Goal: Information Seeking & Learning: Learn about a topic

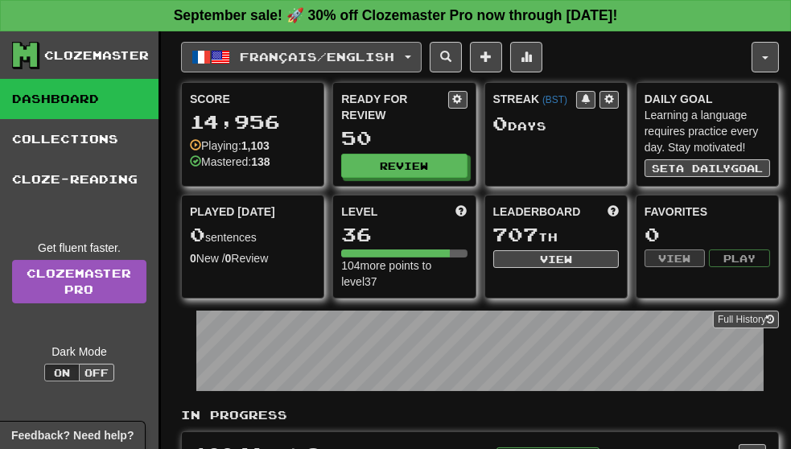
click at [274, 56] on span "Français / English" at bounding box center [317, 57] width 154 height 14
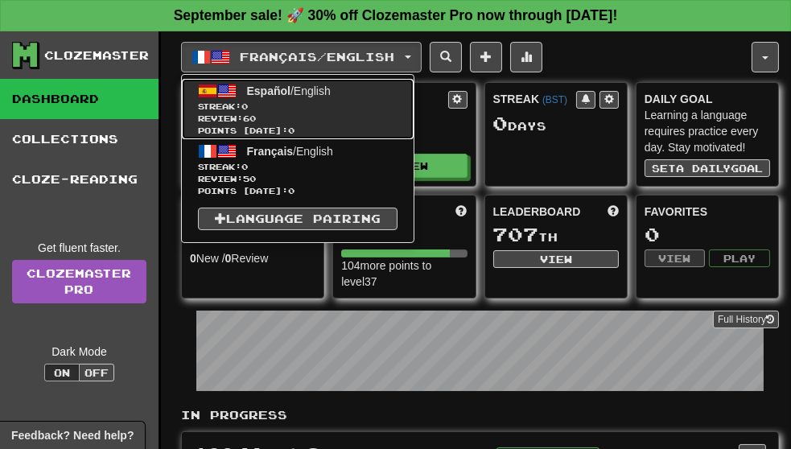
click at [274, 103] on span "Streak: 0" at bounding box center [297, 107] width 199 height 12
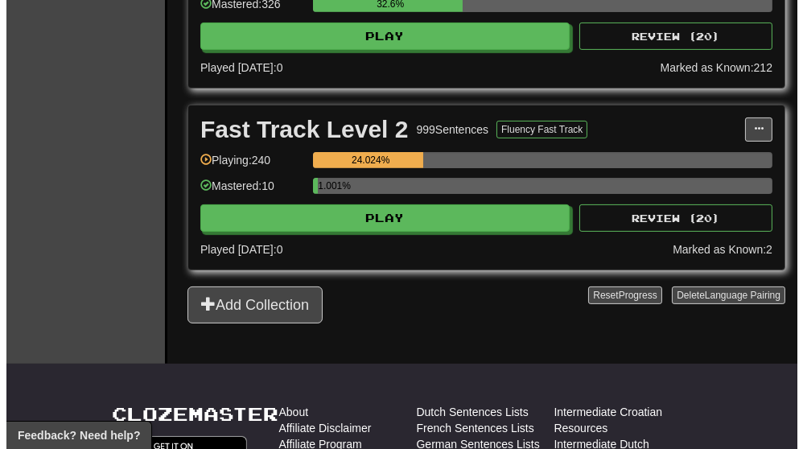
scroll to position [690, 0]
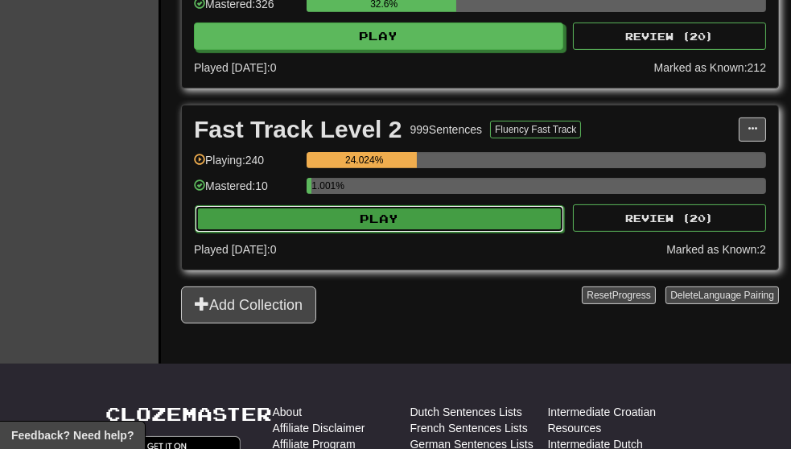
click at [468, 226] on button "Play" at bounding box center [379, 218] width 369 height 27
select select "**"
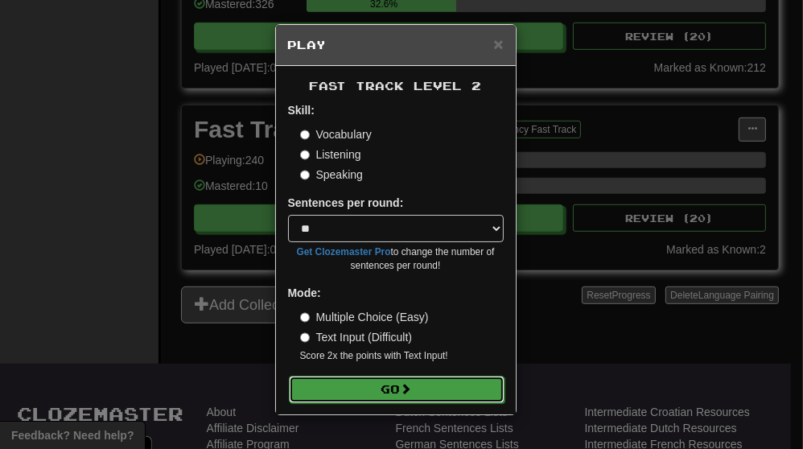
click at [409, 389] on span at bounding box center [406, 388] width 11 height 11
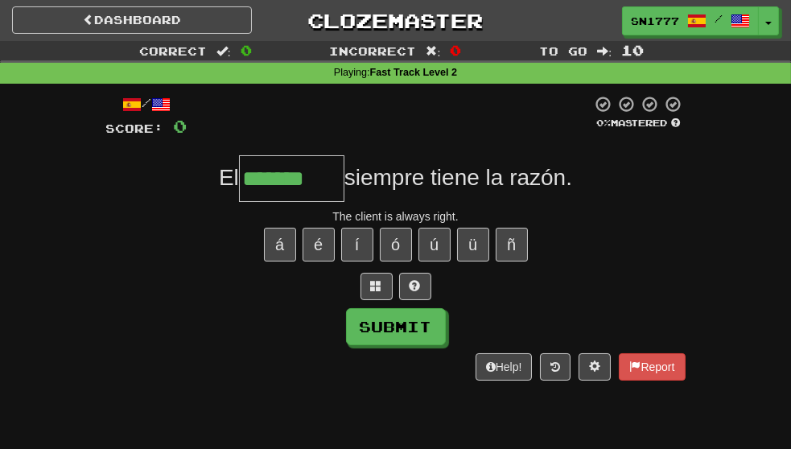
scroll to position [0, 43]
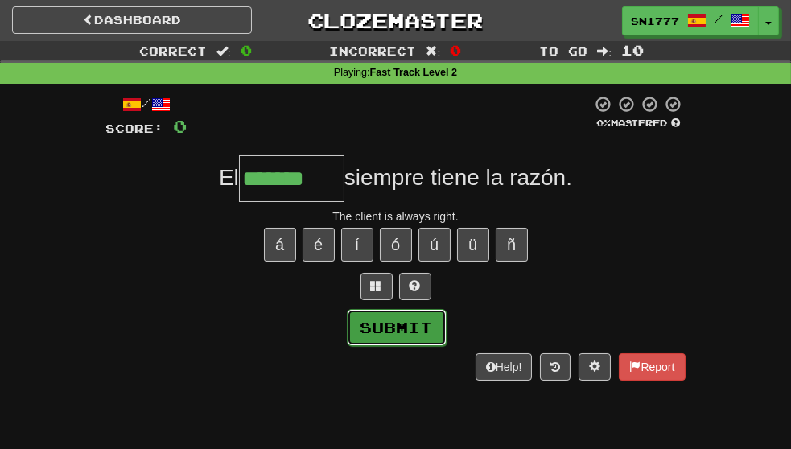
click at [398, 335] on button "Submit" at bounding box center [397, 327] width 100 height 37
type input "*******"
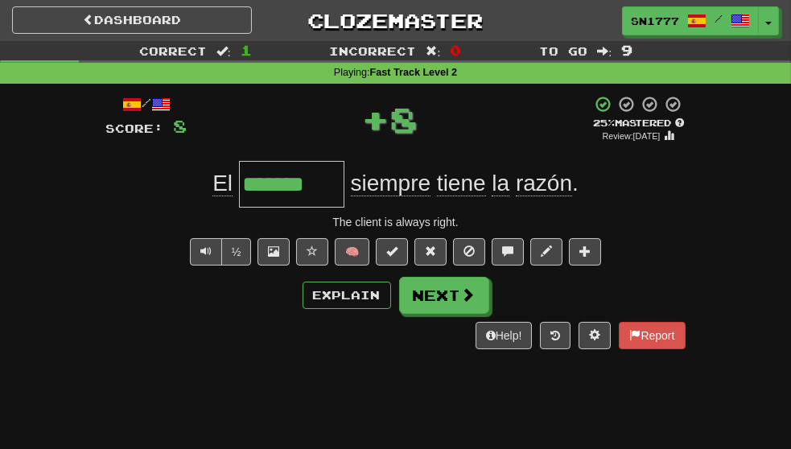
scroll to position [0, 0]
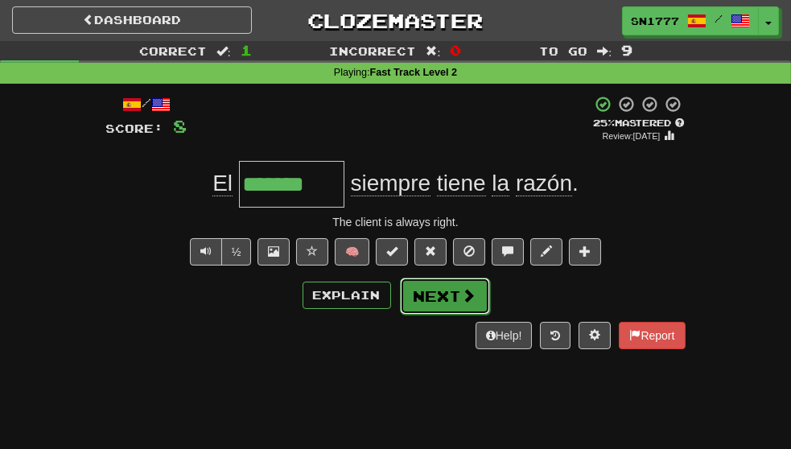
click at [478, 304] on button "Next" at bounding box center [445, 295] width 90 height 37
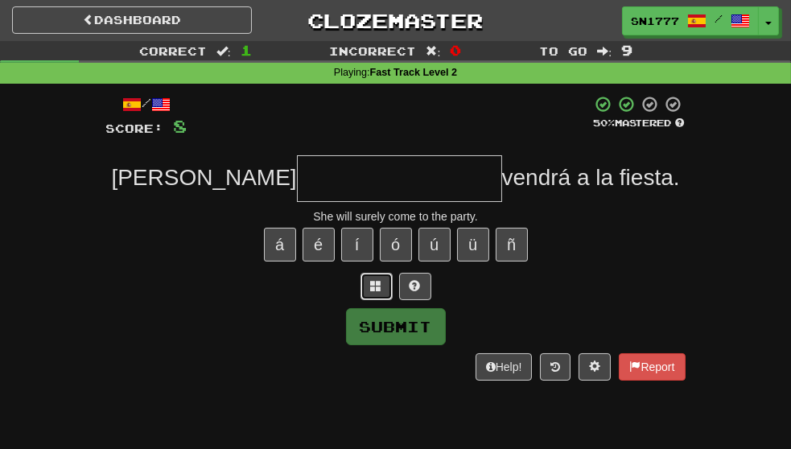
click at [372, 290] on span at bounding box center [376, 285] width 11 height 11
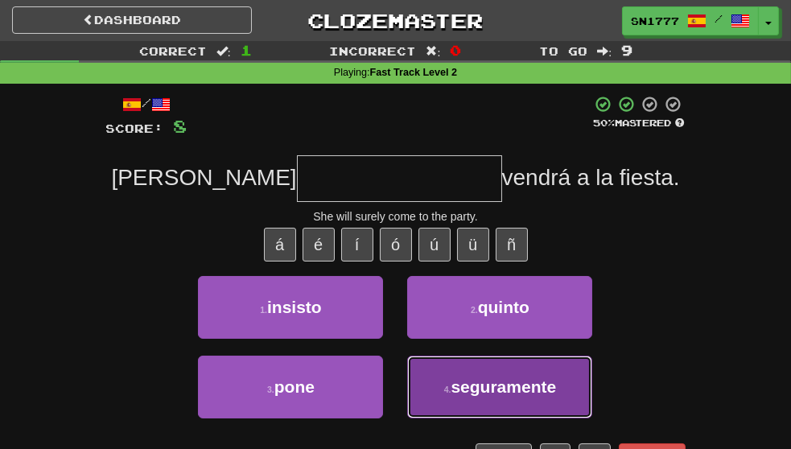
click at [556, 396] on span "seguramente" at bounding box center [502, 386] width 105 height 18
type input "**********"
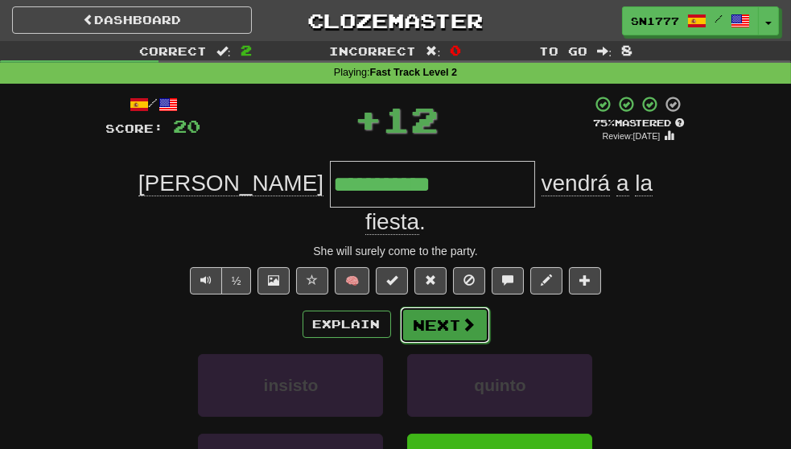
click at [462, 317] on span at bounding box center [469, 324] width 14 height 14
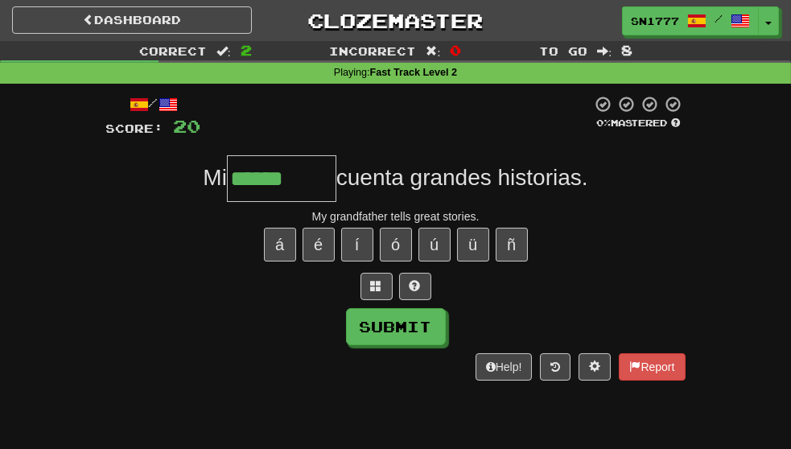
scroll to position [0, 33]
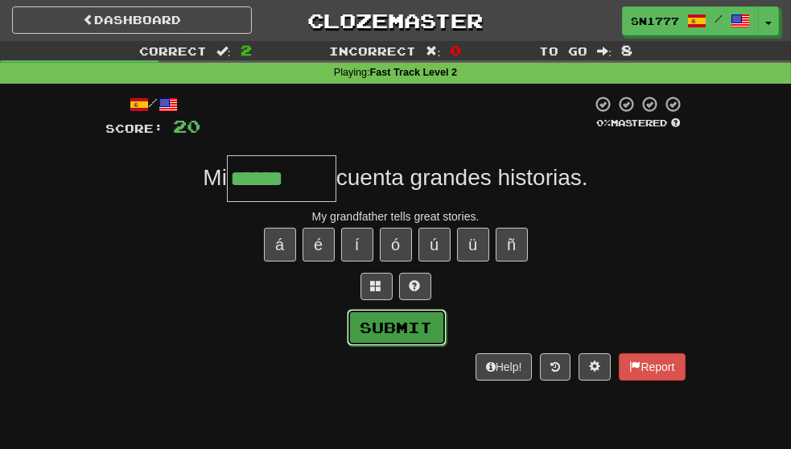
click at [409, 341] on button "Submit" at bounding box center [397, 327] width 100 height 37
type input "******"
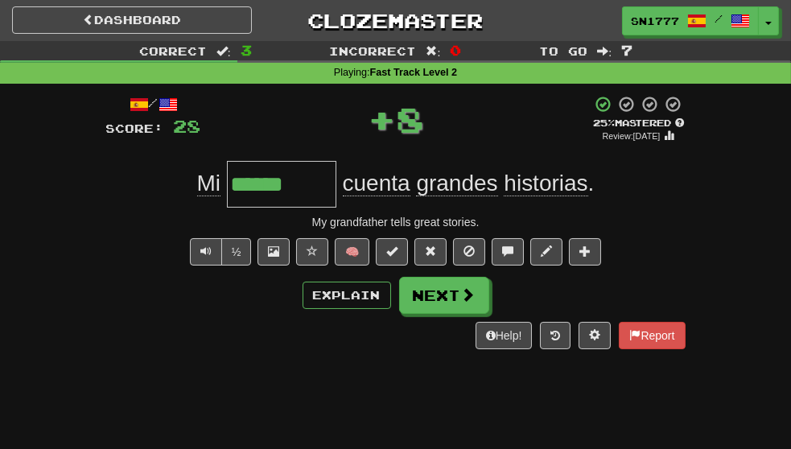
scroll to position [0, 0]
click at [454, 314] on button "Next" at bounding box center [445, 295] width 90 height 37
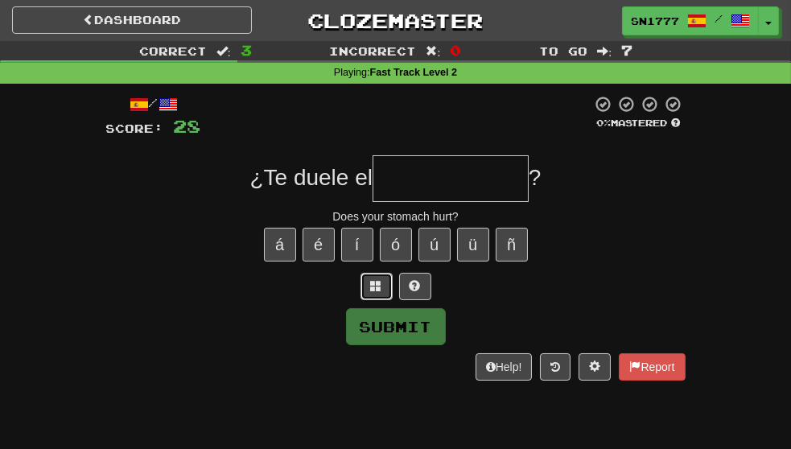
click at [376, 286] on span at bounding box center [376, 285] width 11 height 11
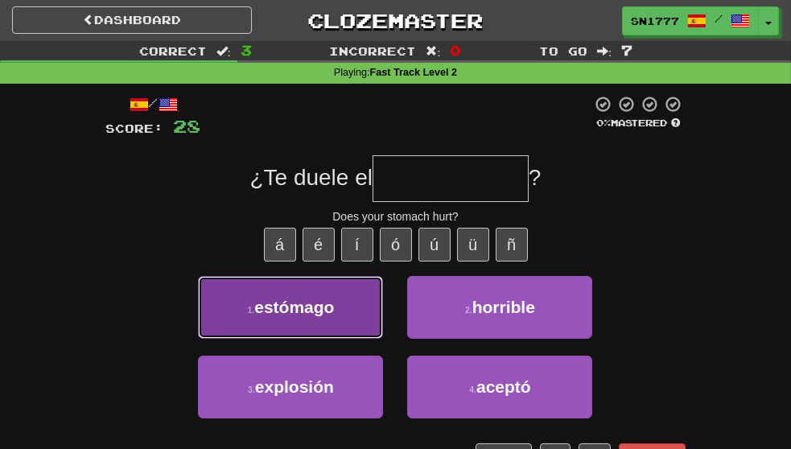
click at [318, 331] on button "1 . estómago" at bounding box center [290, 307] width 185 height 63
type input "********"
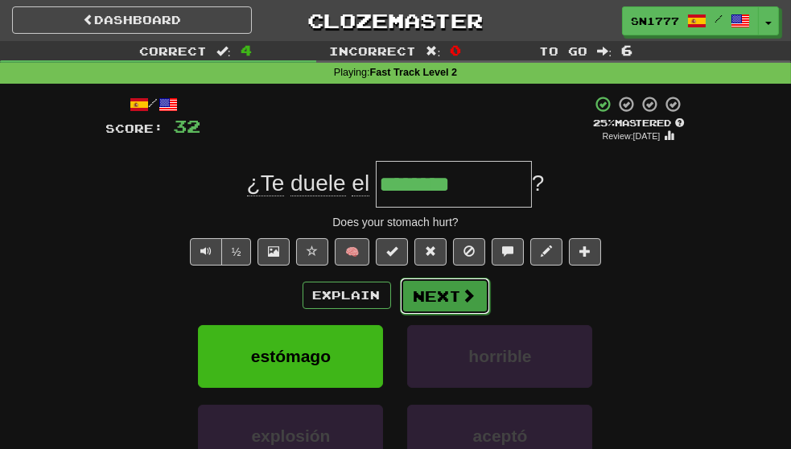
click at [452, 290] on button "Next" at bounding box center [445, 295] width 90 height 37
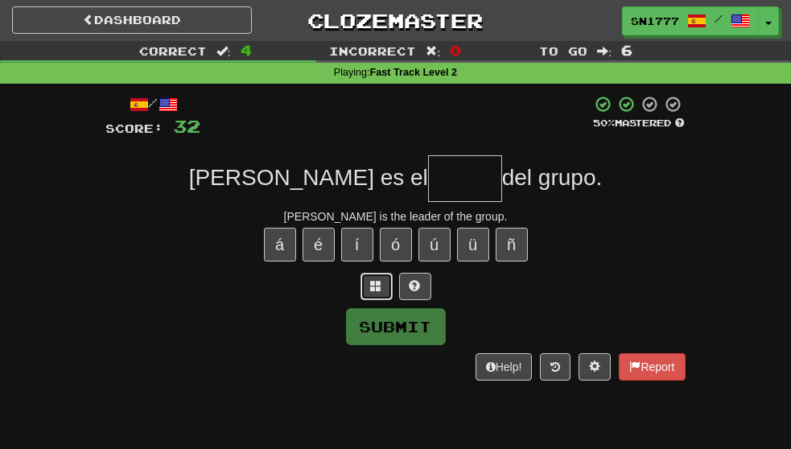
click at [372, 300] on button at bounding box center [376, 286] width 32 height 27
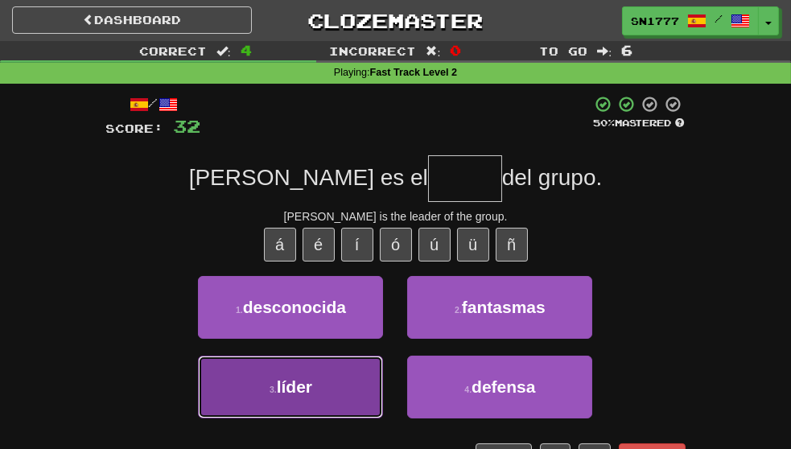
click at [307, 384] on button "3 . líder" at bounding box center [290, 386] width 185 height 63
type input "*****"
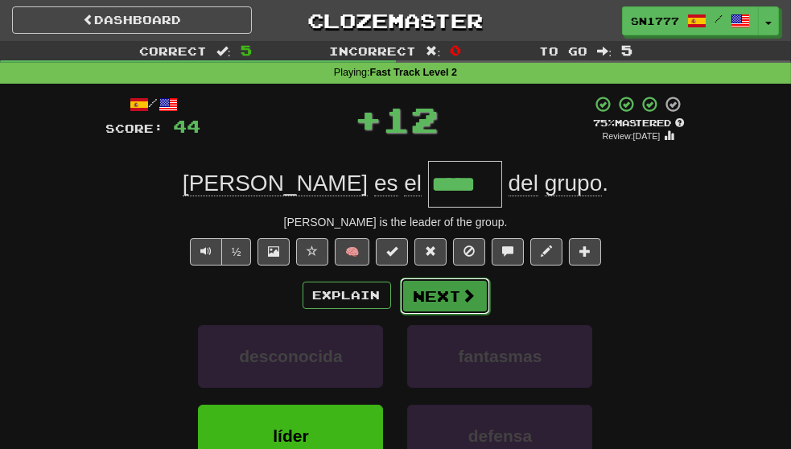
click at [427, 314] on button "Next" at bounding box center [445, 295] width 90 height 37
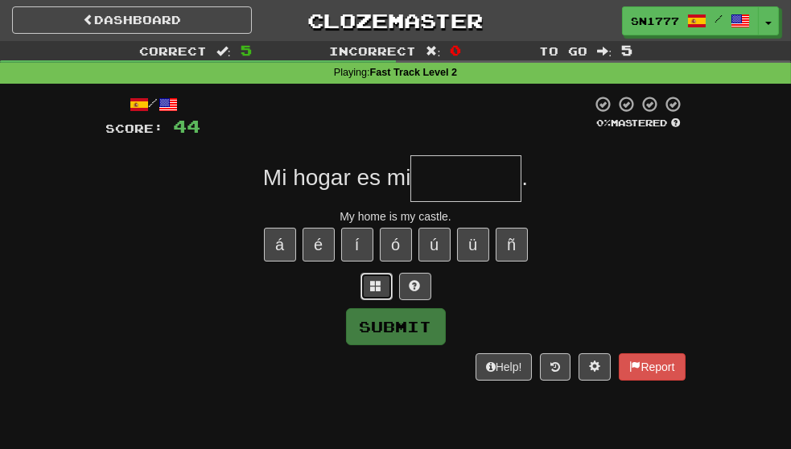
click at [378, 291] on span at bounding box center [376, 285] width 11 height 11
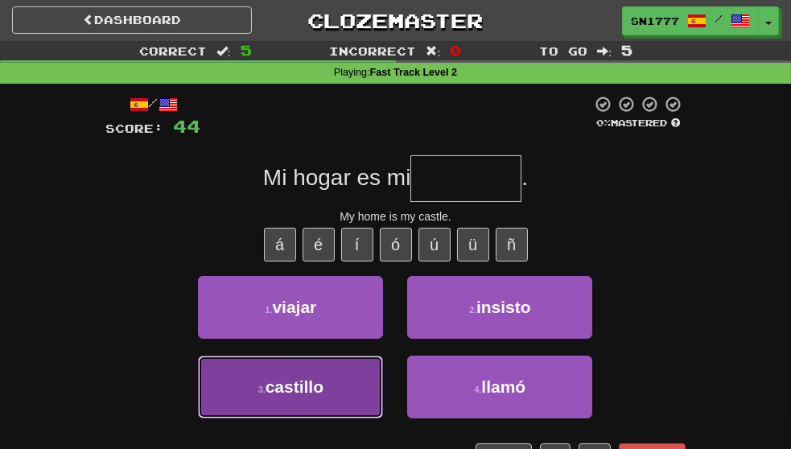
click at [292, 396] on span "castillo" at bounding box center [294, 386] width 58 height 18
type input "********"
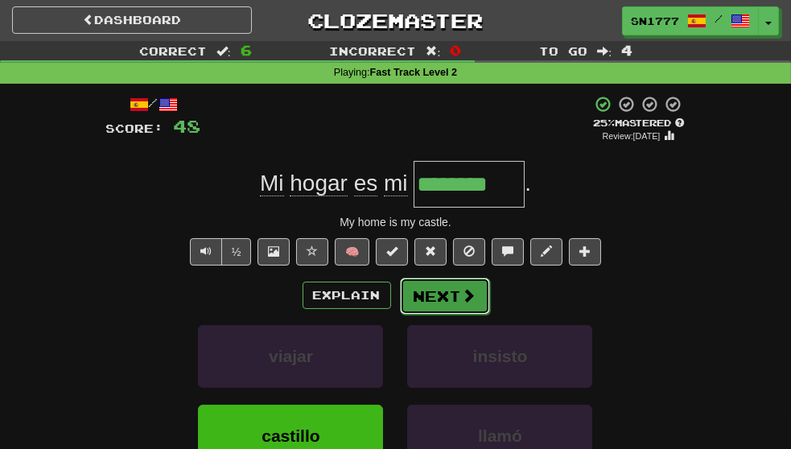
click at [443, 306] on button "Next" at bounding box center [445, 295] width 90 height 37
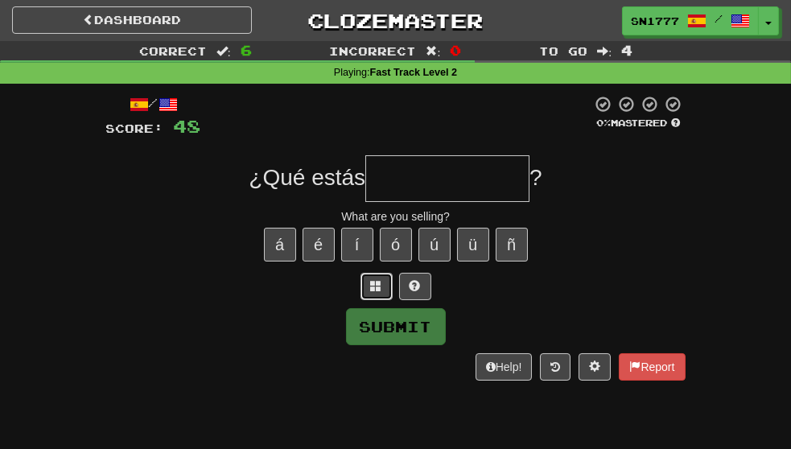
click at [376, 290] on span at bounding box center [376, 285] width 11 height 11
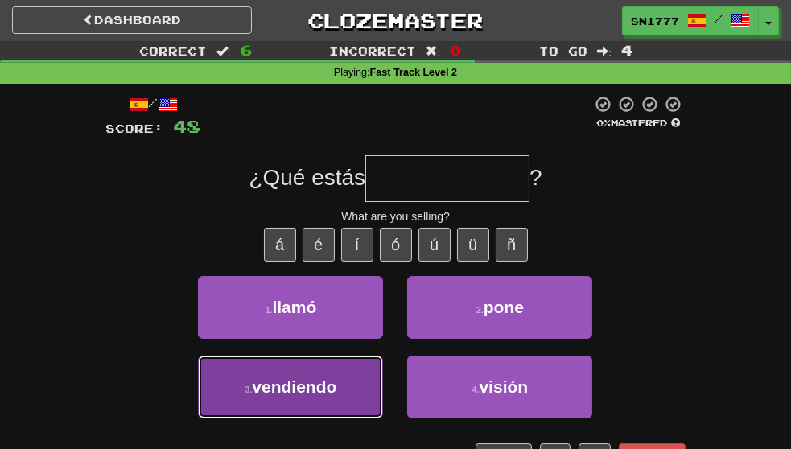
click at [328, 392] on button "3 . vendiendo" at bounding box center [290, 386] width 185 height 63
type input "*********"
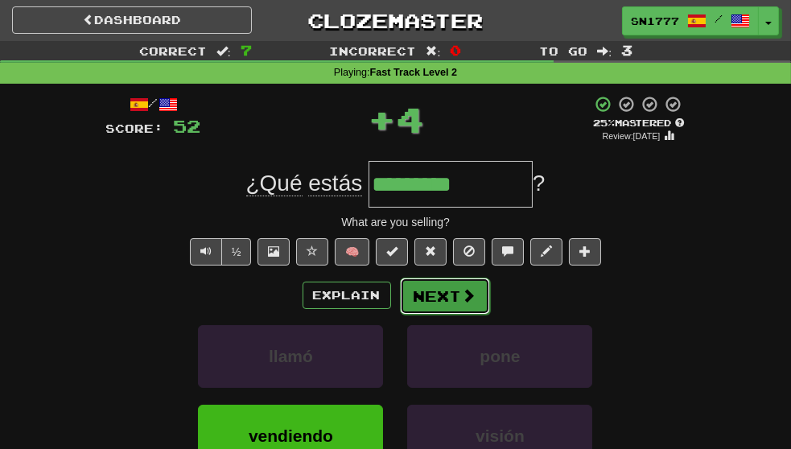
click at [466, 302] on span at bounding box center [469, 295] width 14 height 14
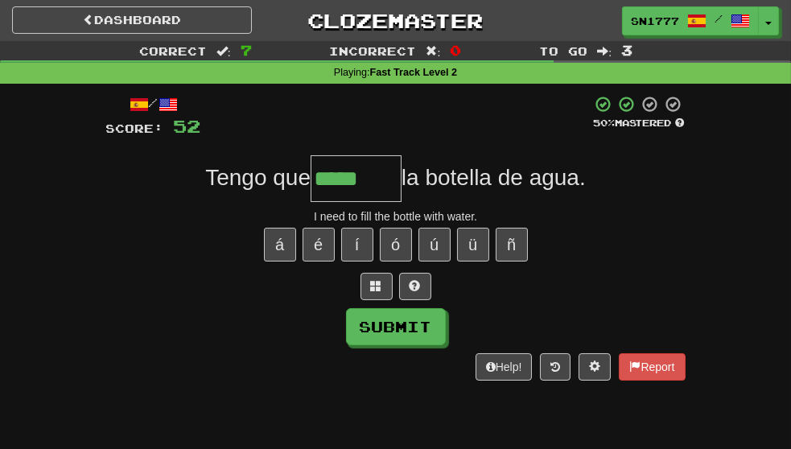
scroll to position [0, 22]
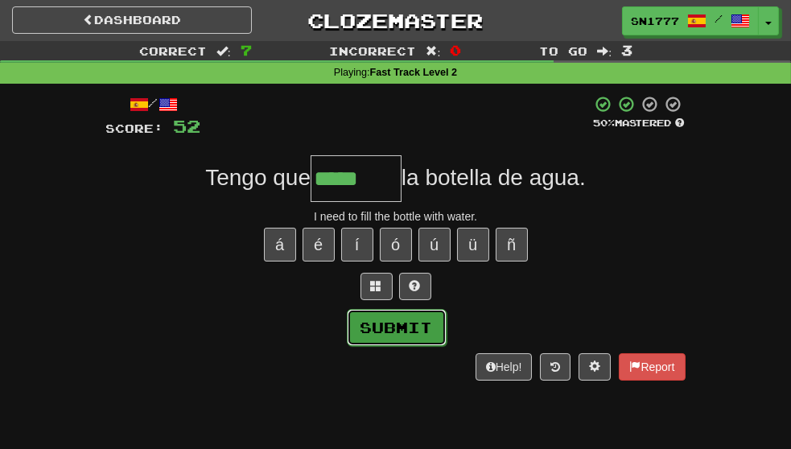
click at [411, 334] on button "Submit" at bounding box center [397, 327] width 100 height 37
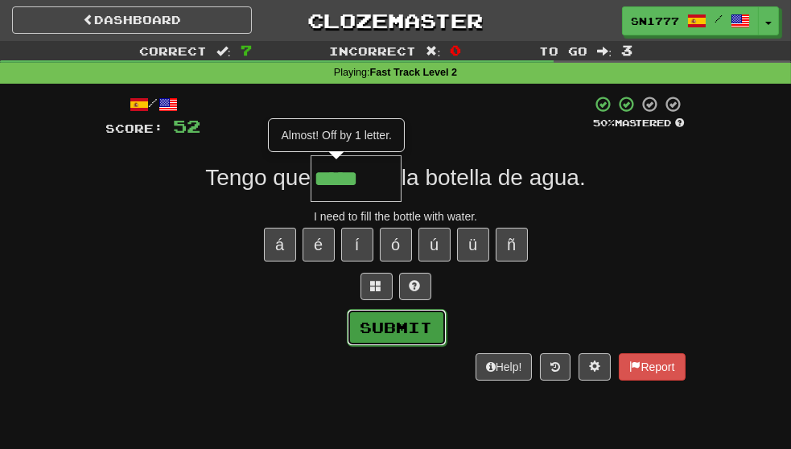
scroll to position [0, 0]
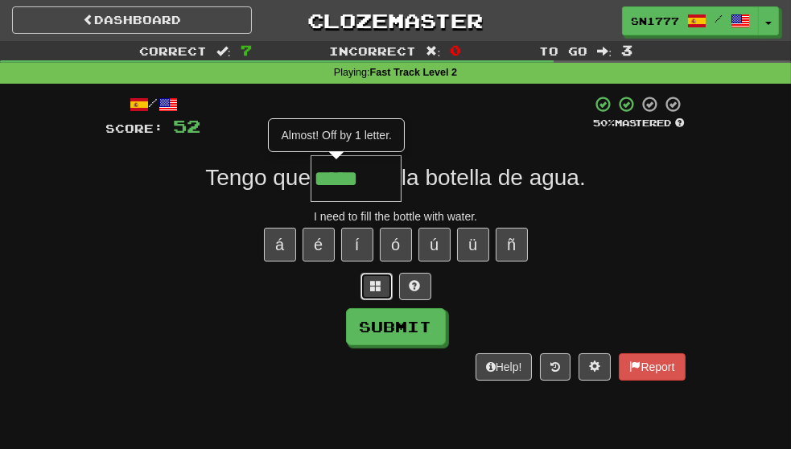
click at [375, 290] on span at bounding box center [376, 285] width 11 height 11
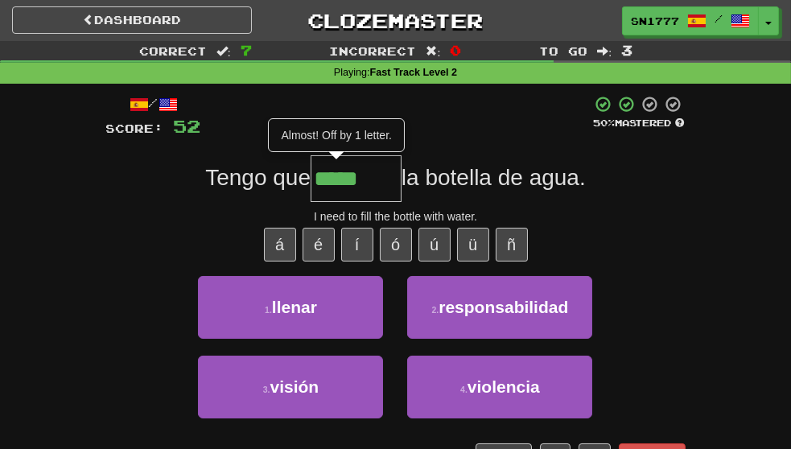
scroll to position [0, 22]
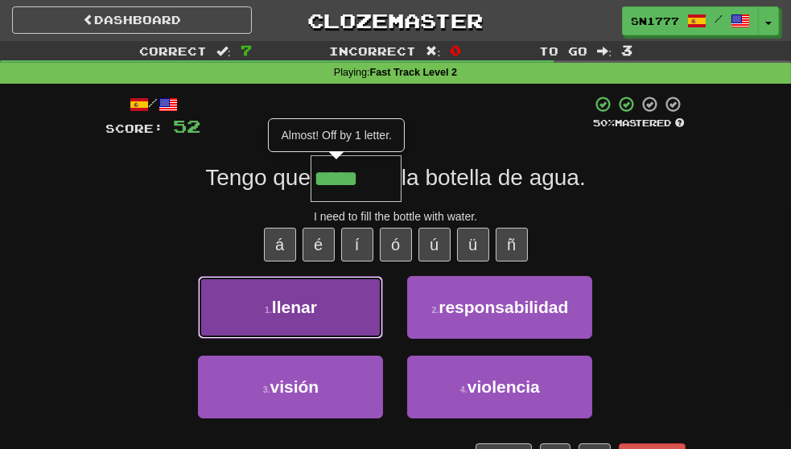
click at [347, 320] on button "1 . llenar" at bounding box center [290, 307] width 185 height 63
type input "******"
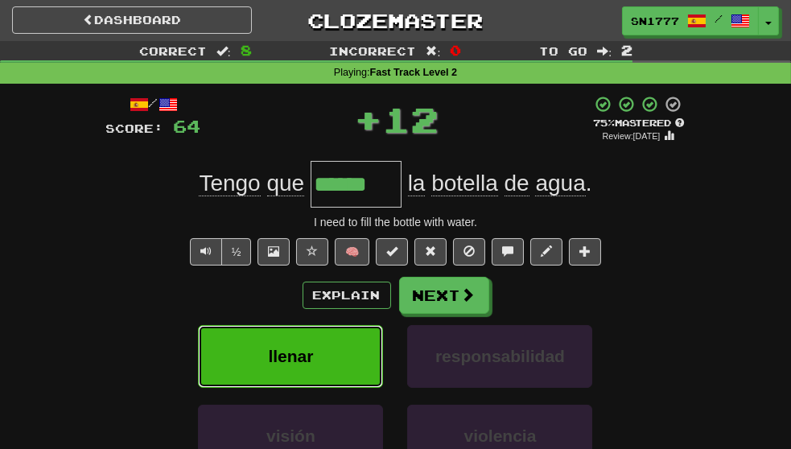
scroll to position [0, 0]
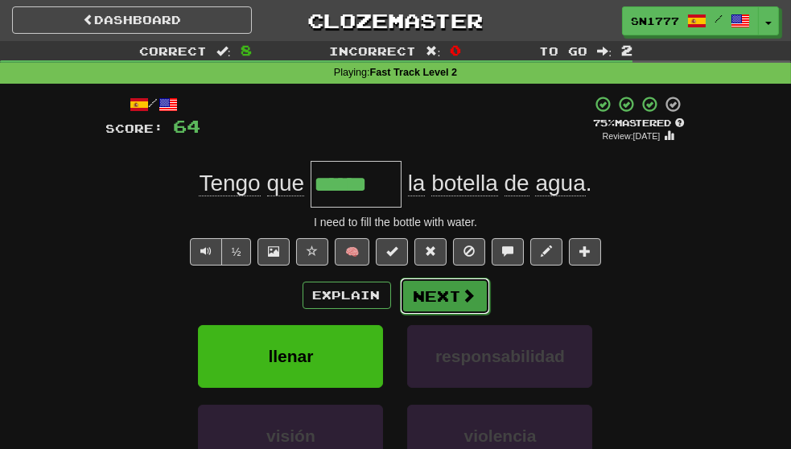
click at [458, 309] on button "Next" at bounding box center [445, 295] width 90 height 37
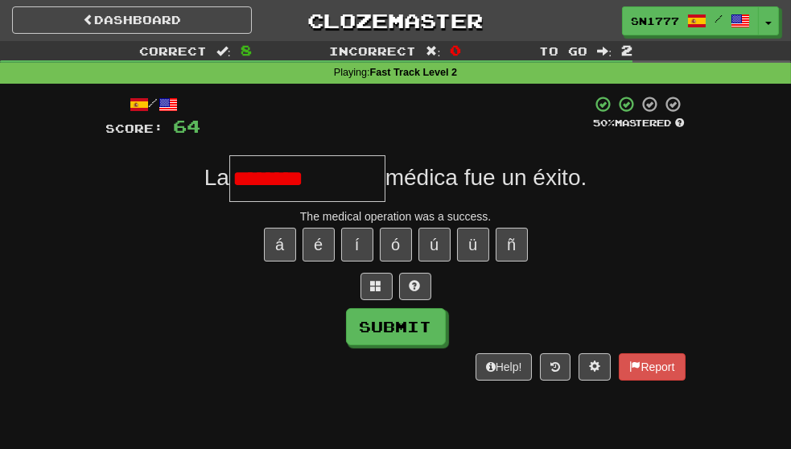
scroll to position [0, 28]
click at [392, 235] on button "ó" at bounding box center [396, 245] width 32 height 34
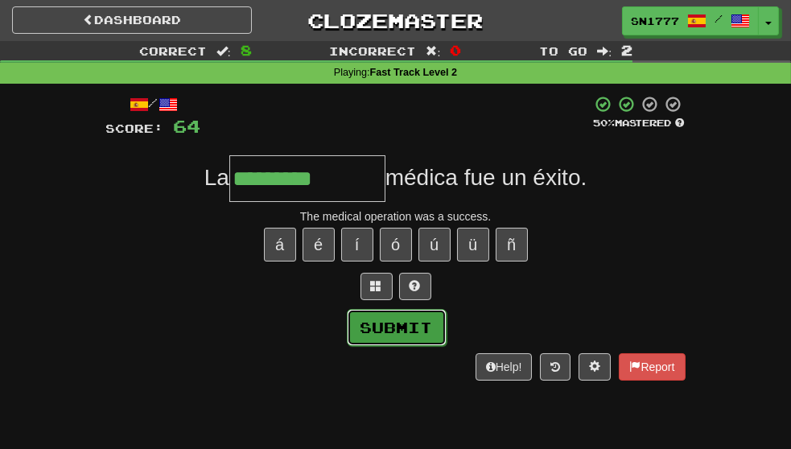
click at [427, 338] on button "Submit" at bounding box center [397, 327] width 100 height 37
type input "*********"
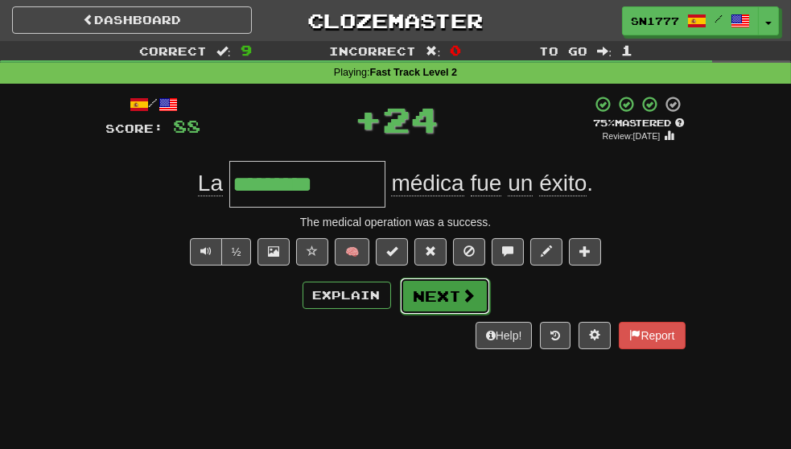
click at [474, 314] on button "Next" at bounding box center [445, 295] width 90 height 37
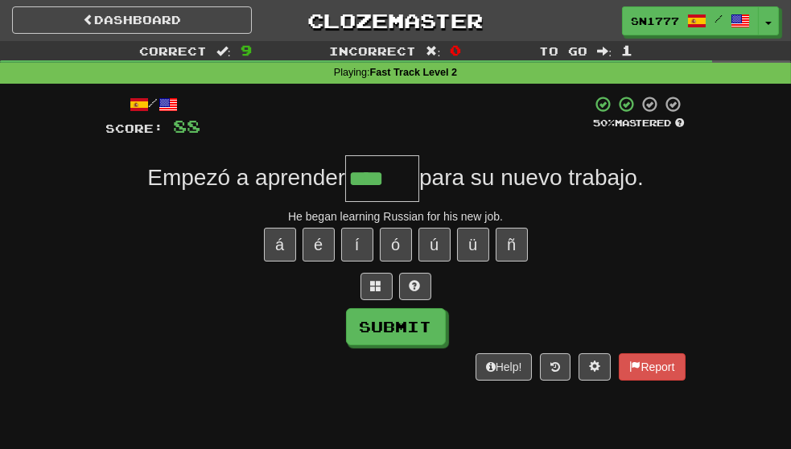
scroll to position [0, 29]
click at [420, 300] on button at bounding box center [415, 286] width 32 height 27
type input "****"
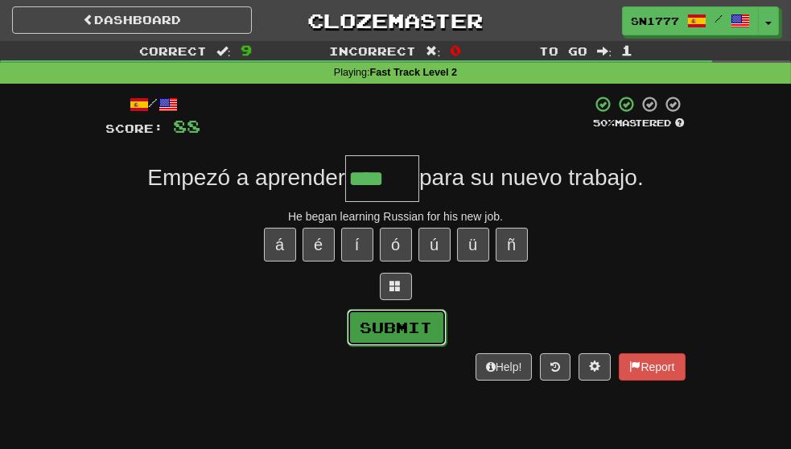
click at [421, 332] on button "Submit" at bounding box center [397, 327] width 100 height 37
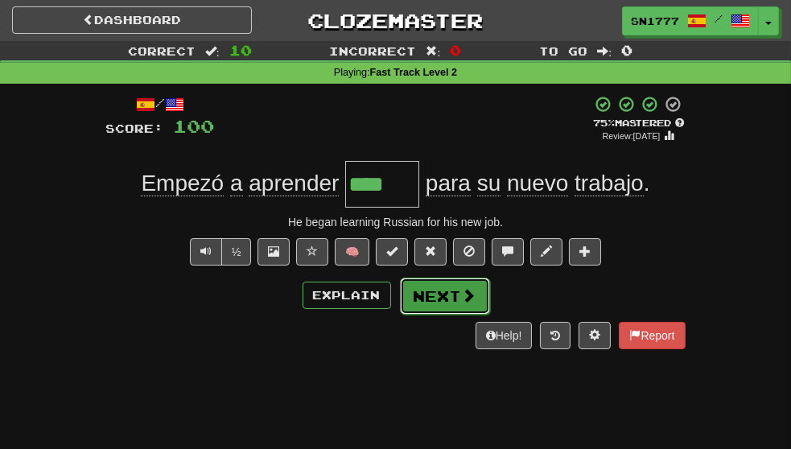
click at [465, 302] on span at bounding box center [469, 295] width 14 height 14
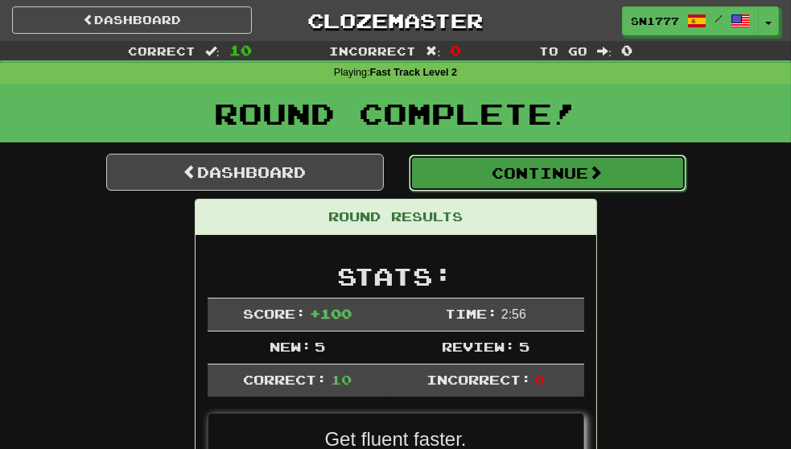
click at [568, 179] on button "Continue" at bounding box center [547, 172] width 277 height 37
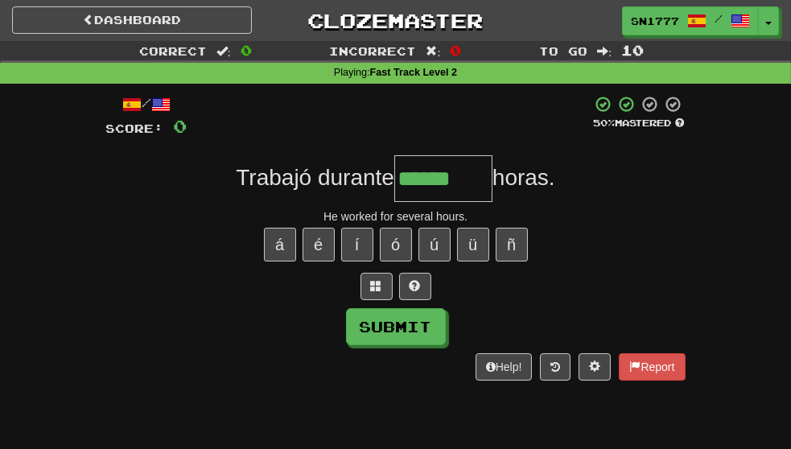
scroll to position [0, 29]
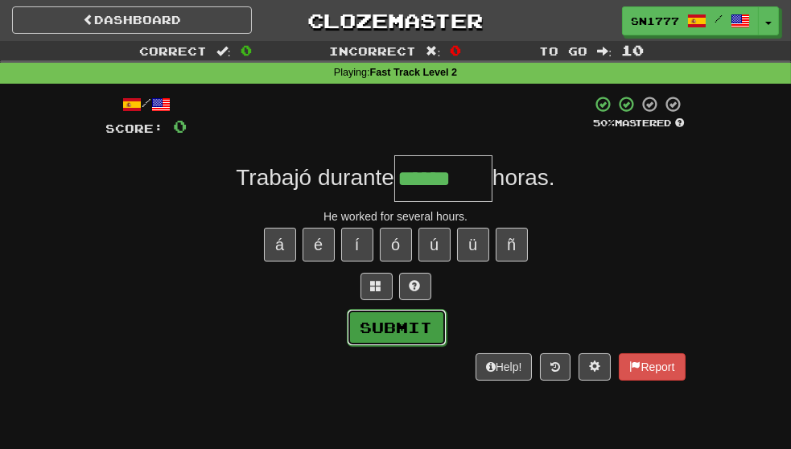
click at [414, 331] on button "Submit" at bounding box center [397, 327] width 100 height 37
type input "******"
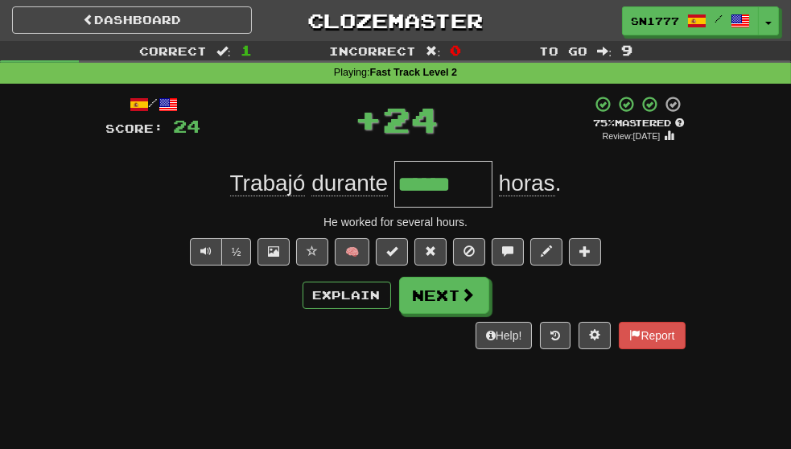
scroll to position [0, 0]
click at [450, 308] on button "Next" at bounding box center [444, 295] width 90 height 37
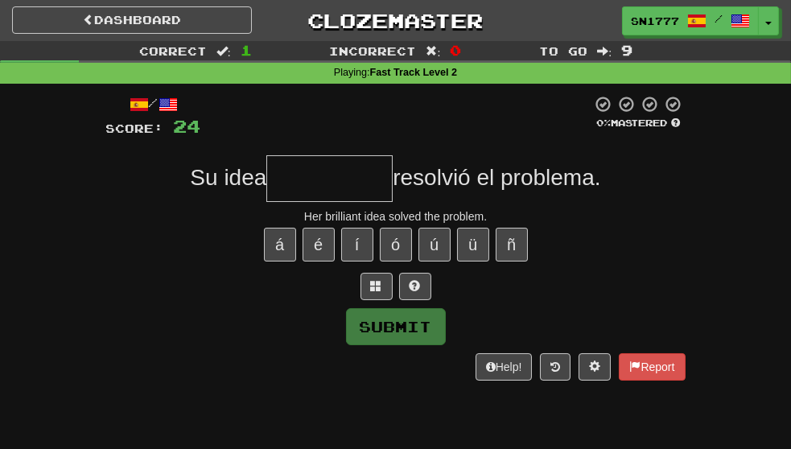
type input "*"
click at [376, 291] on span at bounding box center [376, 285] width 11 height 11
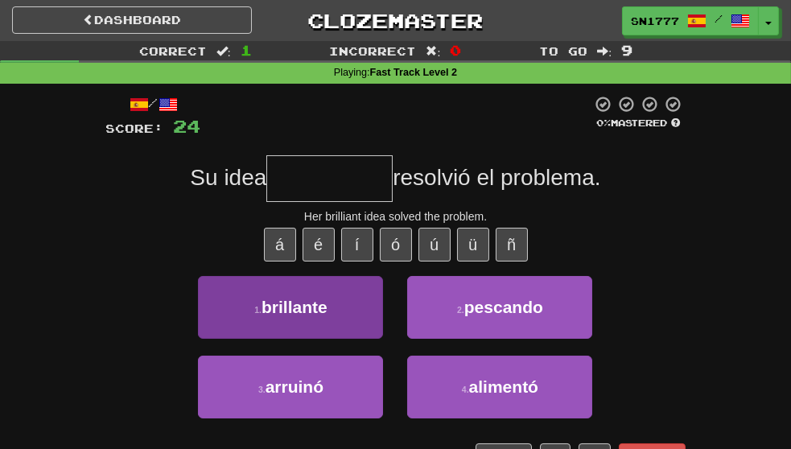
click at [349, 325] on button "1 . brillante" at bounding box center [290, 307] width 185 height 63
type input "*********"
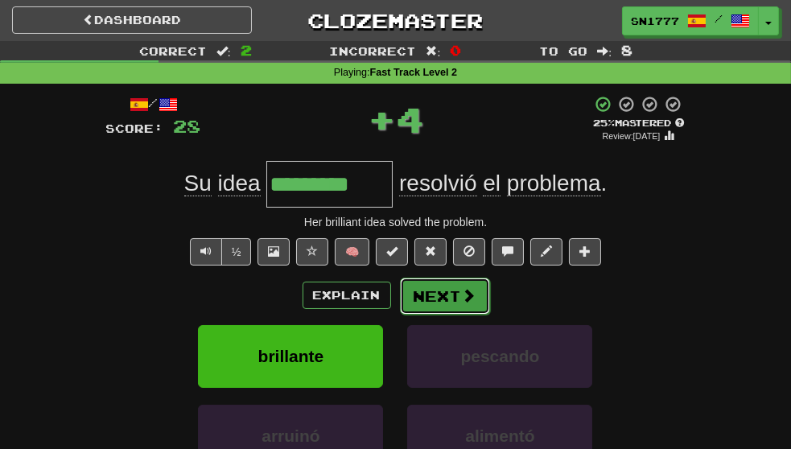
click at [474, 308] on button "Next" at bounding box center [445, 295] width 90 height 37
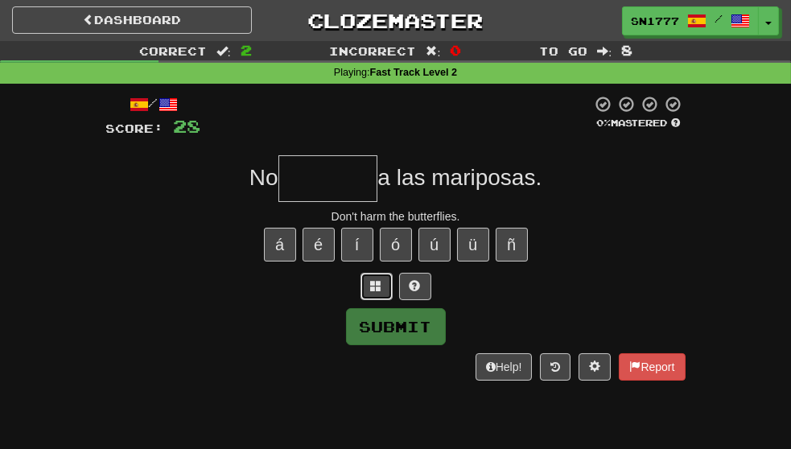
click at [375, 289] on span at bounding box center [376, 285] width 11 height 11
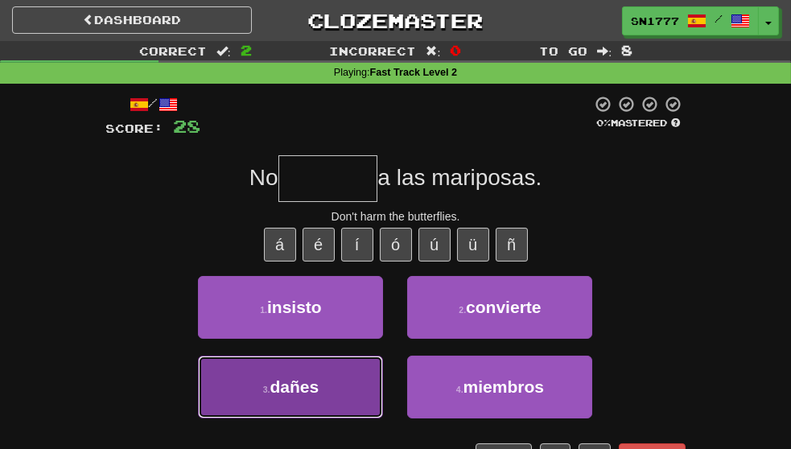
click at [315, 405] on button "3 . dañes" at bounding box center [290, 386] width 185 height 63
type input "*****"
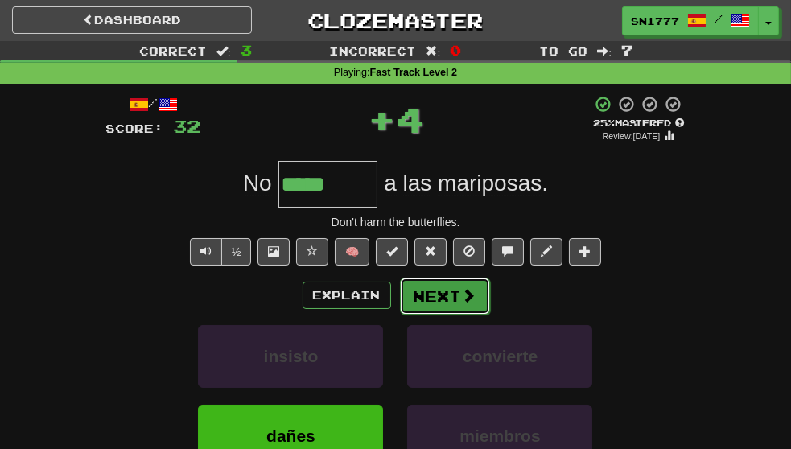
click at [467, 302] on span at bounding box center [469, 295] width 14 height 14
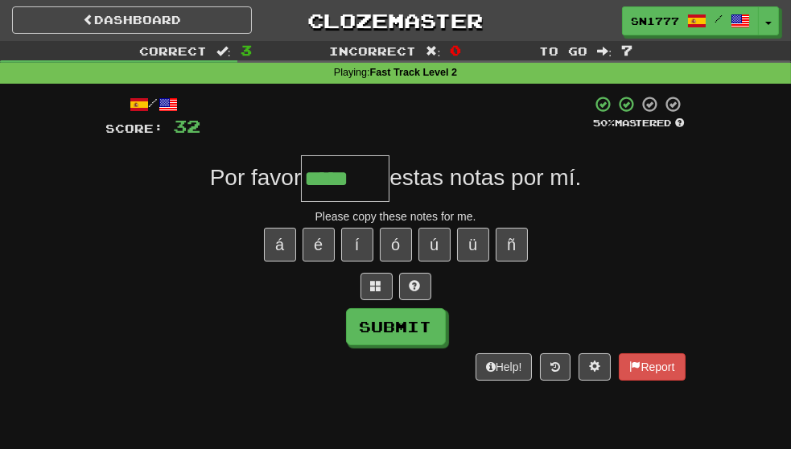
scroll to position [0, 23]
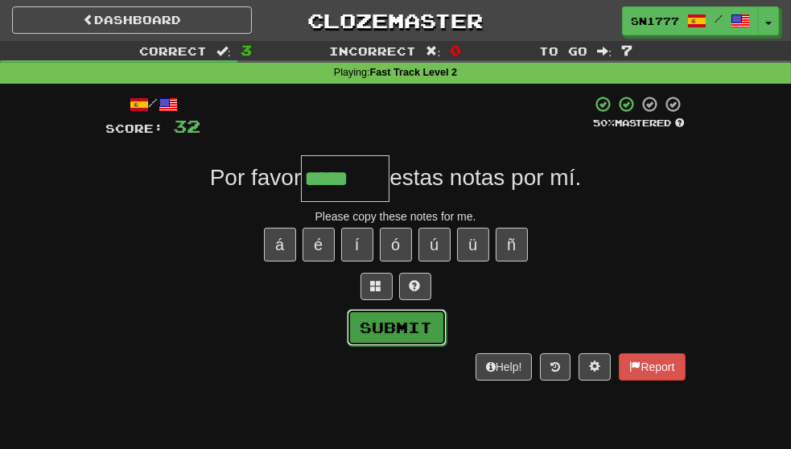
click at [417, 342] on button "Submit" at bounding box center [397, 327] width 100 height 37
type input "*****"
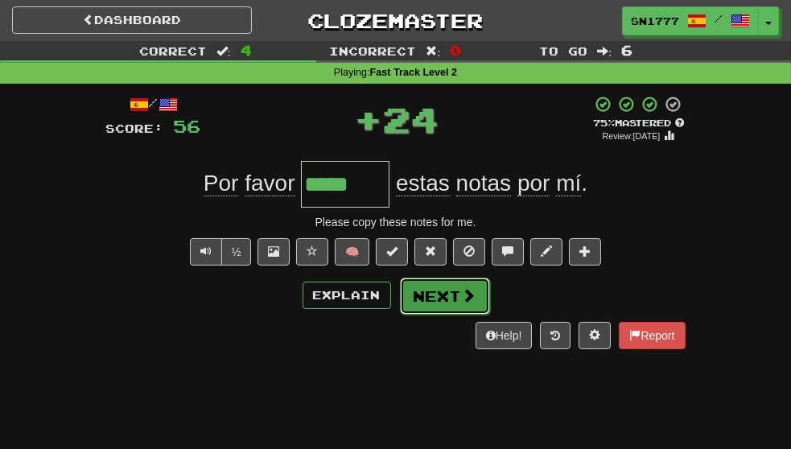
click at [443, 310] on button "Next" at bounding box center [445, 295] width 90 height 37
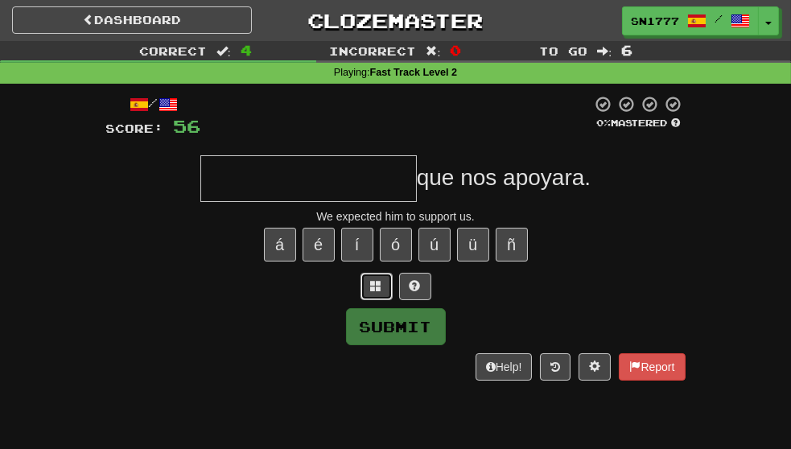
click at [376, 290] on span at bounding box center [376, 285] width 11 height 11
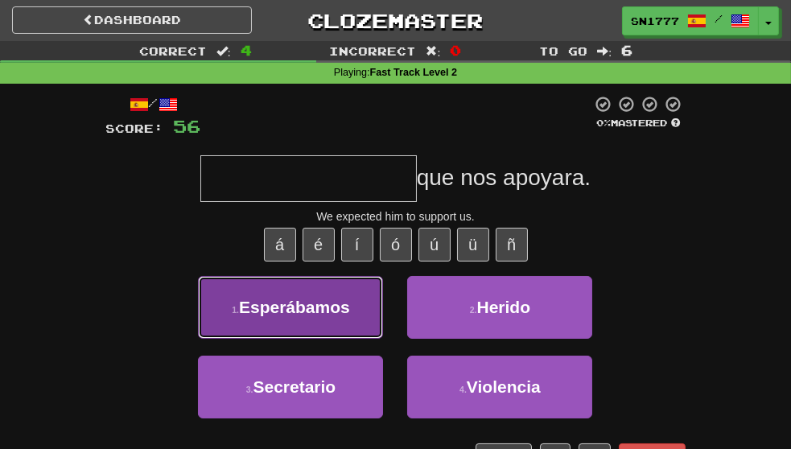
click at [270, 316] on span "Esperábamos" at bounding box center [294, 307] width 111 height 18
type input "**********"
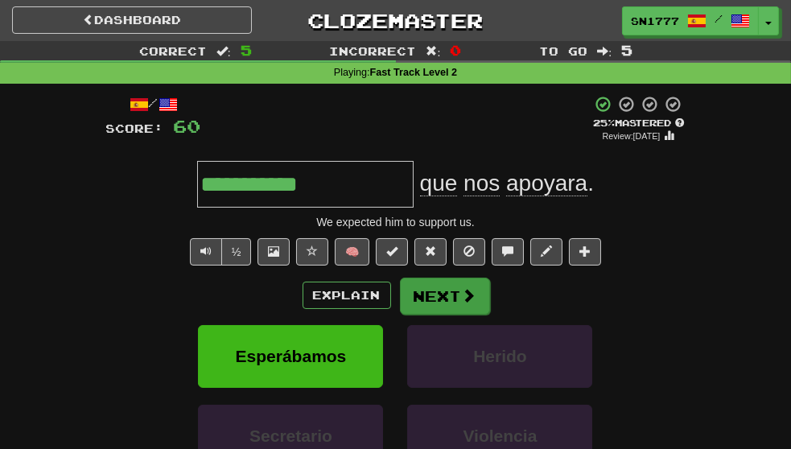
click at [445, 314] on button "Next" at bounding box center [445, 295] width 90 height 37
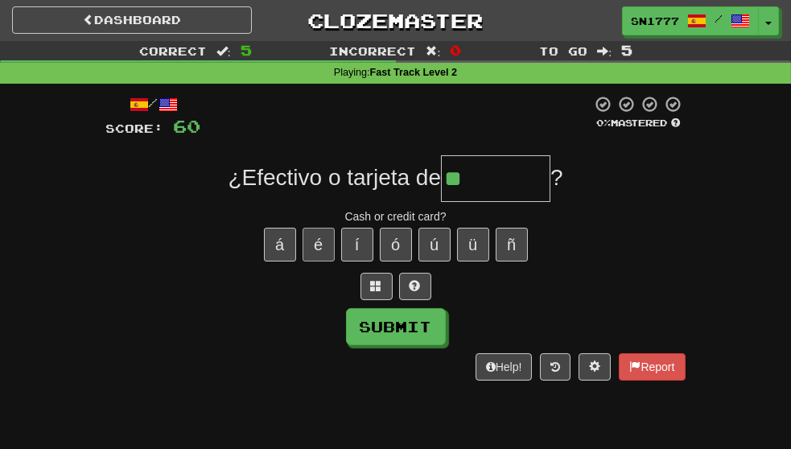
click at [313, 251] on button "é" at bounding box center [318, 245] width 32 height 34
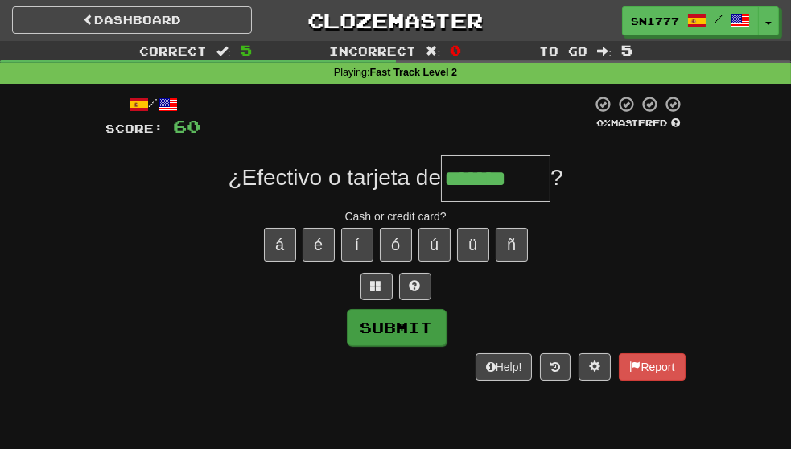
click at [419, 333] on button "Submit" at bounding box center [397, 327] width 100 height 37
type input "*******"
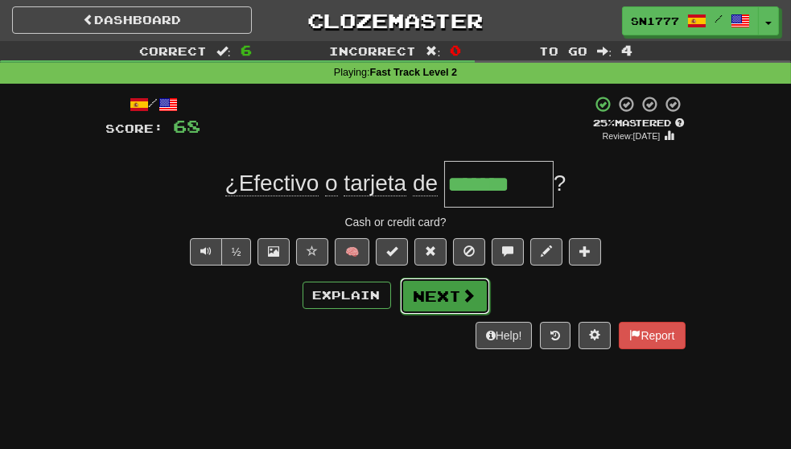
click at [472, 297] on span at bounding box center [469, 295] width 14 height 14
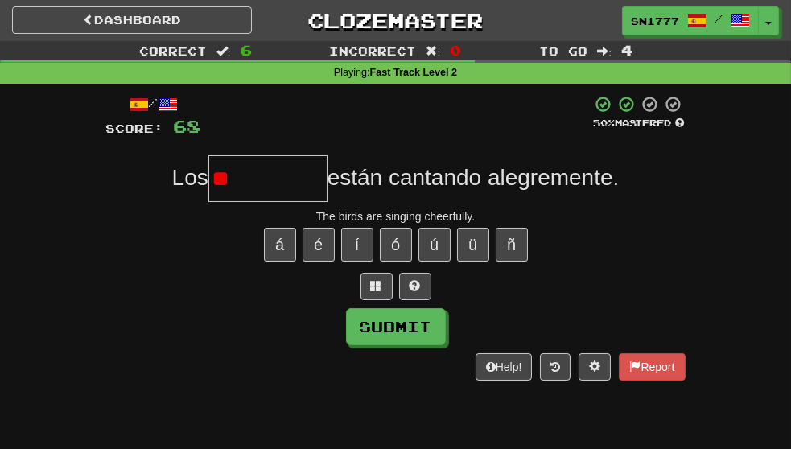
type input "*"
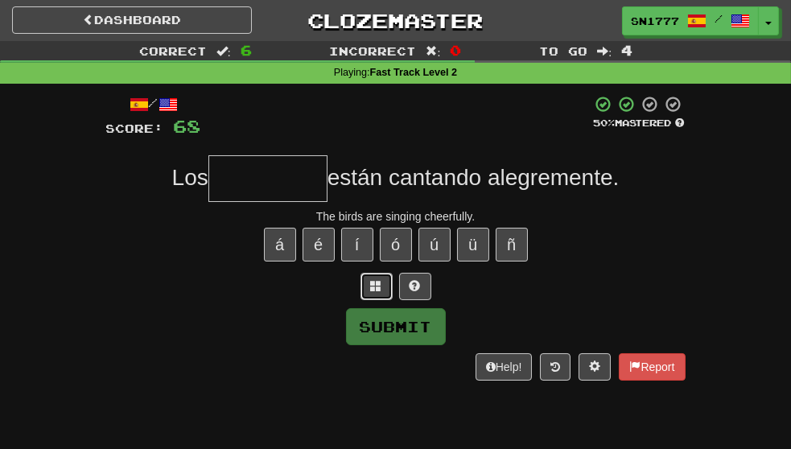
click at [380, 291] on span at bounding box center [376, 285] width 11 height 11
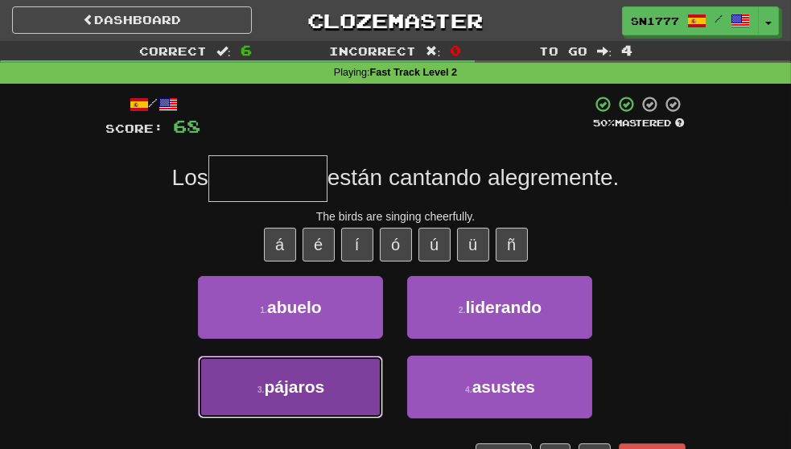
click at [348, 411] on button "3 . pájaros" at bounding box center [290, 386] width 185 height 63
type input "*******"
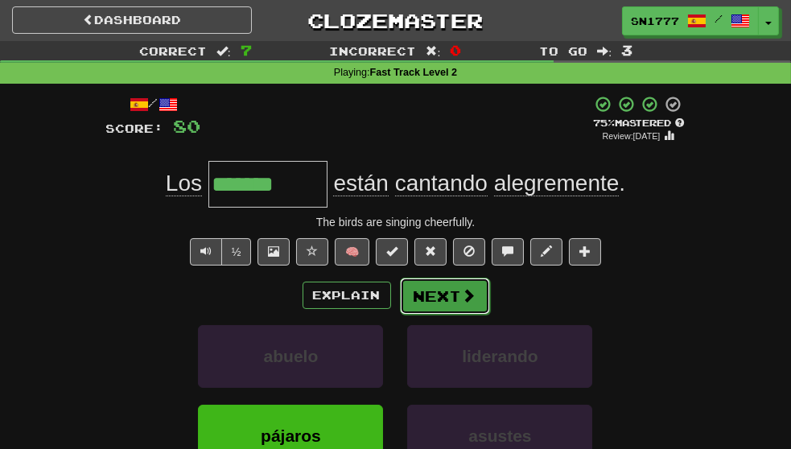
click at [446, 308] on button "Next" at bounding box center [445, 295] width 90 height 37
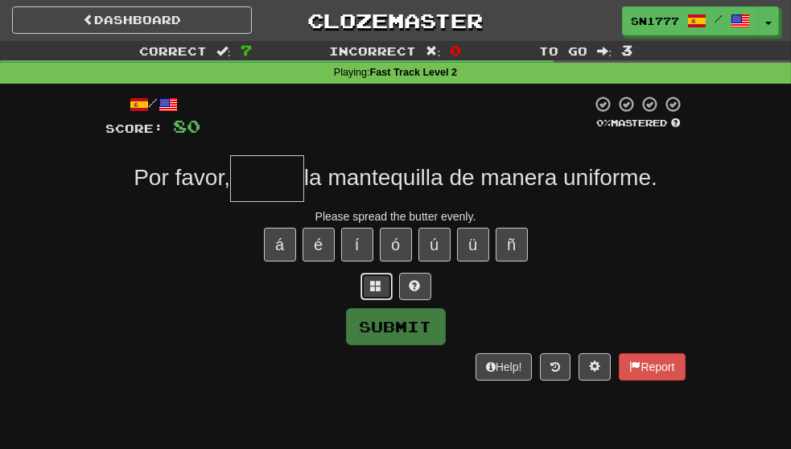
click at [377, 291] on span at bounding box center [376, 285] width 11 height 11
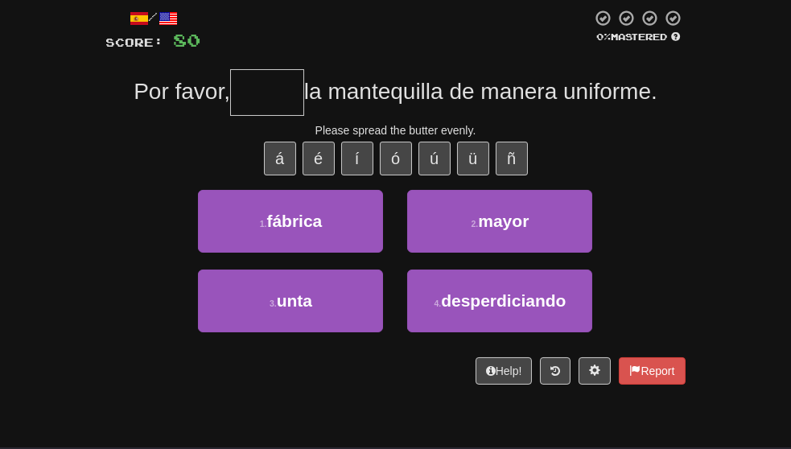
scroll to position [88, 0]
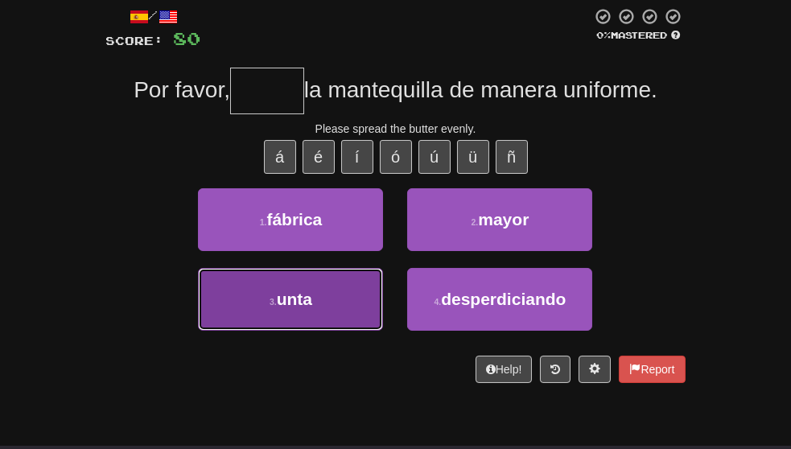
click at [340, 331] on button "3 . unta" at bounding box center [290, 299] width 185 height 63
type input "****"
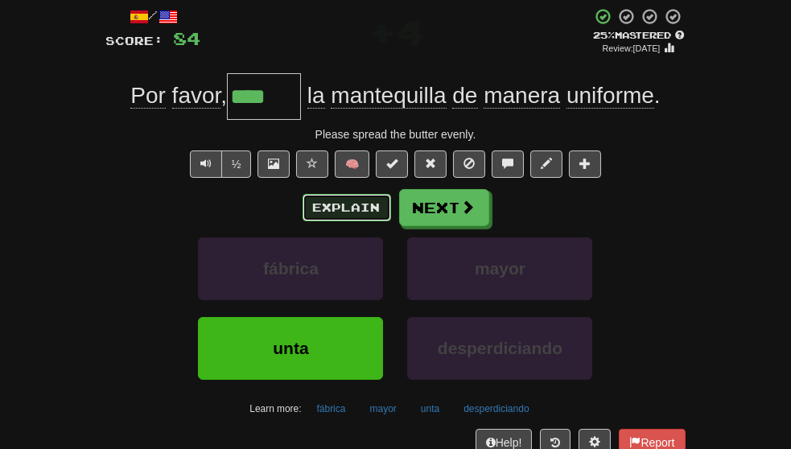
click at [366, 221] on button "Explain" at bounding box center [346, 207] width 88 height 27
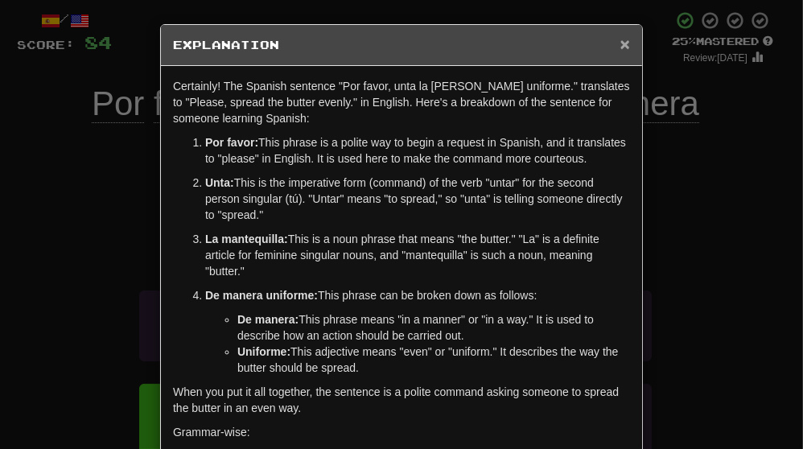
click at [620, 44] on span "×" at bounding box center [625, 44] width 10 height 18
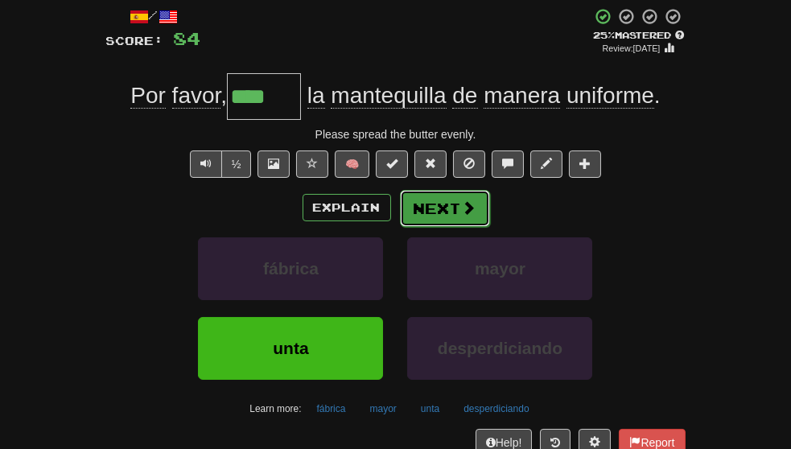
click at [447, 227] on button "Next" at bounding box center [445, 208] width 90 height 37
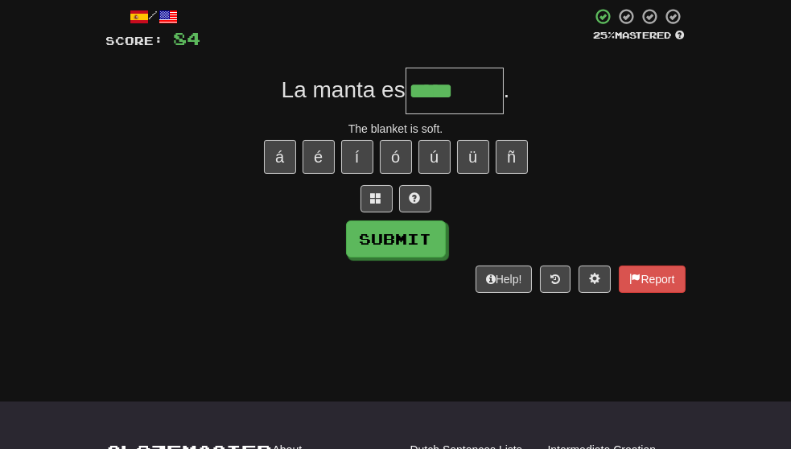
scroll to position [0, 19]
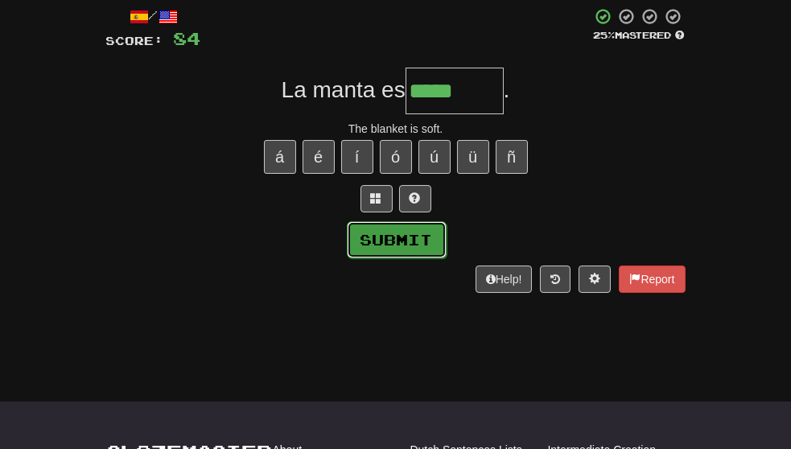
click at [421, 236] on button "Submit" at bounding box center [397, 239] width 100 height 37
type input "*****"
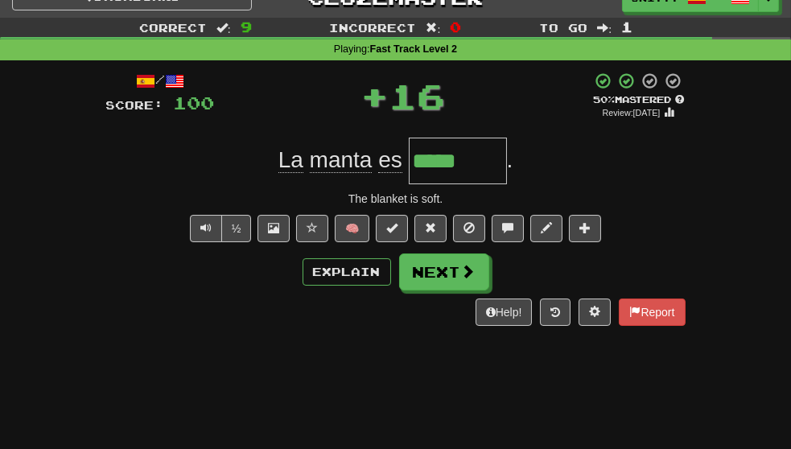
scroll to position [16, 0]
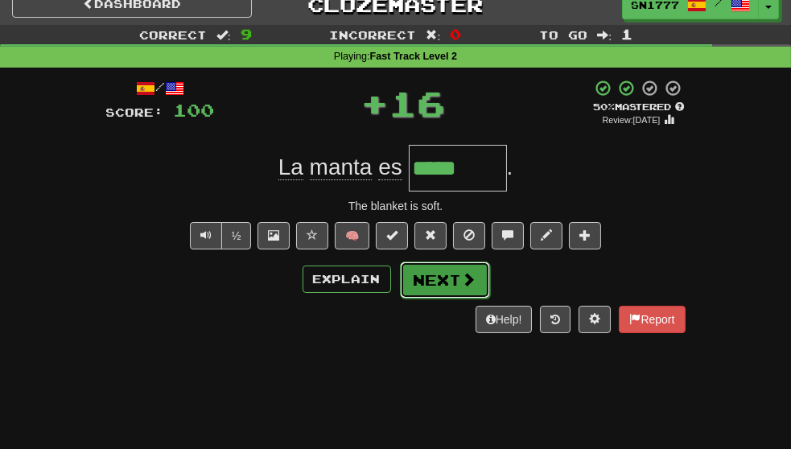
click at [462, 296] on button "Next" at bounding box center [445, 279] width 90 height 37
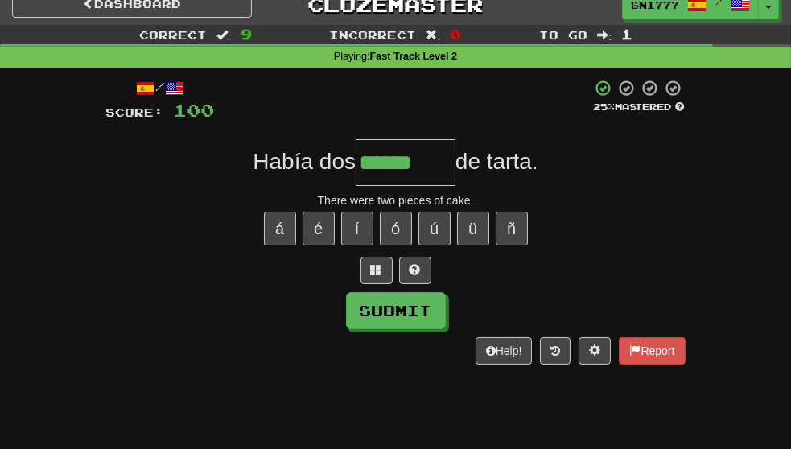
scroll to position [0, 47]
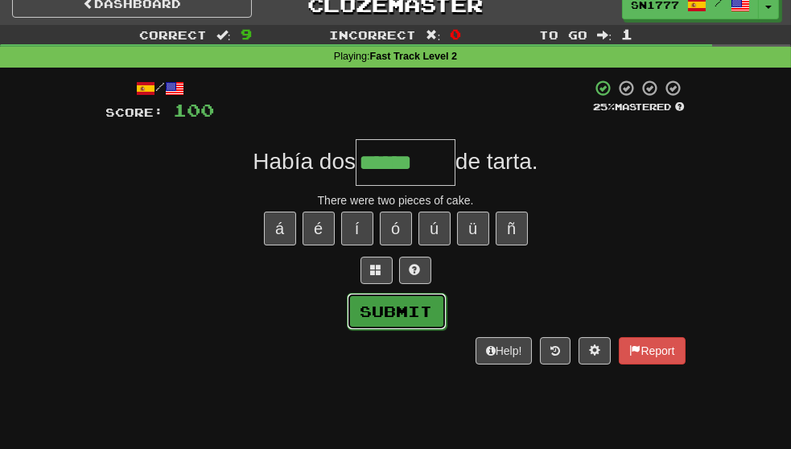
click at [425, 325] on button "Submit" at bounding box center [397, 311] width 100 height 37
type input "******"
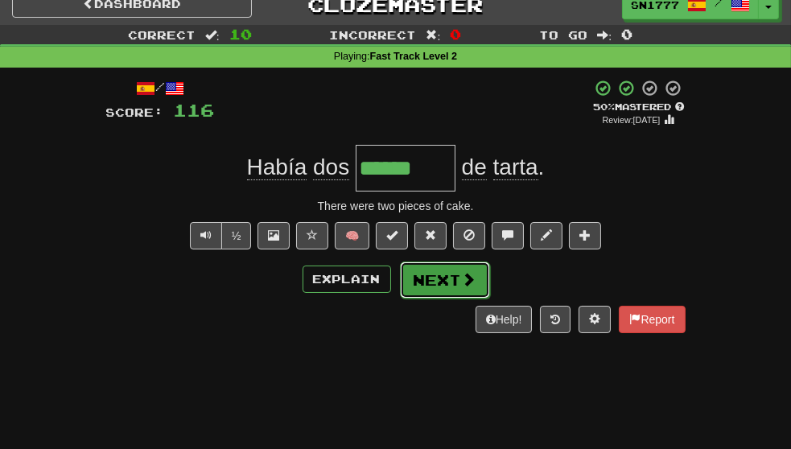
click at [462, 286] on span at bounding box center [469, 279] width 14 height 14
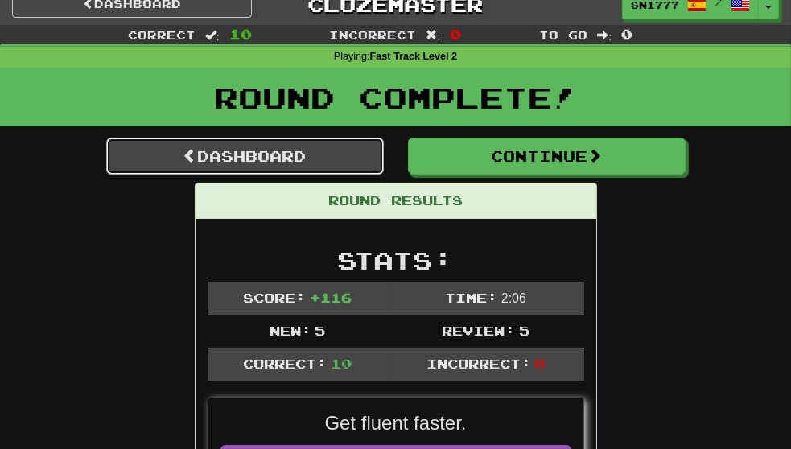
click at [272, 162] on link "Dashboard" at bounding box center [244, 156] width 277 height 37
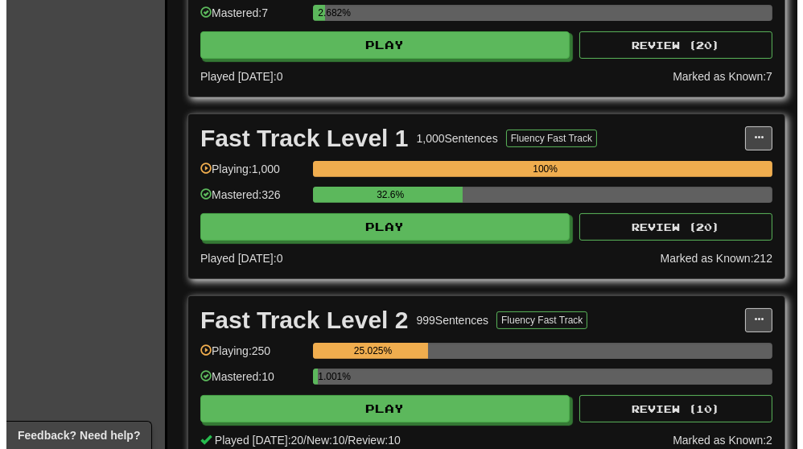
scroll to position [535, 0]
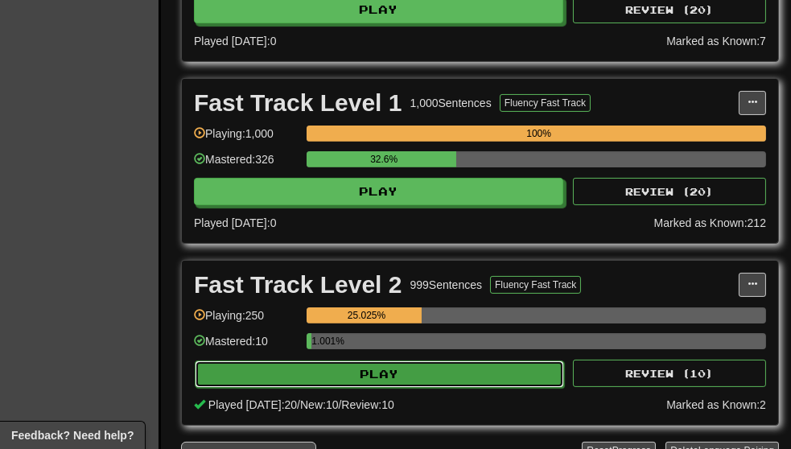
click at [401, 374] on button "Play" at bounding box center [379, 373] width 369 height 27
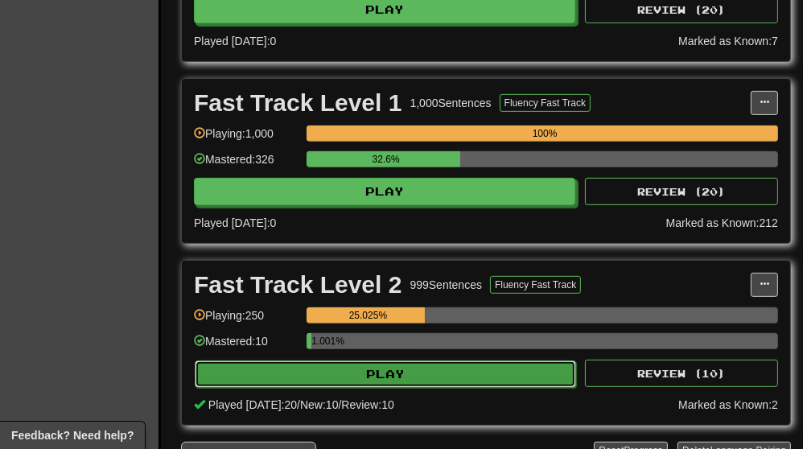
select select "**"
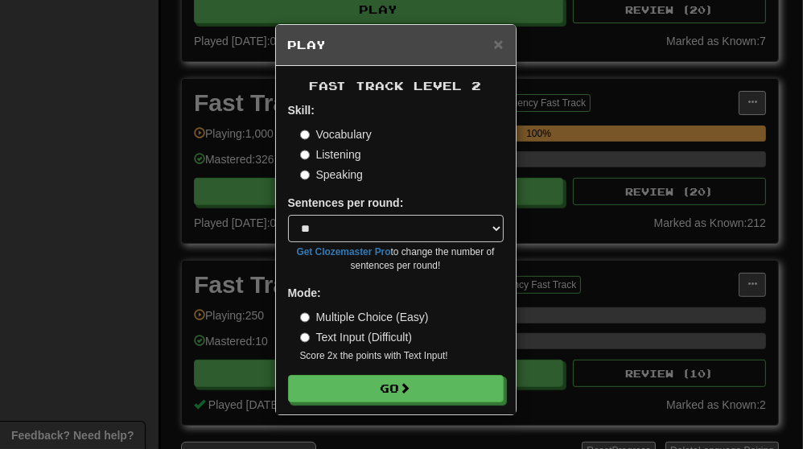
click at [336, 155] on label "Listening" at bounding box center [330, 154] width 61 height 16
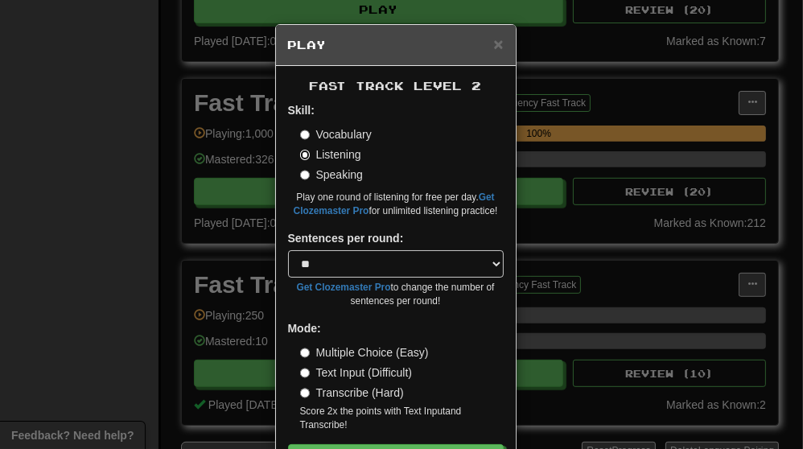
scroll to position [59, 0]
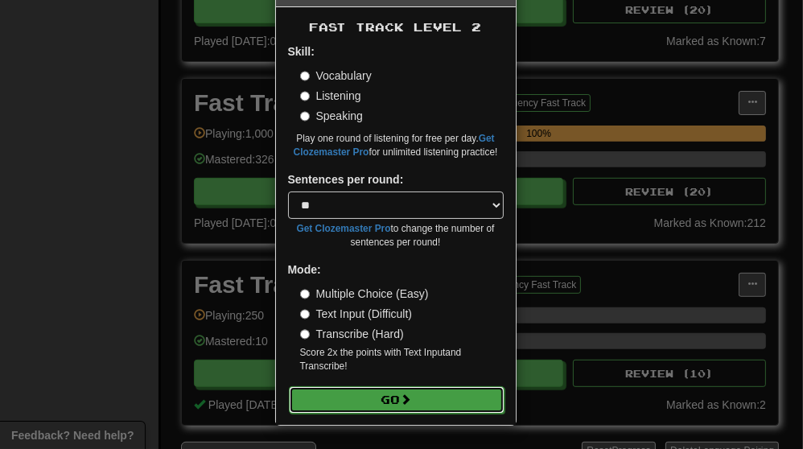
click at [407, 397] on span at bounding box center [406, 398] width 11 height 11
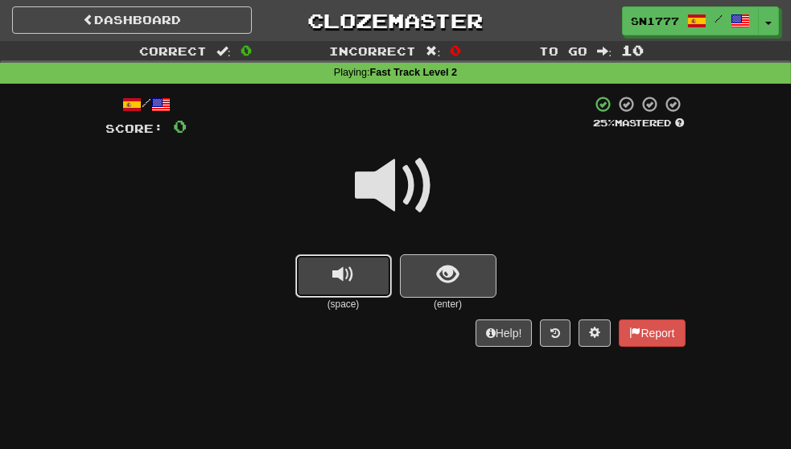
click at [351, 277] on span "replay audio" at bounding box center [343, 275] width 22 height 22
click at [468, 290] on button "show sentence" at bounding box center [448, 275] width 97 height 43
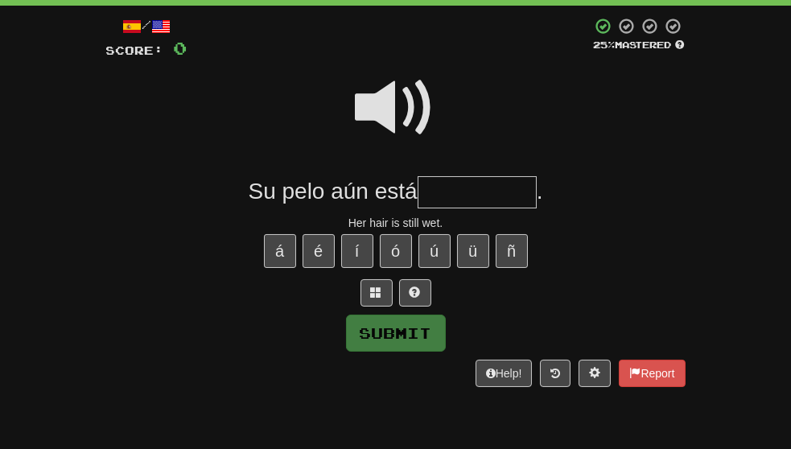
scroll to position [79, 0]
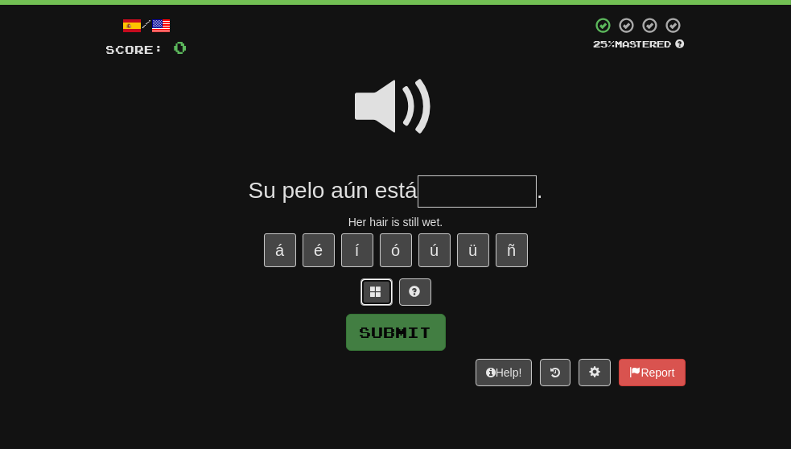
click at [376, 297] on span at bounding box center [376, 291] width 11 height 11
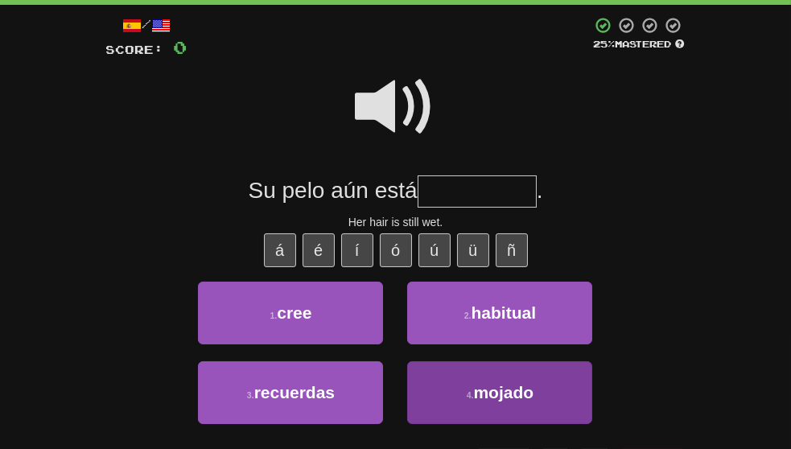
click at [479, 415] on button "4 . mojado" at bounding box center [499, 392] width 185 height 63
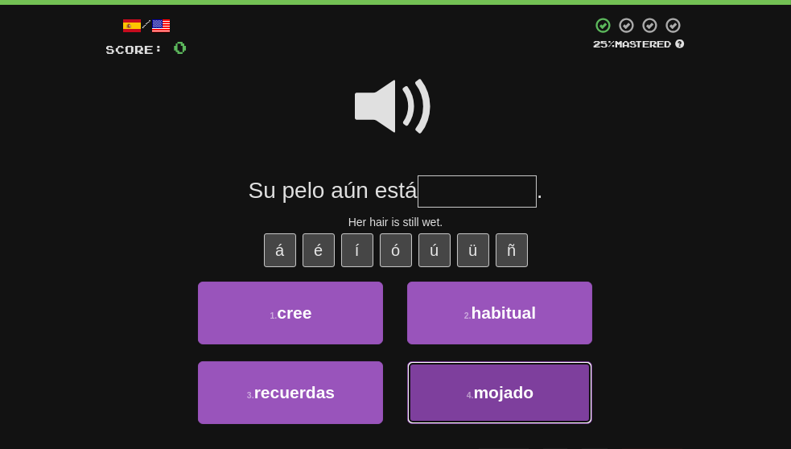
type input "******"
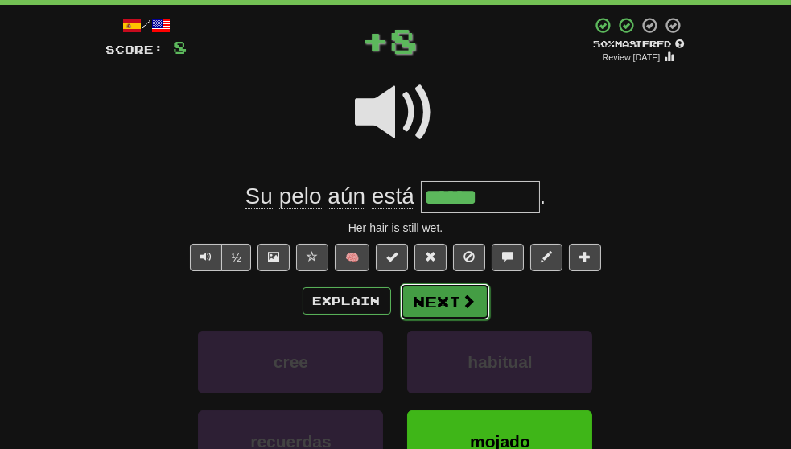
click at [451, 316] on button "Next" at bounding box center [445, 301] width 90 height 37
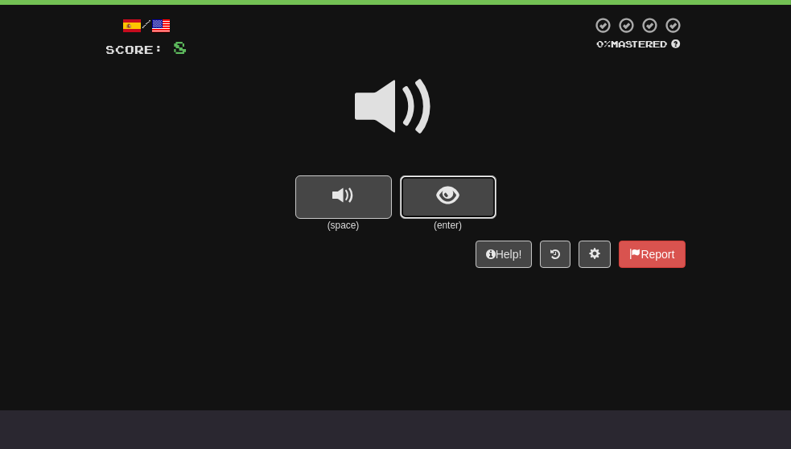
click at [466, 202] on button "show sentence" at bounding box center [448, 196] width 97 height 43
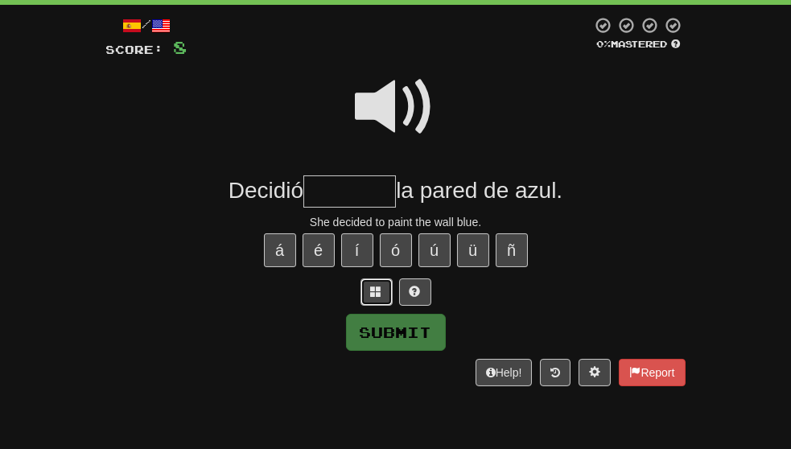
click at [377, 297] on span at bounding box center [376, 291] width 11 height 11
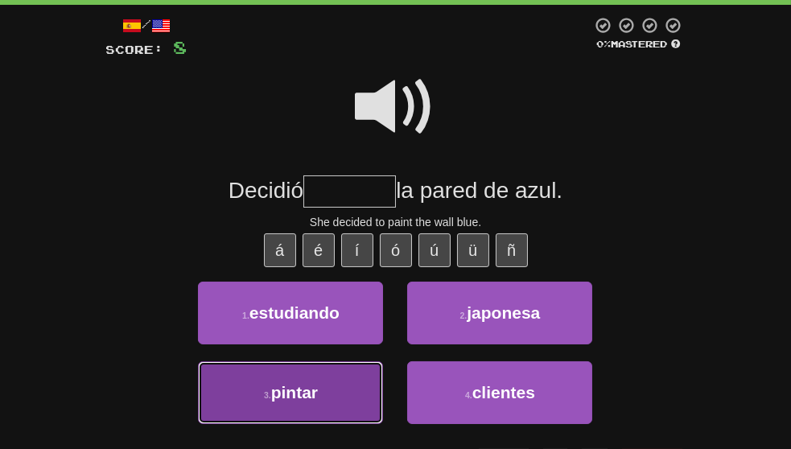
click at [339, 402] on button "3 . pintar" at bounding box center [290, 392] width 185 height 63
type input "******"
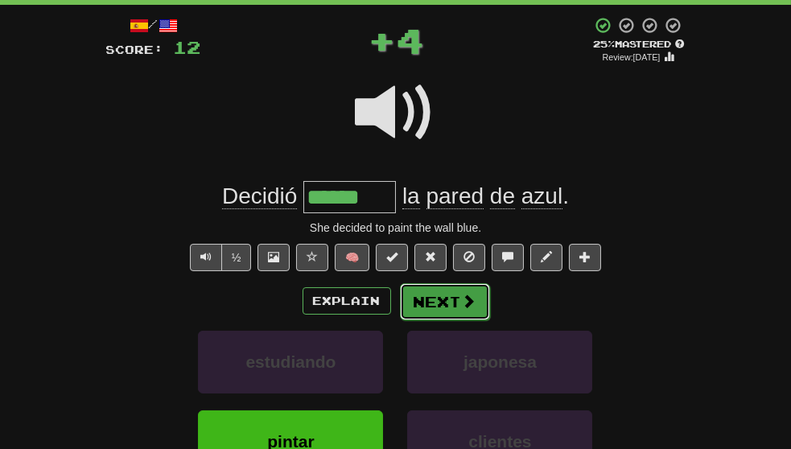
click at [457, 319] on button "Next" at bounding box center [445, 301] width 90 height 37
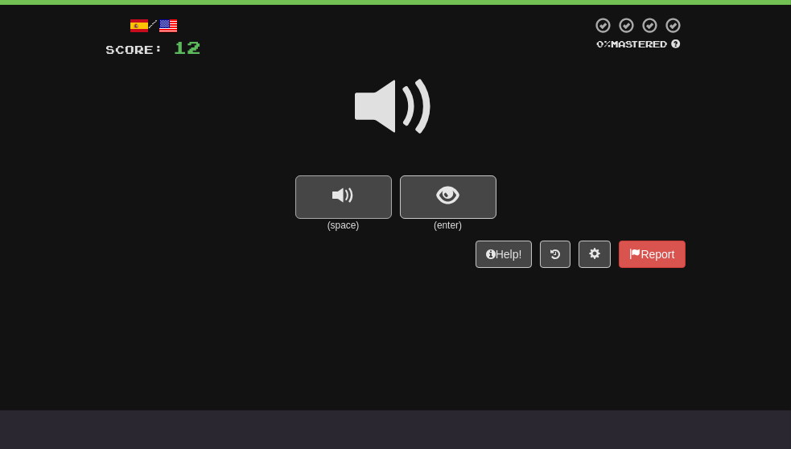
click at [347, 187] on span "replay audio" at bounding box center [343, 196] width 22 height 22
click at [343, 212] on button "replay audio" at bounding box center [343, 196] width 97 height 43
click at [453, 207] on span "show sentence" at bounding box center [448, 196] width 22 height 22
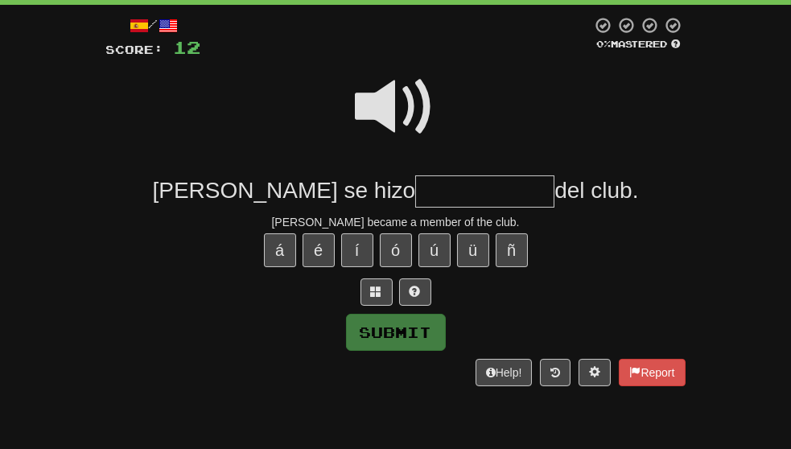
click at [409, 119] on span at bounding box center [395, 107] width 80 height 80
click at [372, 297] on span at bounding box center [376, 291] width 11 height 11
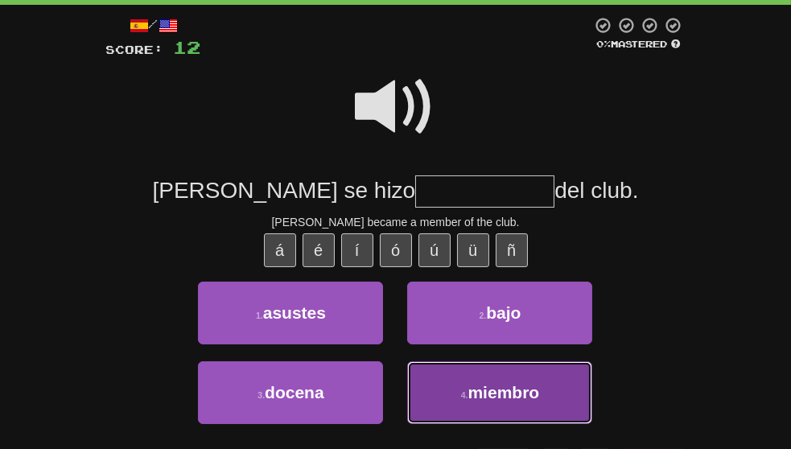
click at [485, 413] on button "4 . miembro" at bounding box center [499, 392] width 185 height 63
type input "*******"
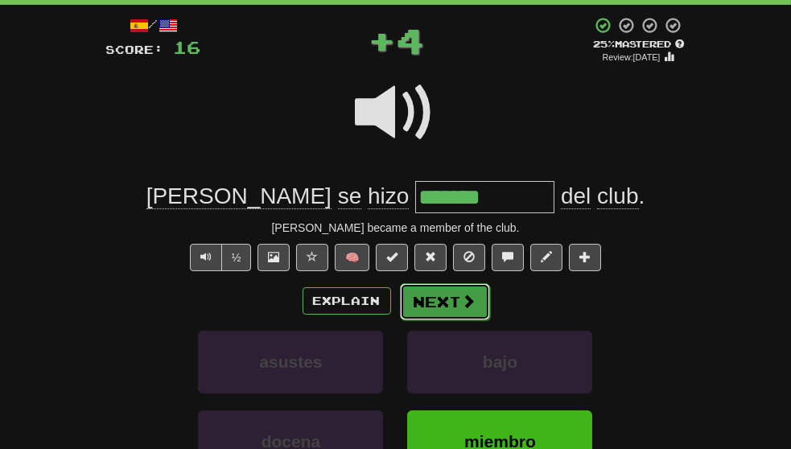
click at [454, 320] on button "Next" at bounding box center [445, 301] width 90 height 37
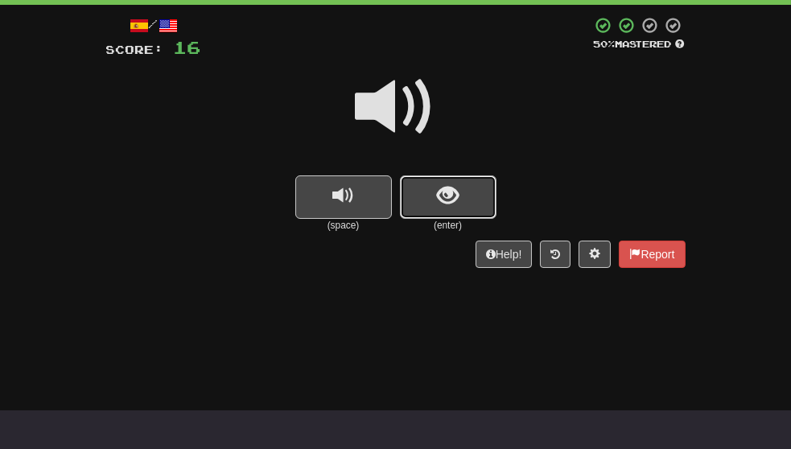
click at [459, 199] on button "show sentence" at bounding box center [448, 196] width 97 height 43
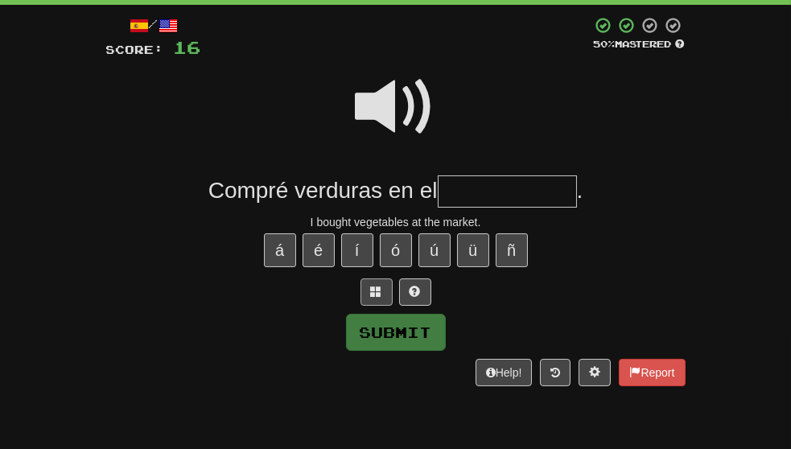
click at [380, 297] on span at bounding box center [376, 291] width 11 height 11
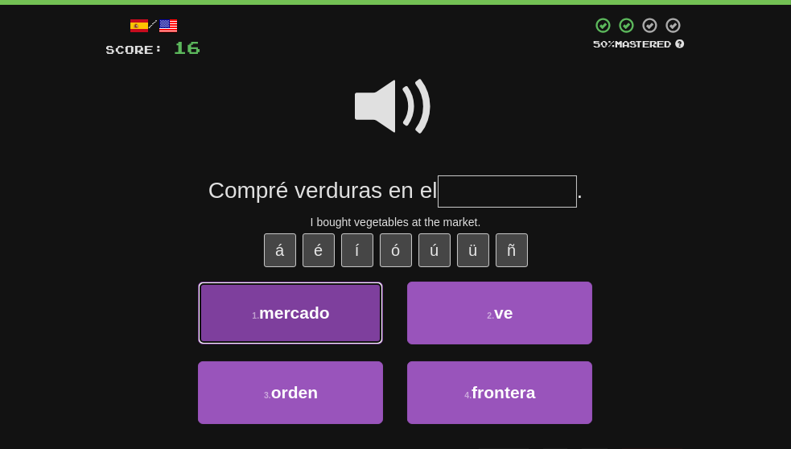
click at [340, 334] on button "1 . mercado" at bounding box center [290, 312] width 185 height 63
type input "*******"
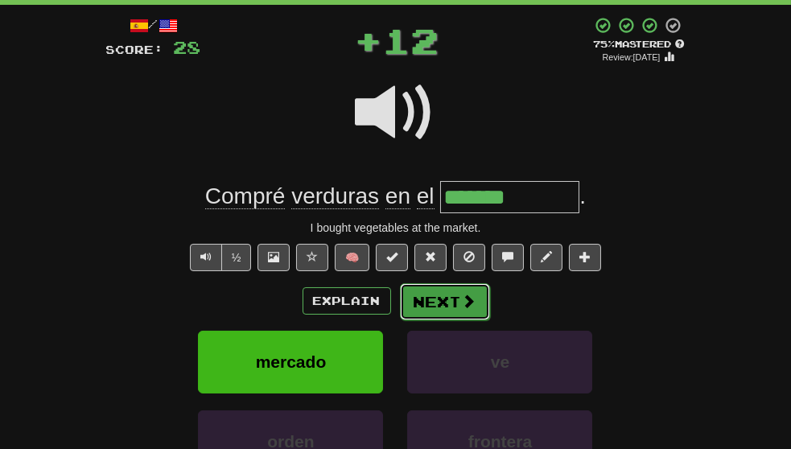
click at [462, 308] on span at bounding box center [469, 301] width 14 height 14
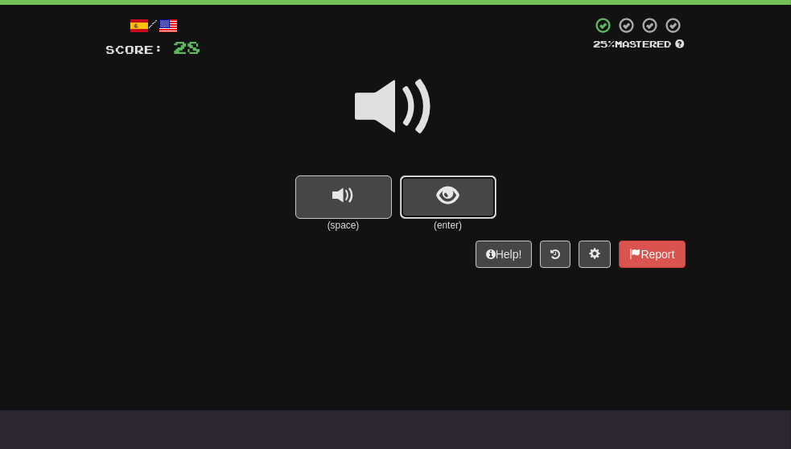
click at [455, 195] on span "show sentence" at bounding box center [448, 196] width 22 height 22
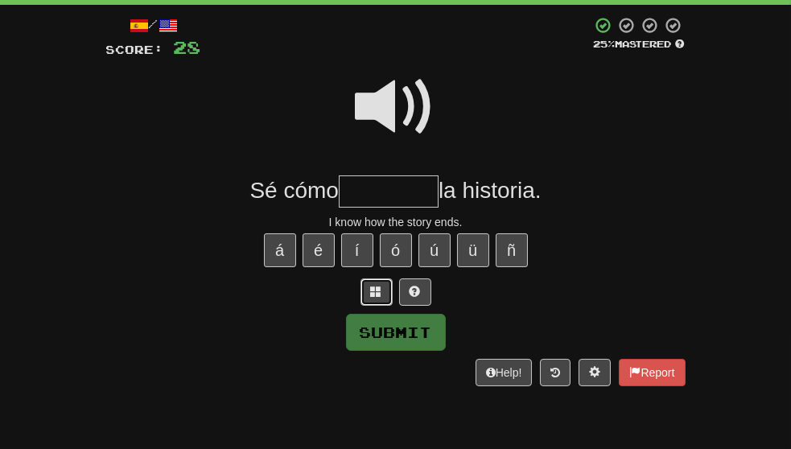
click at [381, 297] on span at bounding box center [376, 291] width 11 height 11
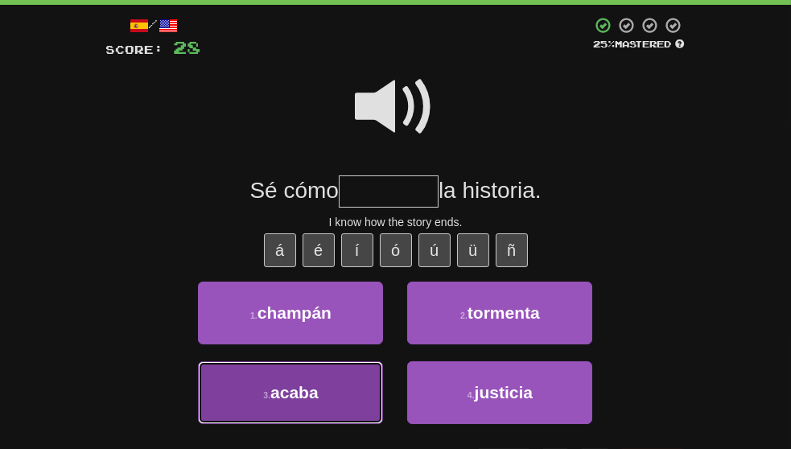
click at [351, 407] on button "3 . acaba" at bounding box center [290, 392] width 185 height 63
type input "*****"
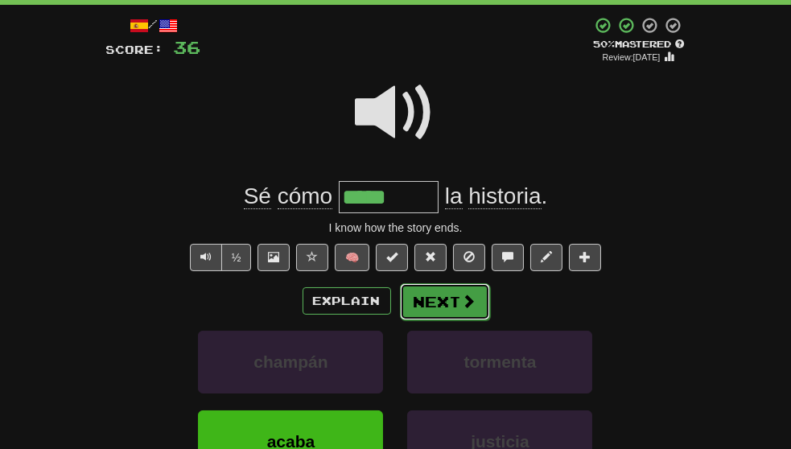
click at [452, 320] on button "Next" at bounding box center [445, 301] width 90 height 37
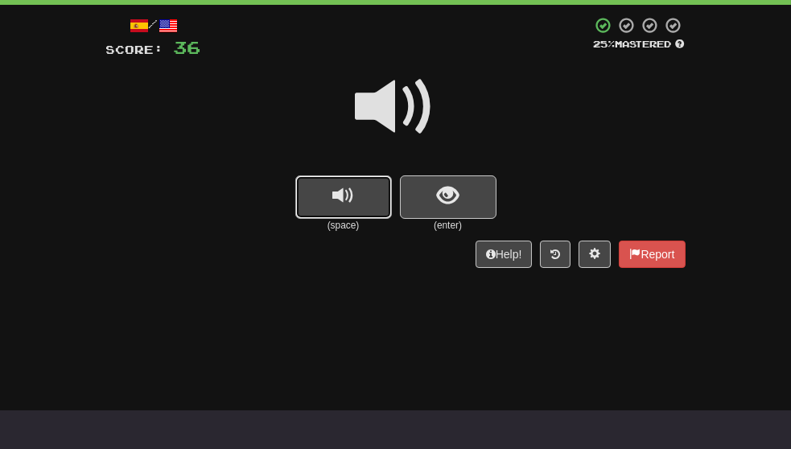
click at [334, 187] on span "replay audio" at bounding box center [343, 196] width 22 height 22
click at [450, 207] on span "show sentence" at bounding box center [448, 196] width 22 height 22
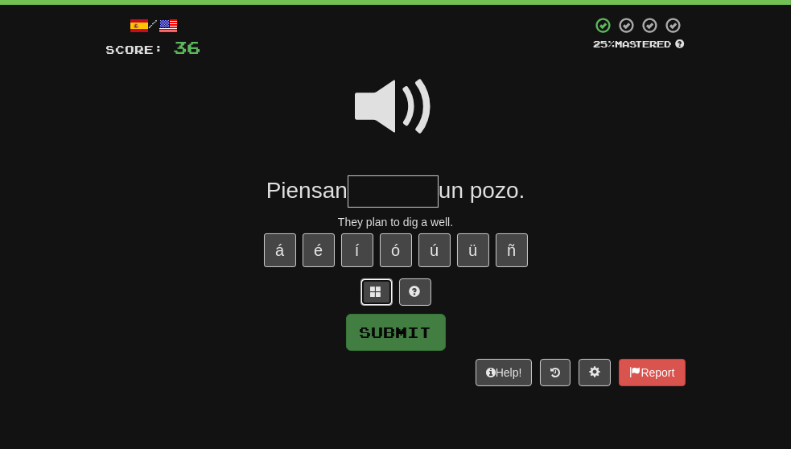
click at [364, 306] on button at bounding box center [376, 291] width 32 height 27
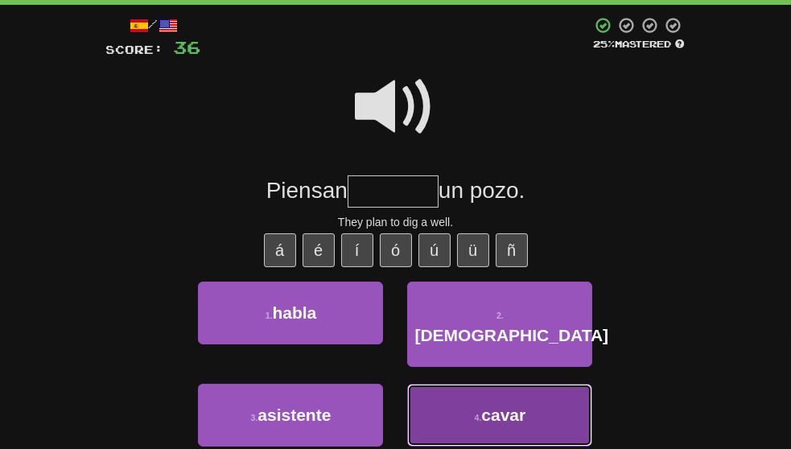
click at [461, 413] on button "4 . cavar" at bounding box center [499, 415] width 185 height 63
type input "*****"
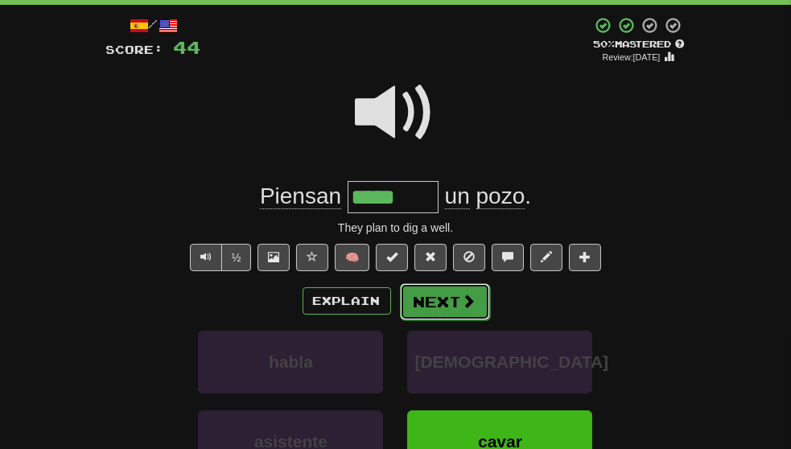
click at [479, 320] on button "Next" at bounding box center [445, 301] width 90 height 37
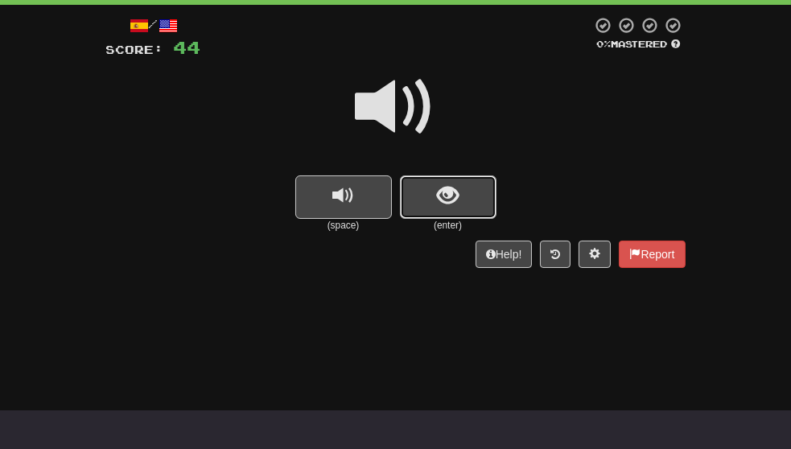
click at [459, 210] on button "show sentence" at bounding box center [448, 196] width 97 height 43
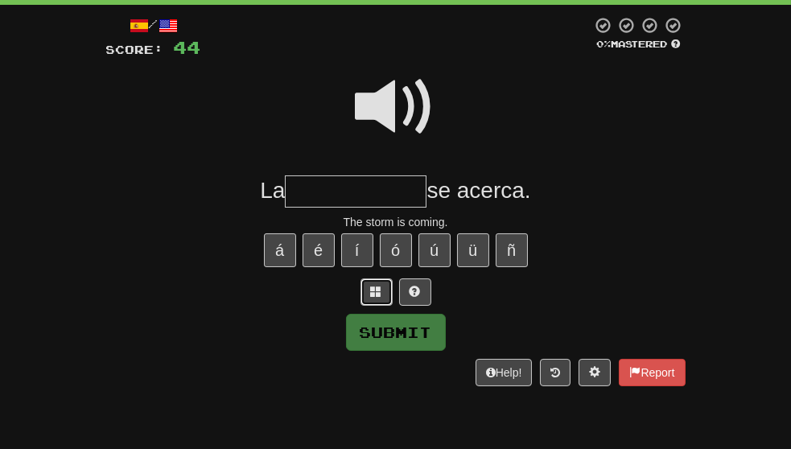
click at [382, 306] on button at bounding box center [376, 291] width 32 height 27
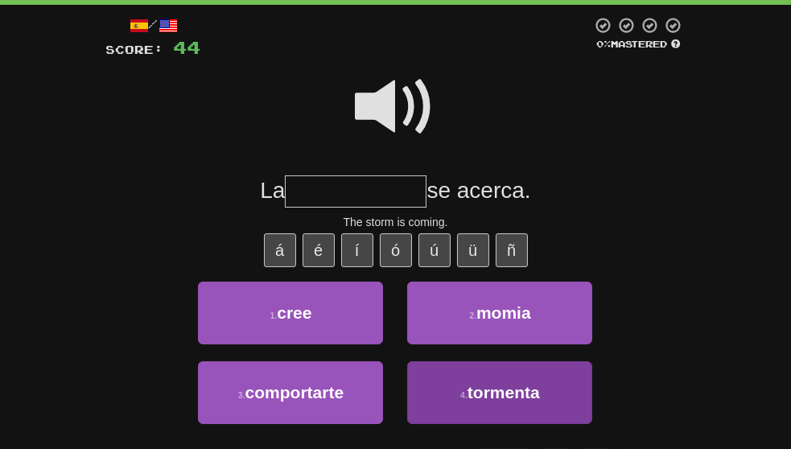
click at [471, 418] on button "4 . tormenta" at bounding box center [499, 392] width 185 height 63
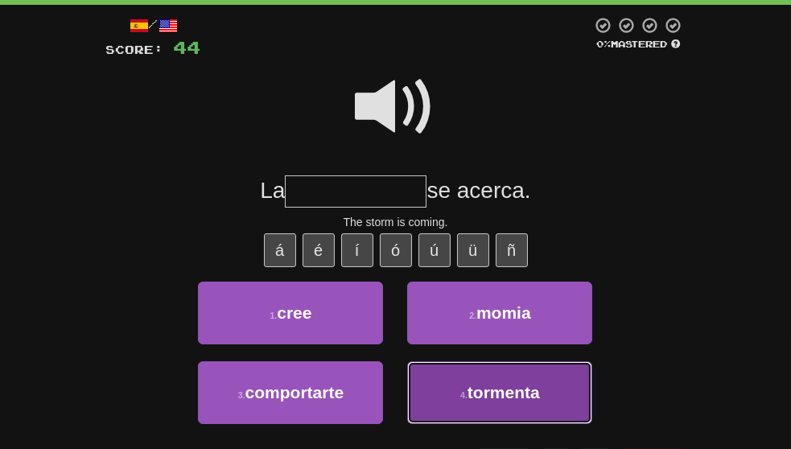
type input "********"
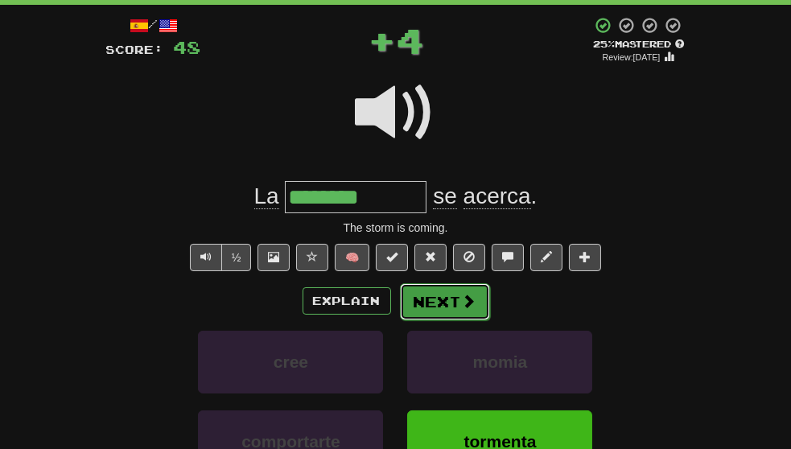
click at [449, 320] on button "Next" at bounding box center [445, 301] width 90 height 37
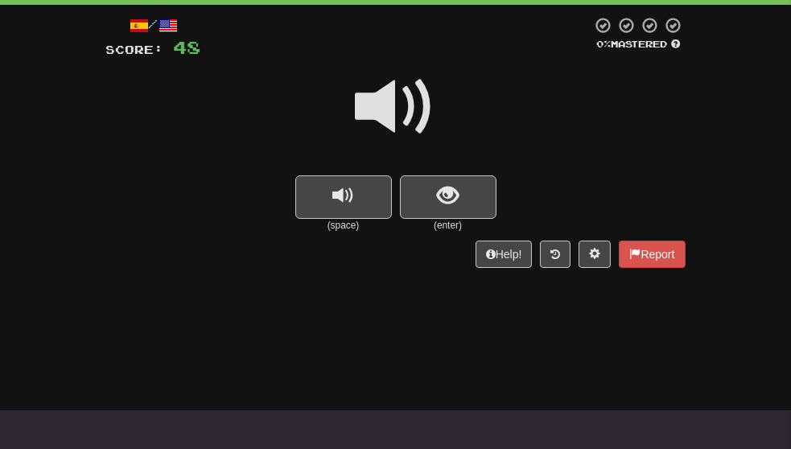
click at [474, 197] on button "show sentence" at bounding box center [448, 196] width 97 height 43
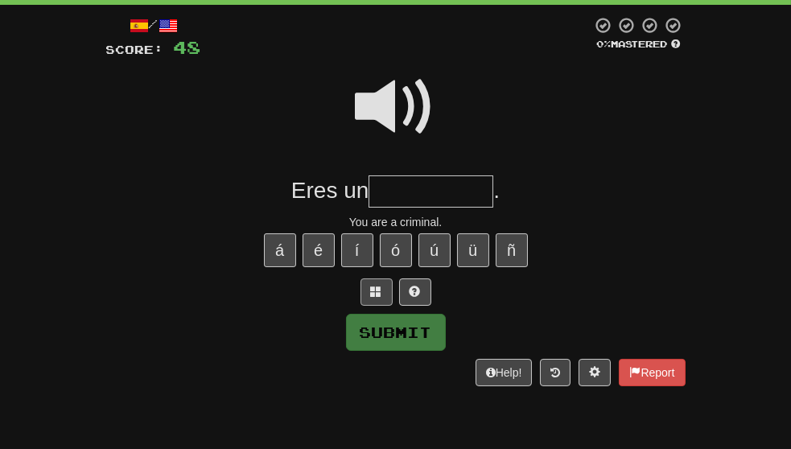
click at [378, 297] on span at bounding box center [376, 291] width 11 height 11
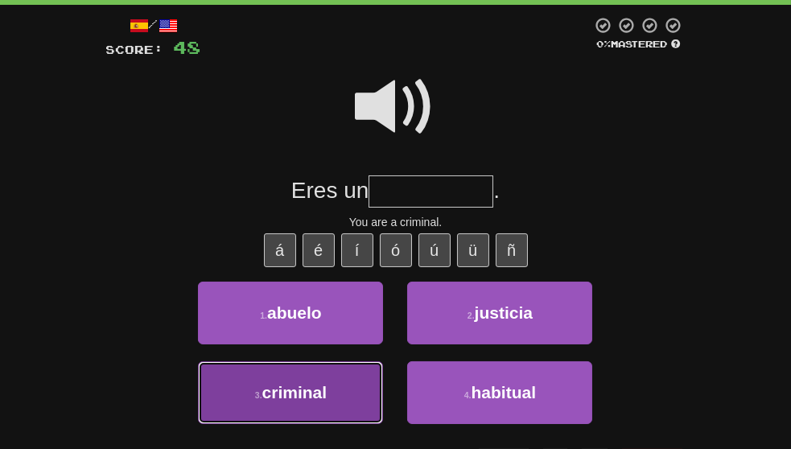
click at [342, 414] on button "3 . criminal" at bounding box center [290, 392] width 185 height 63
type input "********"
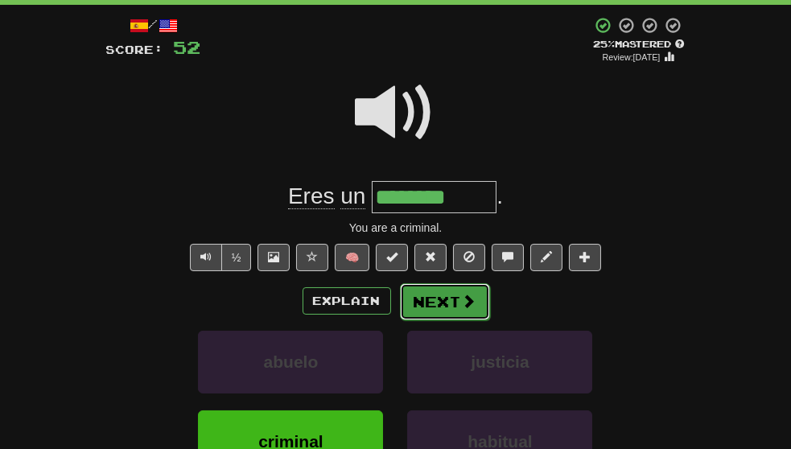
click at [462, 320] on button "Next" at bounding box center [445, 301] width 90 height 37
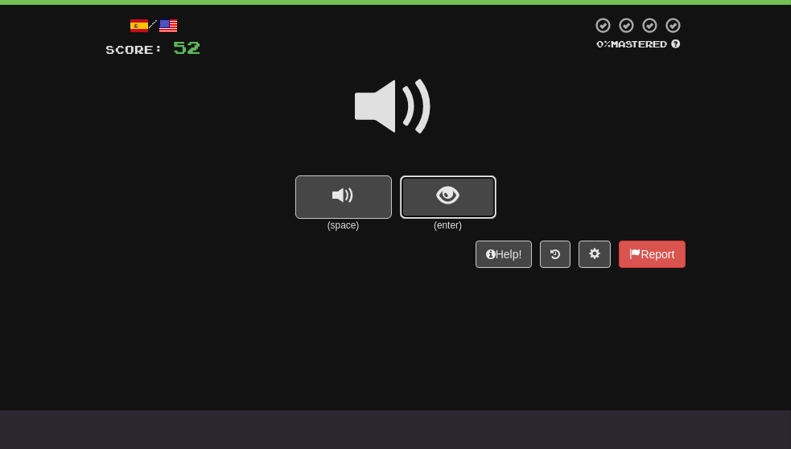
click at [462, 199] on button "show sentence" at bounding box center [448, 196] width 97 height 43
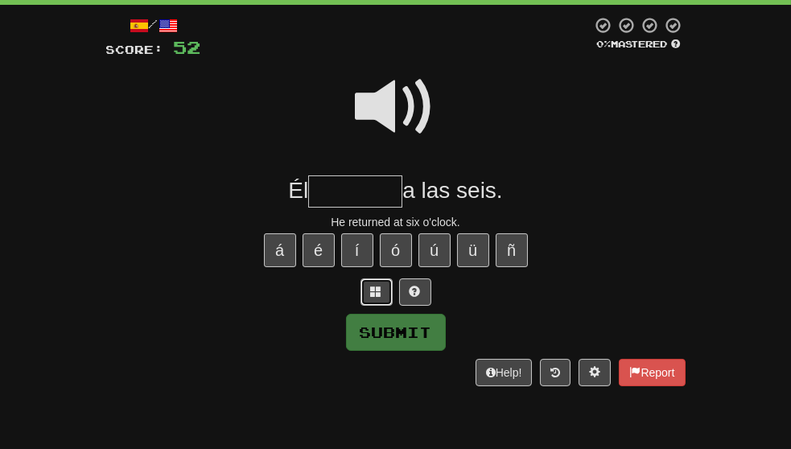
click at [377, 297] on span at bounding box center [376, 291] width 11 height 11
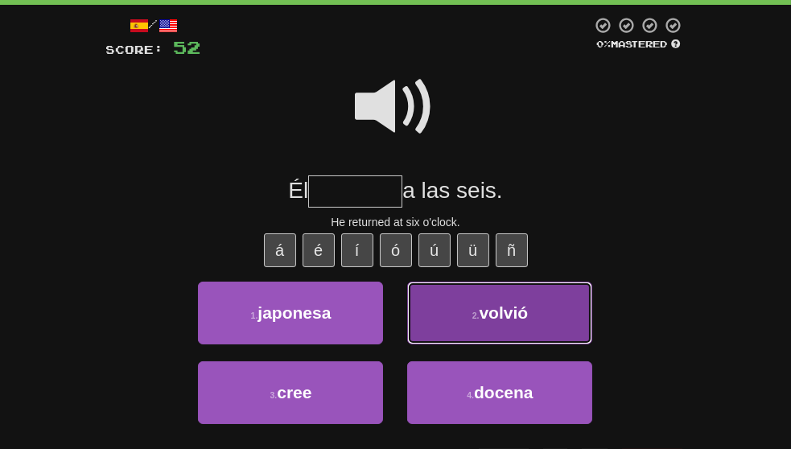
click at [572, 332] on button "2 . volvió" at bounding box center [499, 312] width 185 height 63
type input "******"
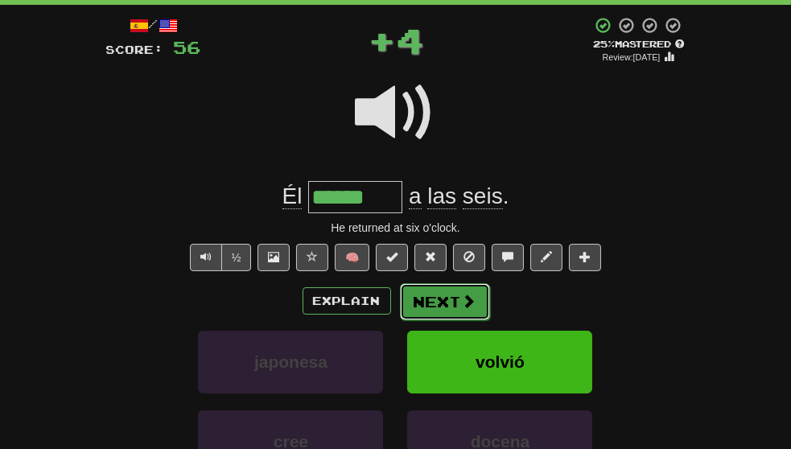
click at [466, 308] on span at bounding box center [469, 301] width 14 height 14
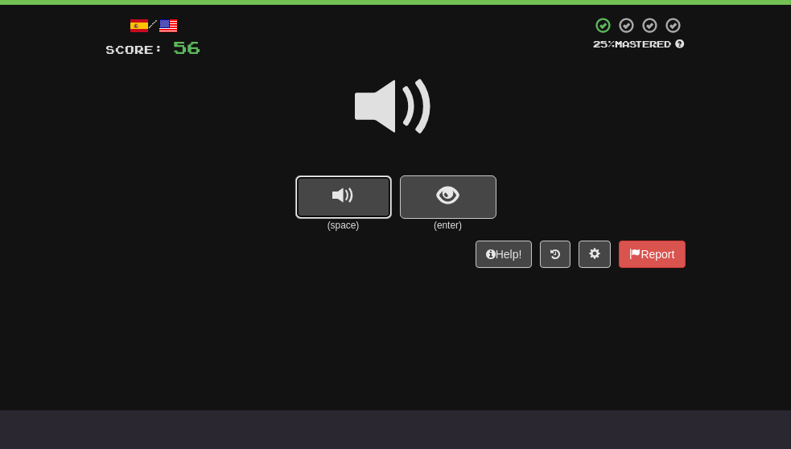
click at [322, 200] on button "replay audio" at bounding box center [343, 196] width 97 height 43
click at [465, 219] on button "show sentence" at bounding box center [448, 196] width 97 height 43
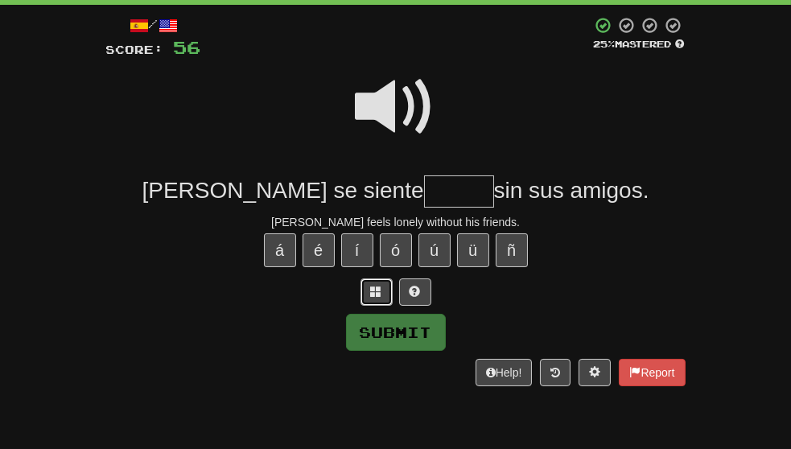
click at [374, 306] on button at bounding box center [376, 291] width 32 height 27
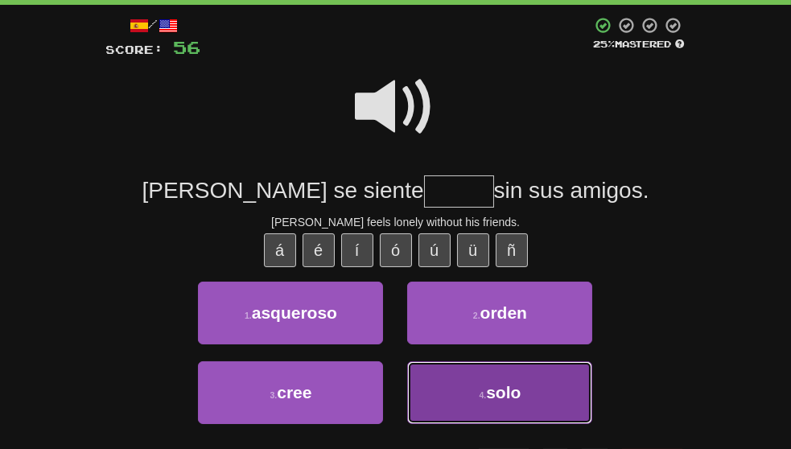
click at [477, 421] on button "4 . solo" at bounding box center [499, 392] width 185 height 63
type input "****"
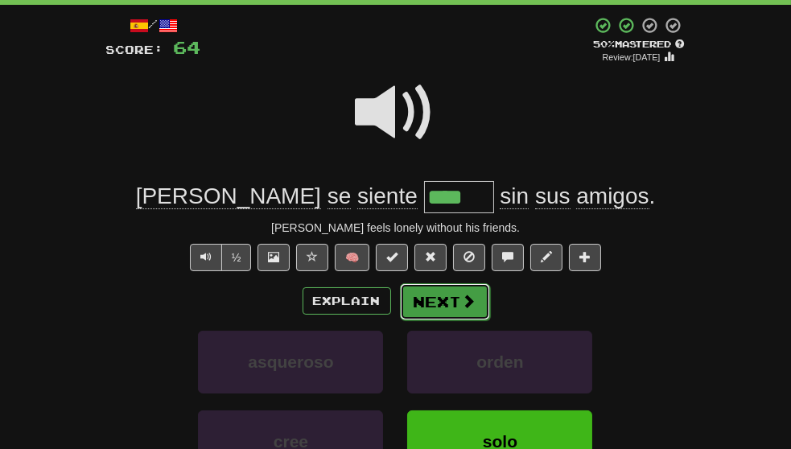
click at [458, 320] on button "Next" at bounding box center [445, 301] width 90 height 37
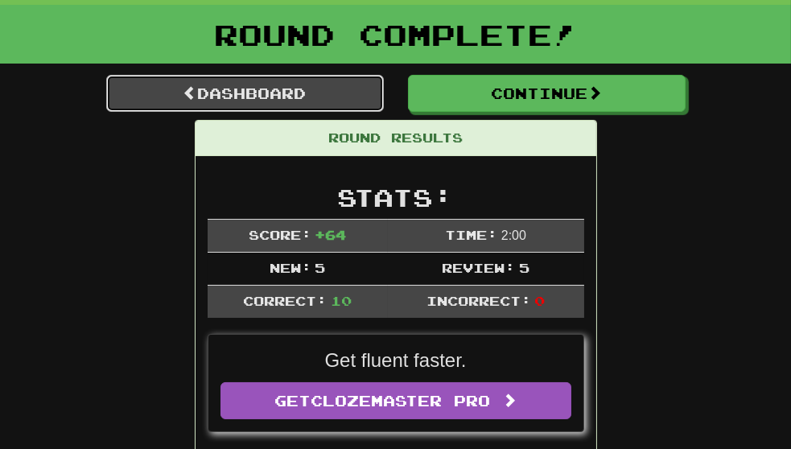
click at [234, 102] on link "Dashboard" at bounding box center [244, 93] width 277 height 37
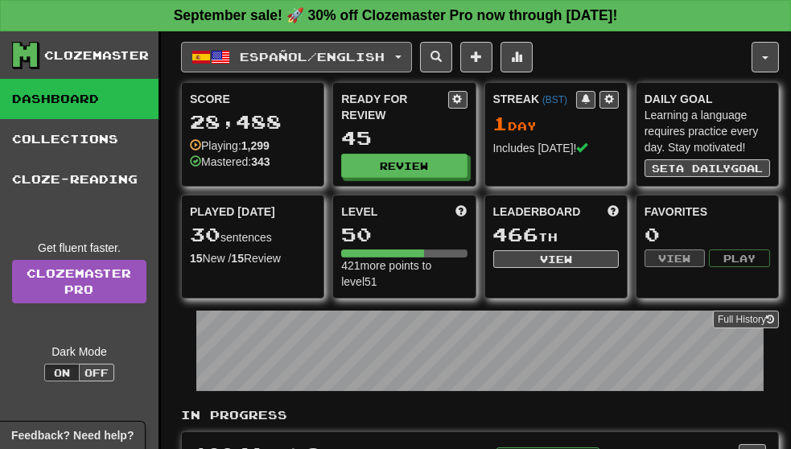
click at [336, 54] on span "Español / English" at bounding box center [312, 57] width 145 height 14
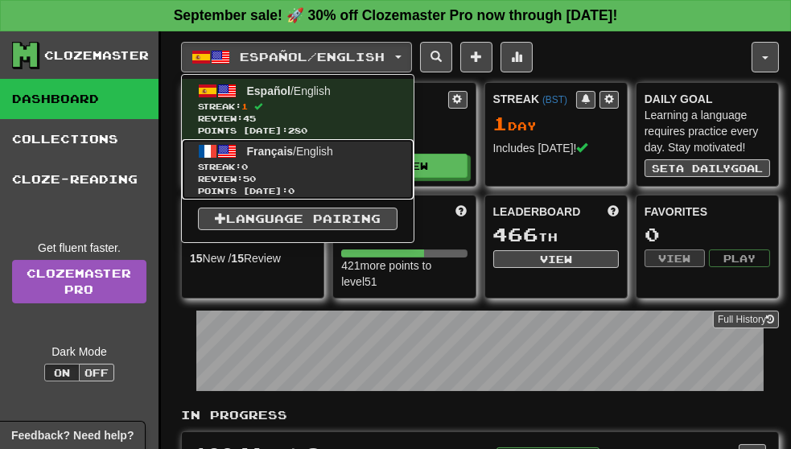
click at [281, 173] on span "Review: 50" at bounding box center [297, 179] width 199 height 12
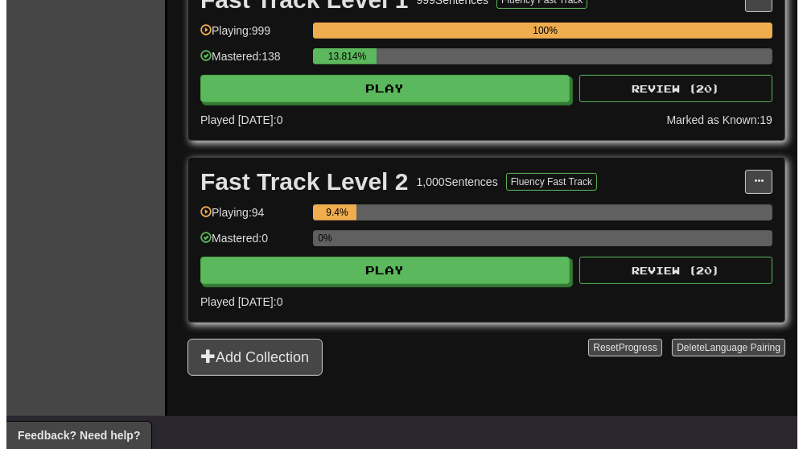
scroll to position [639, 0]
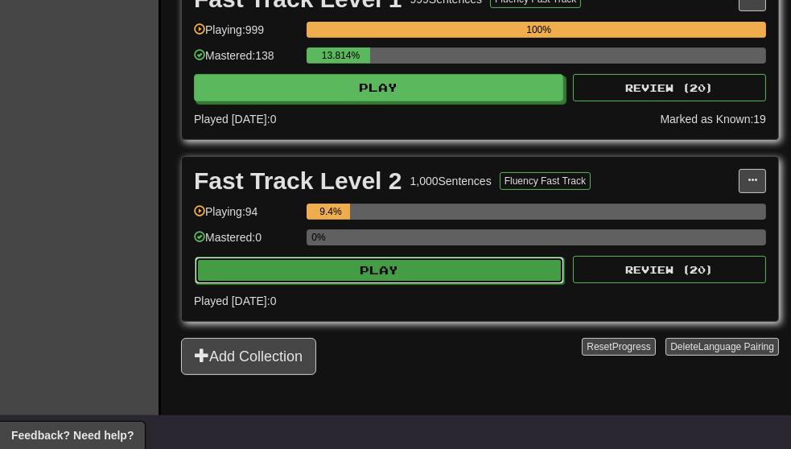
click at [335, 262] on button "Play" at bounding box center [379, 270] width 369 height 27
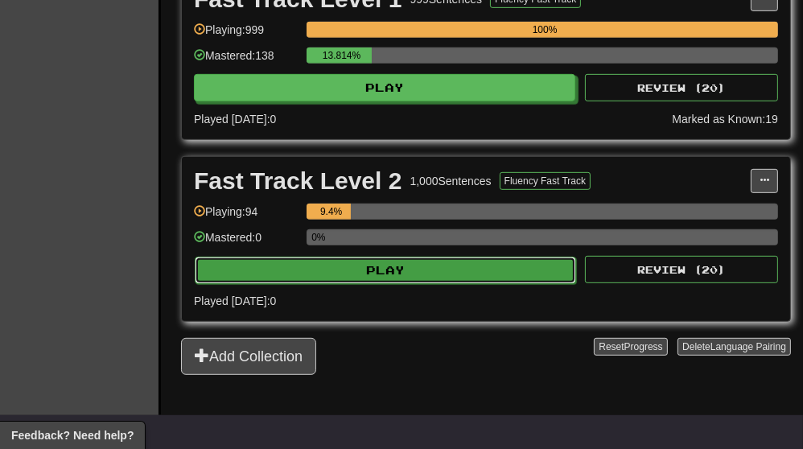
select select "**"
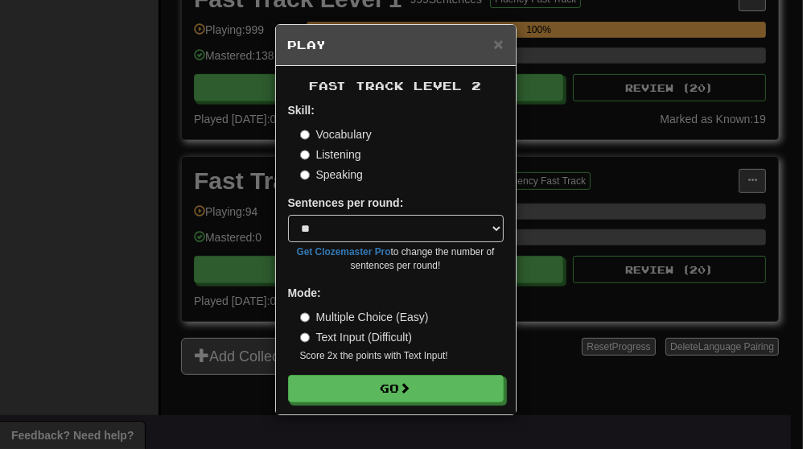
click at [340, 158] on label "Listening" at bounding box center [330, 154] width 61 height 16
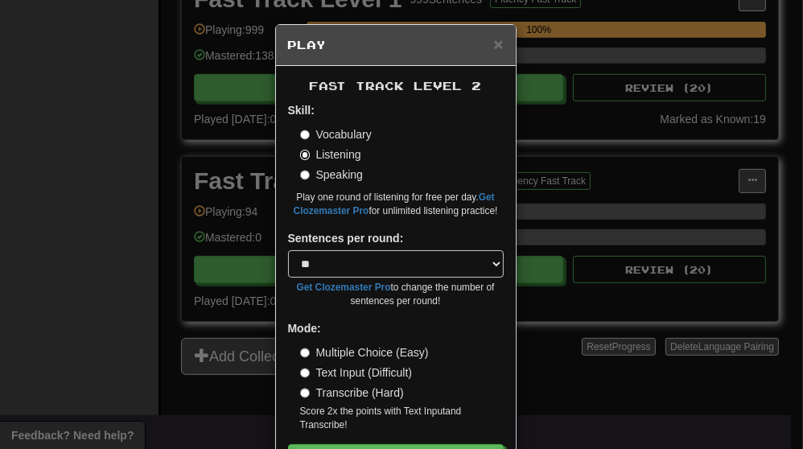
scroll to position [59, 0]
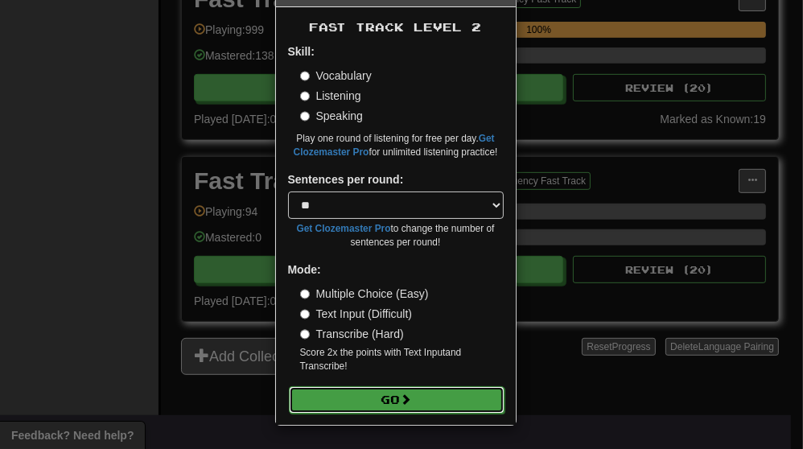
click at [405, 406] on button "Go" at bounding box center [397, 399] width 216 height 27
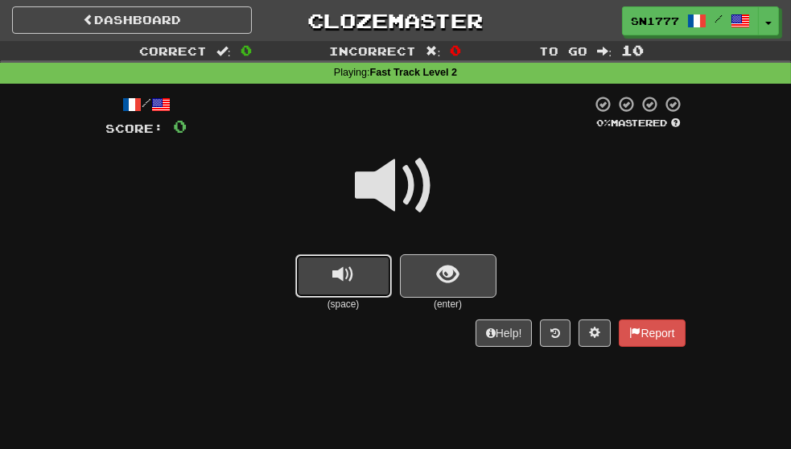
click at [351, 273] on span "replay audio" at bounding box center [343, 275] width 22 height 22
click at [308, 265] on button "replay audio" at bounding box center [343, 275] width 97 height 43
click at [451, 286] on span "show sentence" at bounding box center [448, 275] width 22 height 22
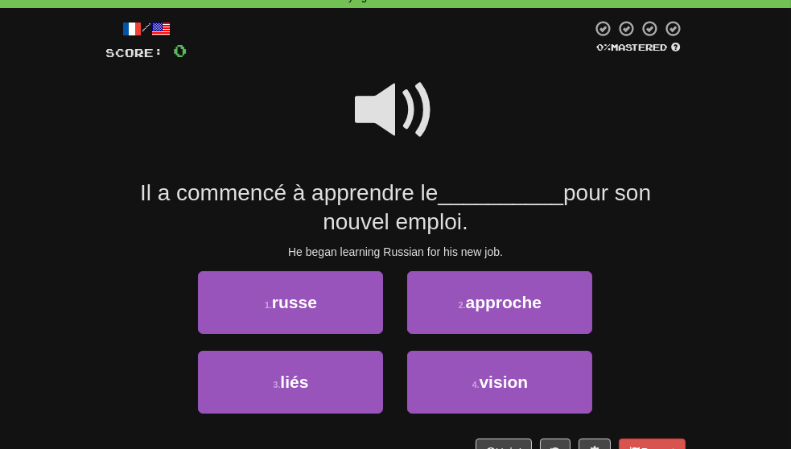
scroll to position [76, 0]
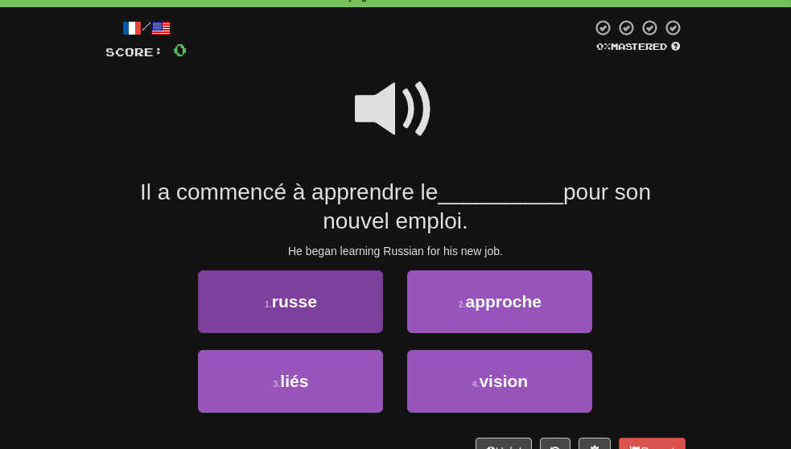
click at [298, 333] on button "1 . russe" at bounding box center [290, 301] width 185 height 63
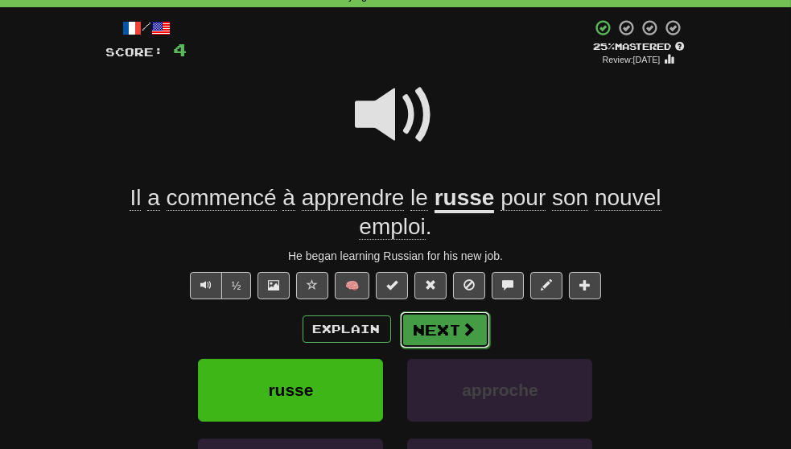
click at [429, 348] on button "Next" at bounding box center [445, 329] width 90 height 37
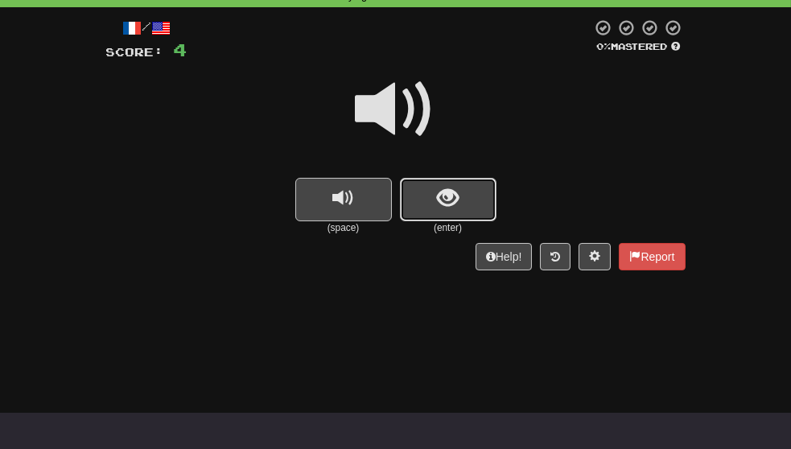
click at [457, 217] on button "show sentence" at bounding box center [448, 199] width 97 height 43
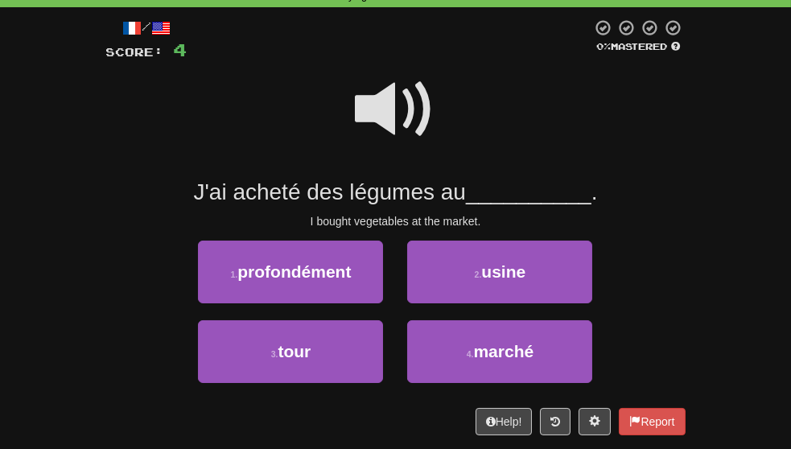
click at [375, 123] on span at bounding box center [395, 109] width 80 height 80
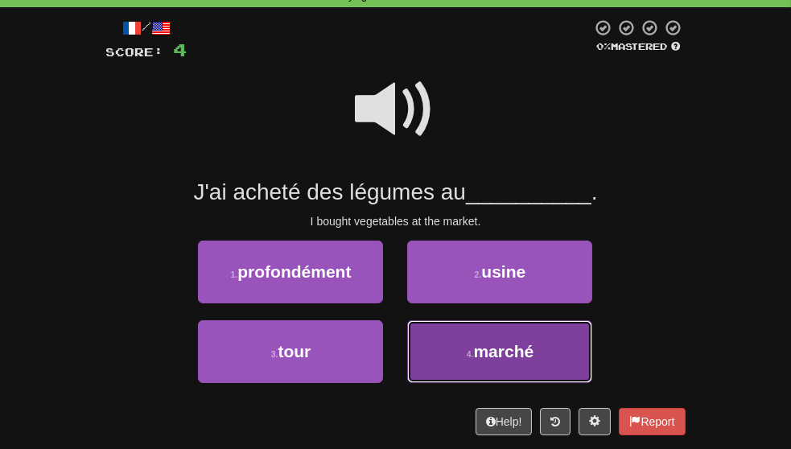
click at [533, 360] on span "marché" at bounding box center [503, 351] width 60 height 18
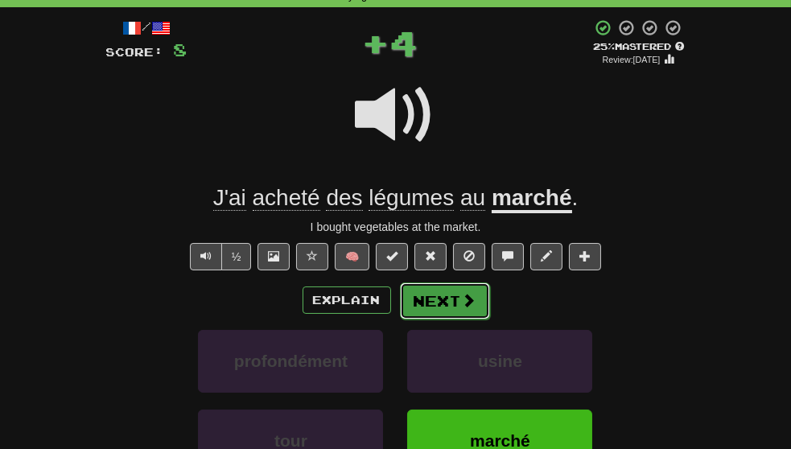
click at [441, 319] on button "Next" at bounding box center [445, 300] width 90 height 37
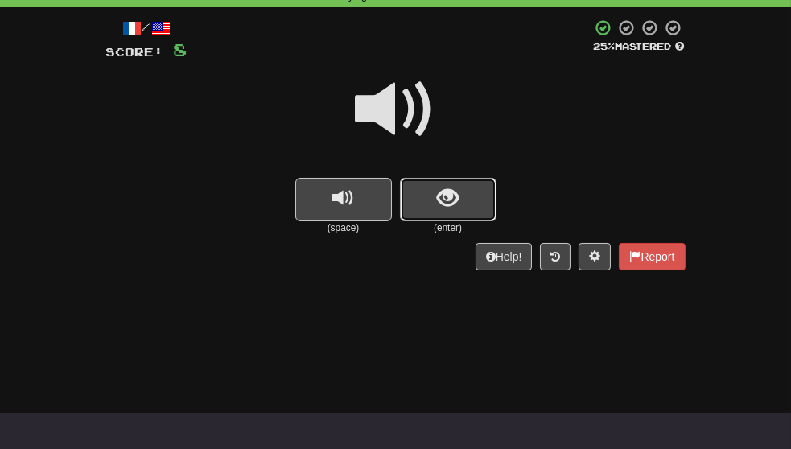
click at [459, 216] on button "show sentence" at bounding box center [448, 199] width 97 height 43
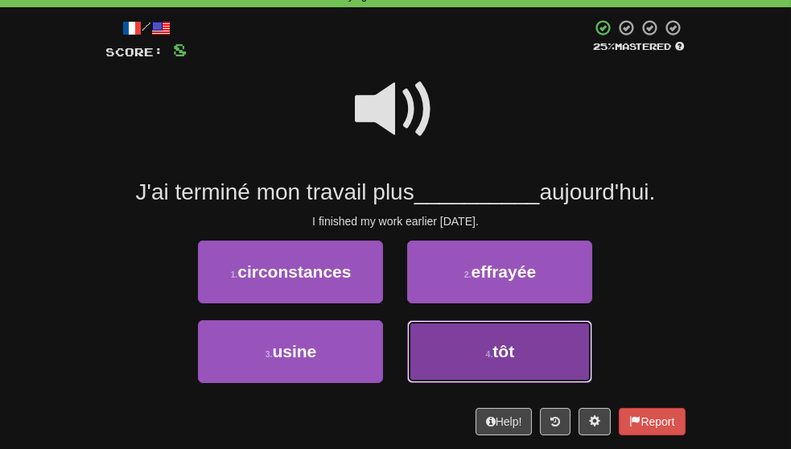
click at [474, 383] on button "4 . tôt" at bounding box center [499, 351] width 185 height 63
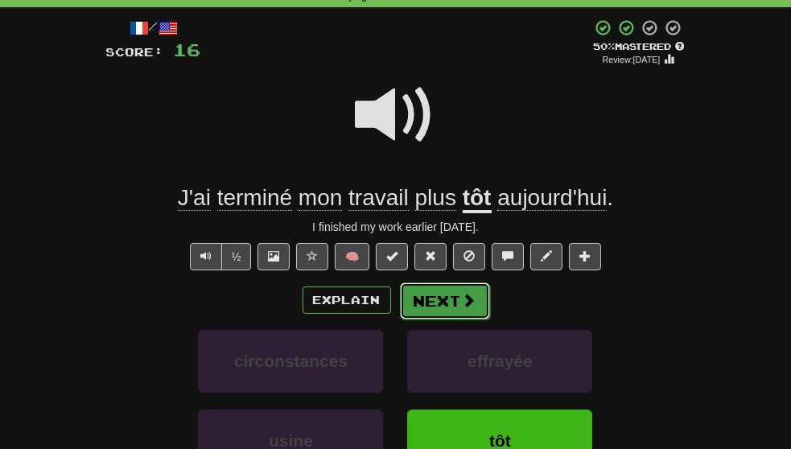
click at [451, 319] on button "Next" at bounding box center [445, 300] width 90 height 37
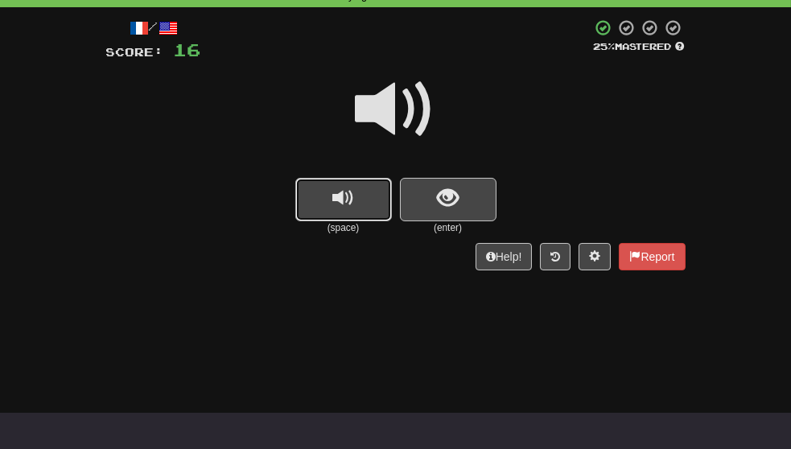
click at [303, 211] on button "replay audio" at bounding box center [343, 199] width 97 height 43
click at [456, 217] on button "show sentence" at bounding box center [448, 199] width 97 height 43
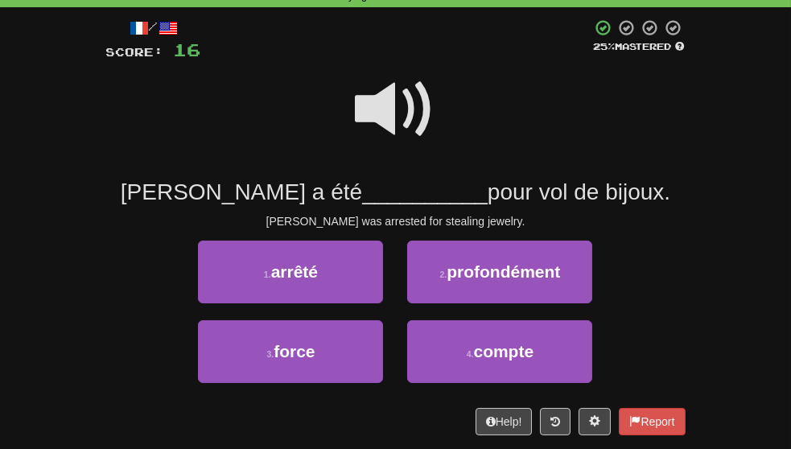
click at [425, 146] on span at bounding box center [395, 109] width 80 height 80
click at [394, 109] on span at bounding box center [395, 109] width 80 height 80
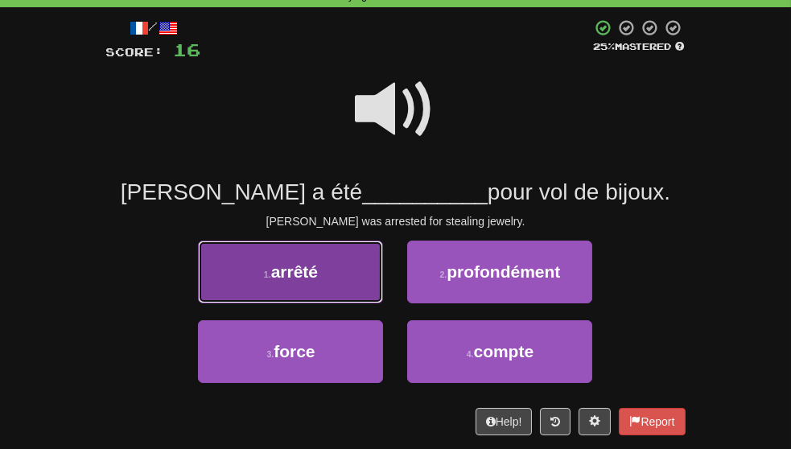
click at [336, 289] on button "1 . arrêté" at bounding box center [290, 271] width 185 height 63
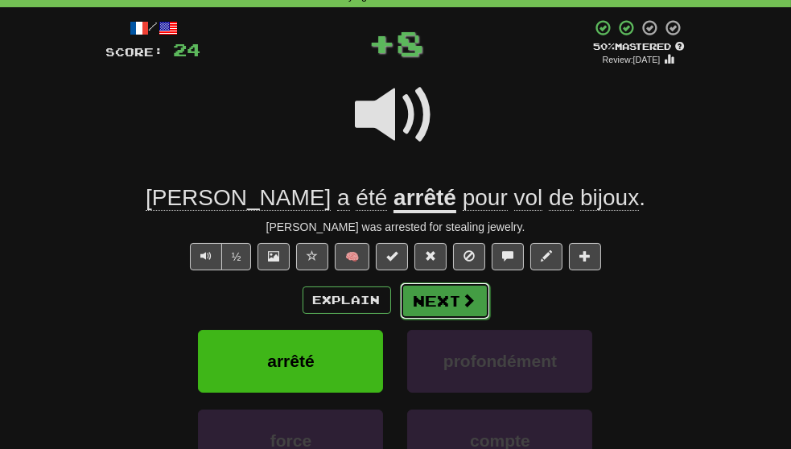
click at [464, 307] on span at bounding box center [469, 300] width 14 height 14
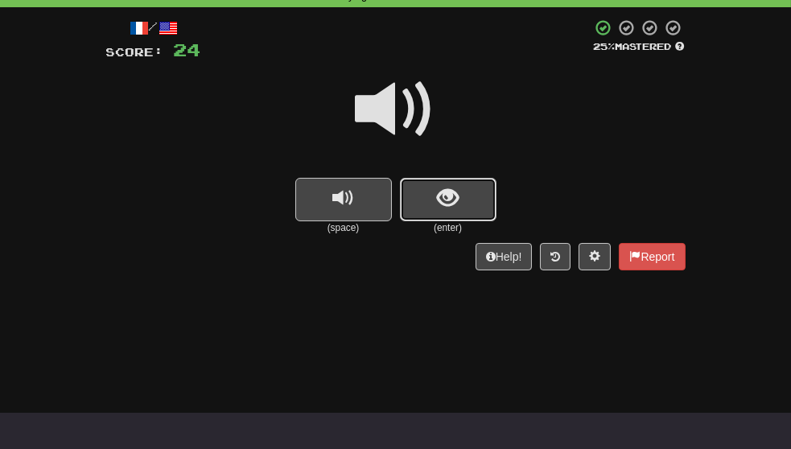
click at [450, 209] on span "show sentence" at bounding box center [448, 198] width 22 height 22
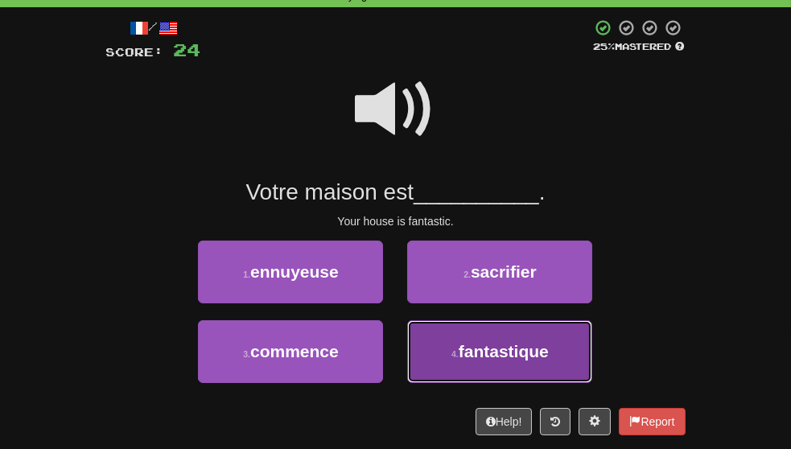
click at [487, 360] on span "fantastique" at bounding box center [503, 351] width 90 height 18
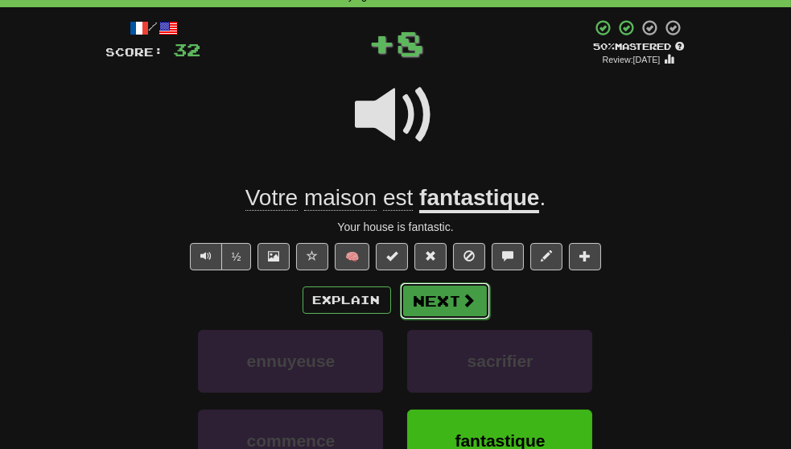
click at [446, 319] on button "Next" at bounding box center [445, 300] width 90 height 37
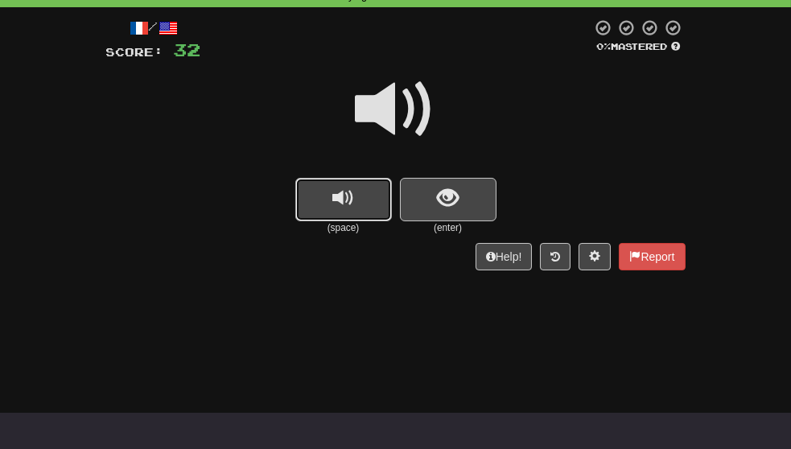
click at [352, 209] on span "replay audio" at bounding box center [343, 198] width 22 height 22
click at [403, 130] on span at bounding box center [395, 109] width 80 height 80
click at [454, 208] on span "show sentence" at bounding box center [448, 198] width 22 height 22
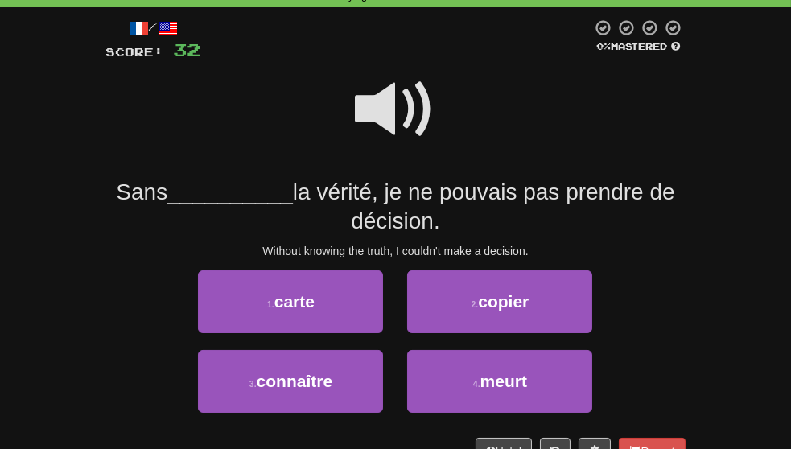
click at [403, 129] on span at bounding box center [395, 109] width 80 height 80
click at [395, 123] on span at bounding box center [395, 109] width 80 height 80
click at [382, 115] on span at bounding box center [395, 109] width 80 height 80
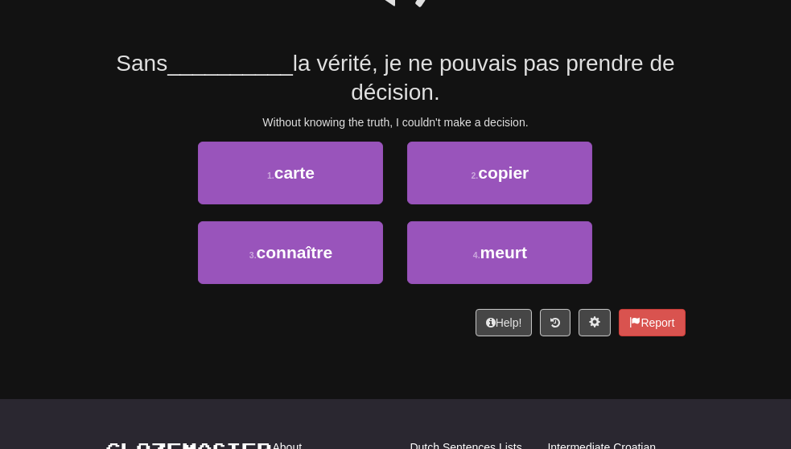
scroll to position [206, 0]
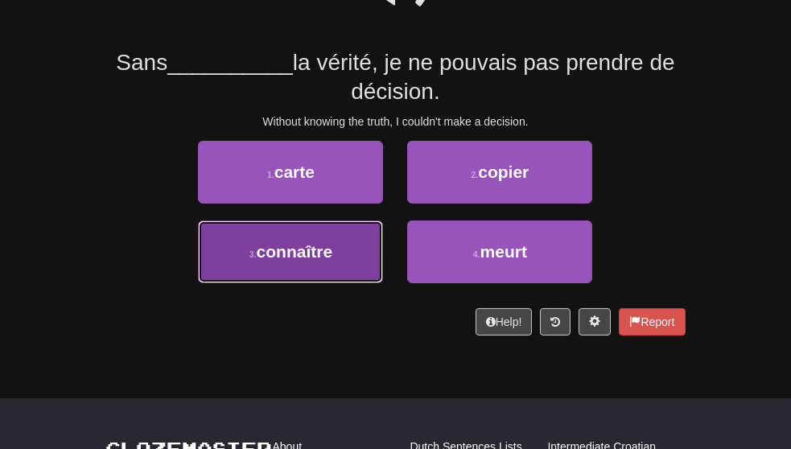
click at [353, 283] on button "3 . connaître" at bounding box center [290, 251] width 185 height 63
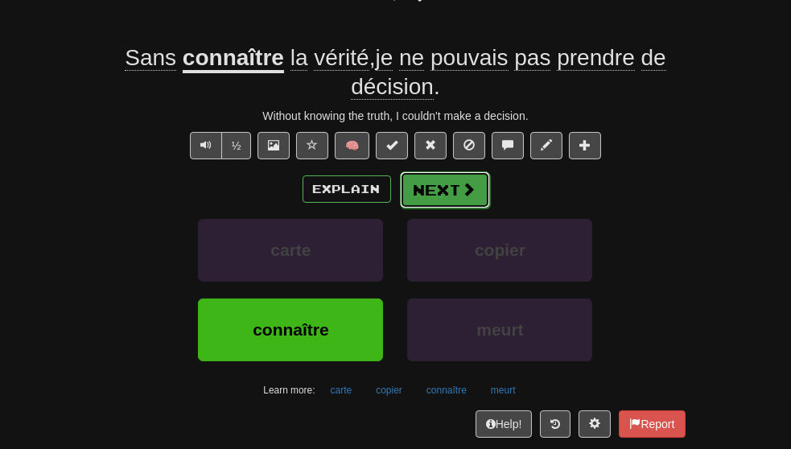
click at [429, 208] on button "Next" at bounding box center [445, 189] width 90 height 37
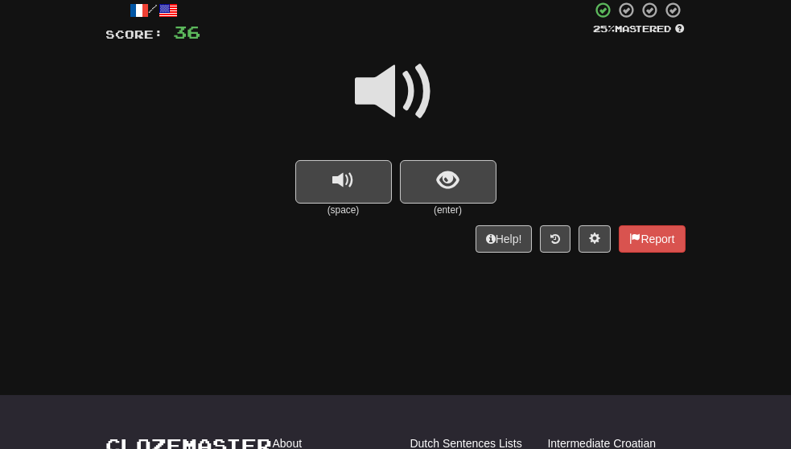
scroll to position [93, 0]
click at [396, 93] on span at bounding box center [395, 92] width 80 height 80
click at [449, 199] on button "show sentence" at bounding box center [448, 182] width 97 height 43
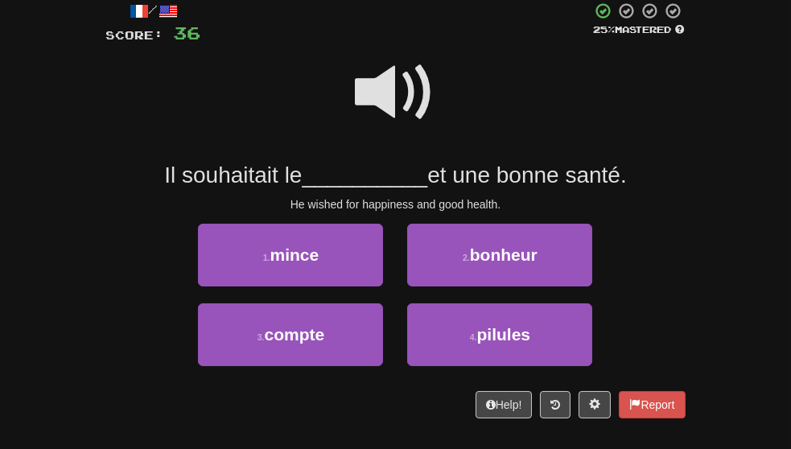
click at [387, 101] on span at bounding box center [395, 92] width 80 height 80
click at [385, 108] on span at bounding box center [395, 92] width 80 height 80
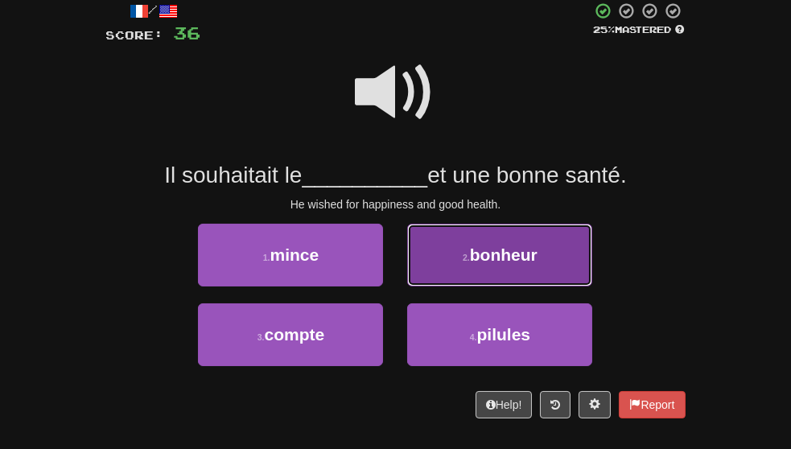
click at [528, 264] on span "bonheur" at bounding box center [504, 254] width 68 height 18
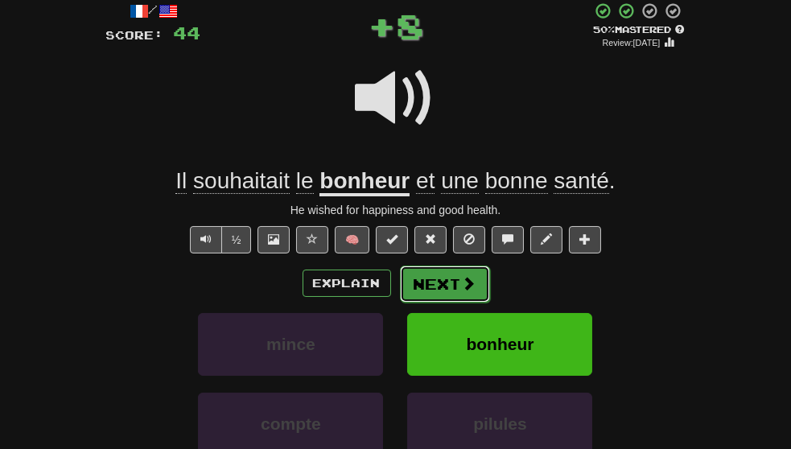
click at [454, 302] on button "Next" at bounding box center [445, 283] width 90 height 37
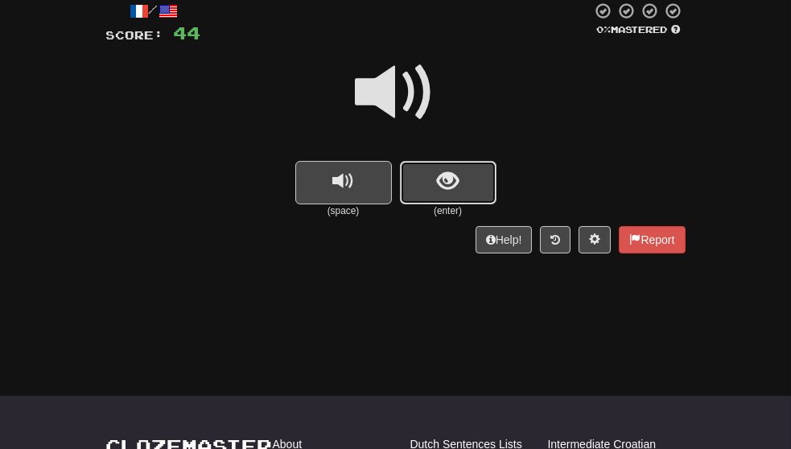
click at [461, 180] on button "show sentence" at bounding box center [448, 182] width 97 height 43
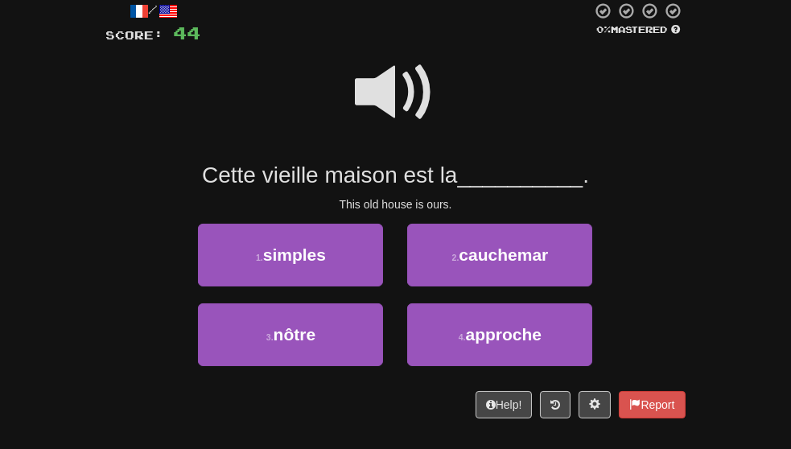
click at [388, 105] on span at bounding box center [395, 92] width 80 height 80
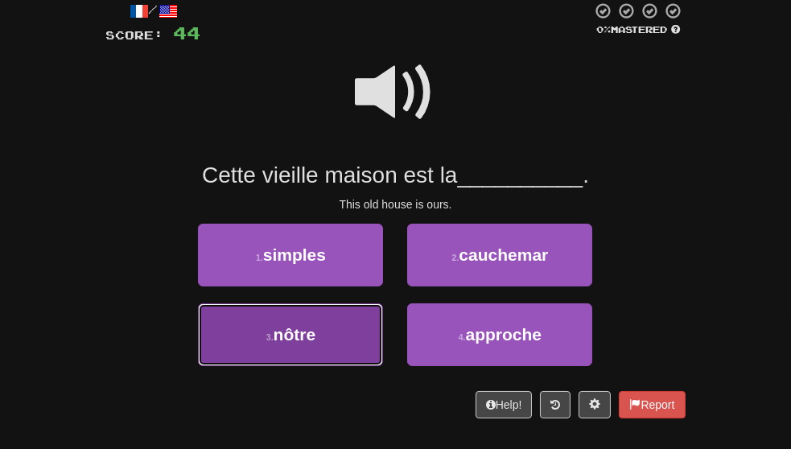
click at [317, 366] on button "3 . nôtre" at bounding box center [290, 334] width 185 height 63
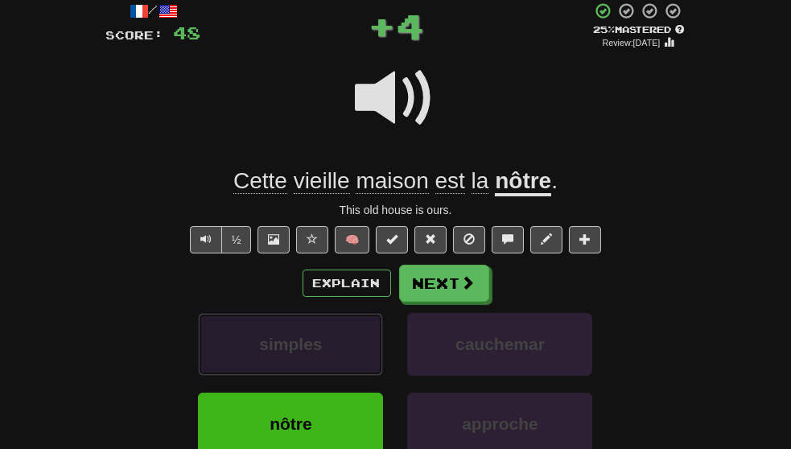
click at [298, 353] on span "simples" at bounding box center [290, 344] width 63 height 18
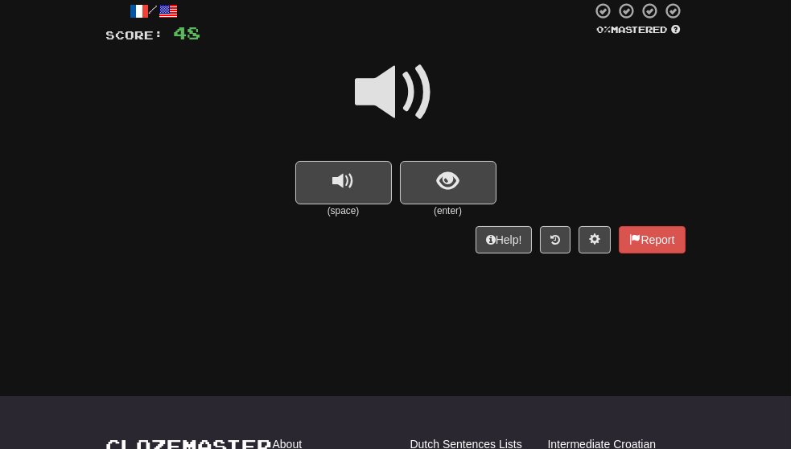
click at [412, 109] on span at bounding box center [395, 92] width 80 height 80
click at [388, 107] on span at bounding box center [395, 92] width 80 height 80
click at [388, 108] on span at bounding box center [395, 92] width 80 height 80
click at [443, 187] on span "show sentence" at bounding box center [448, 181] width 22 height 22
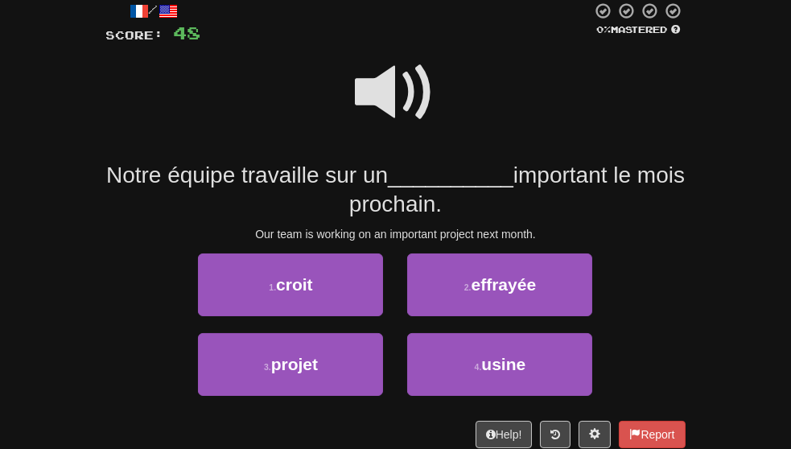
click at [392, 121] on span at bounding box center [395, 92] width 80 height 80
click at [354, 95] on div at bounding box center [395, 103] width 579 height 115
click at [405, 96] on span at bounding box center [395, 92] width 80 height 80
click at [374, 75] on span at bounding box center [395, 92] width 80 height 80
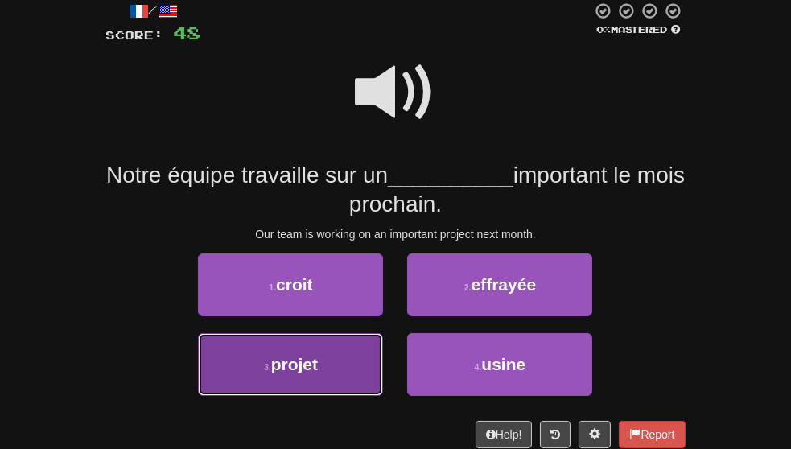
click at [358, 396] on button "3 . projet" at bounding box center [290, 364] width 185 height 63
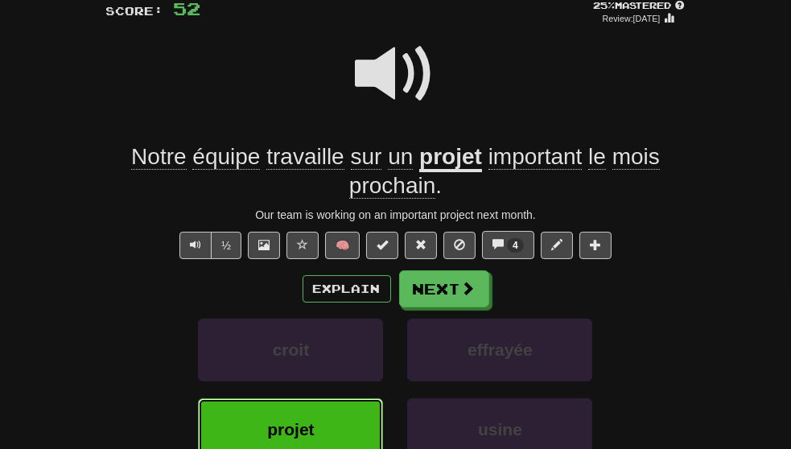
scroll to position [118, 0]
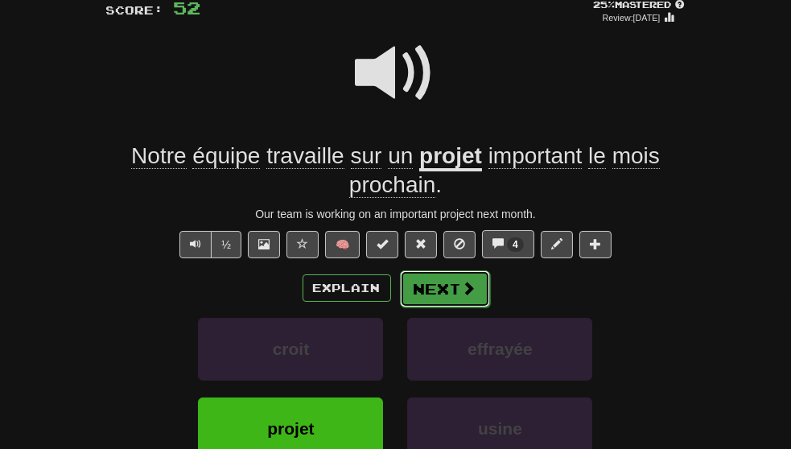
click at [468, 307] on button "Next" at bounding box center [445, 288] width 90 height 37
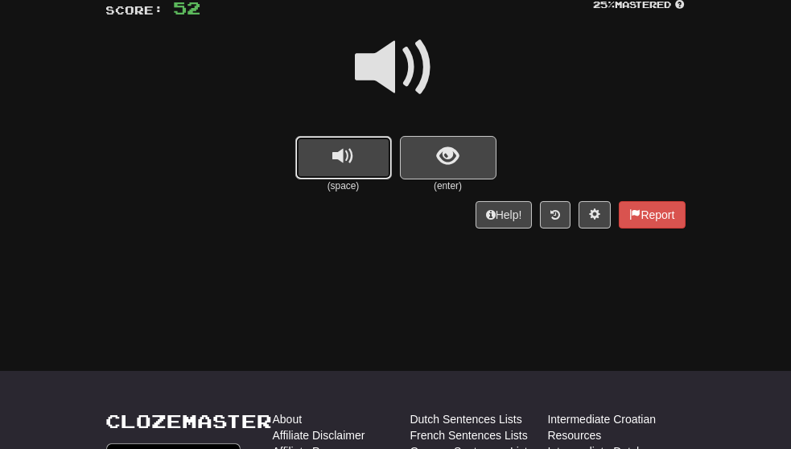
click at [349, 162] on span "replay audio" at bounding box center [343, 157] width 22 height 22
click at [463, 158] on button "show sentence" at bounding box center [448, 157] width 97 height 43
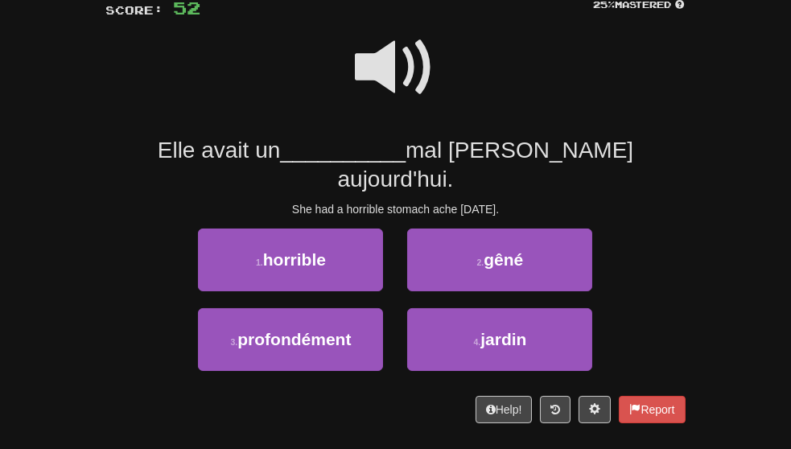
click at [402, 91] on span at bounding box center [395, 67] width 80 height 80
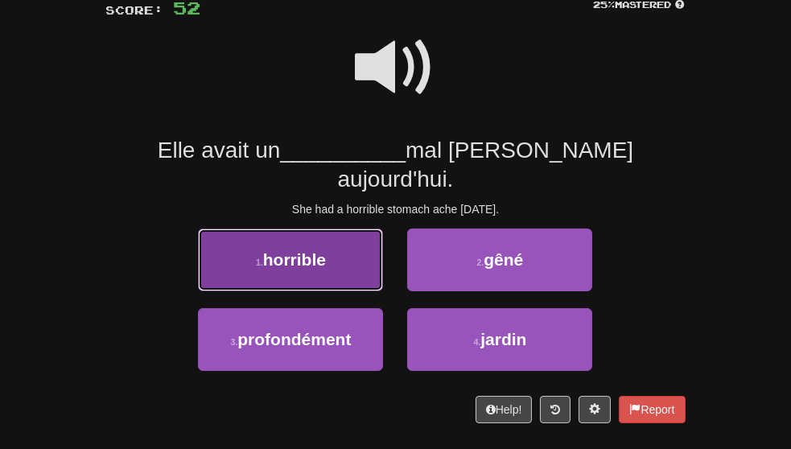
click at [295, 269] on span "horrible" at bounding box center [294, 259] width 63 height 18
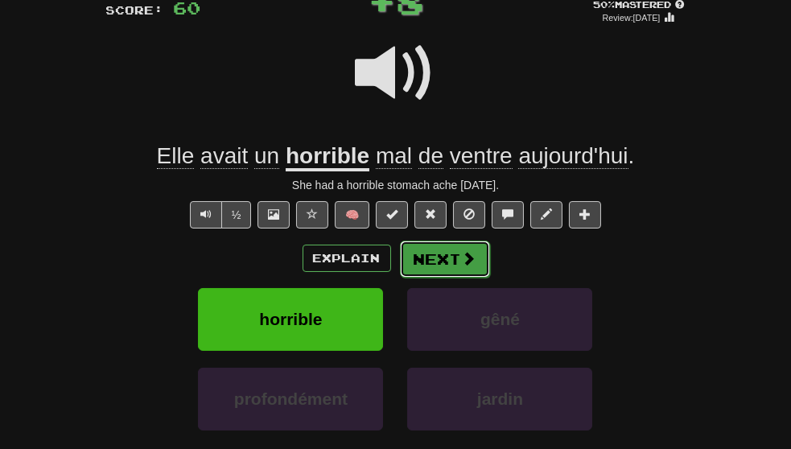
click at [442, 277] on button "Next" at bounding box center [445, 258] width 90 height 37
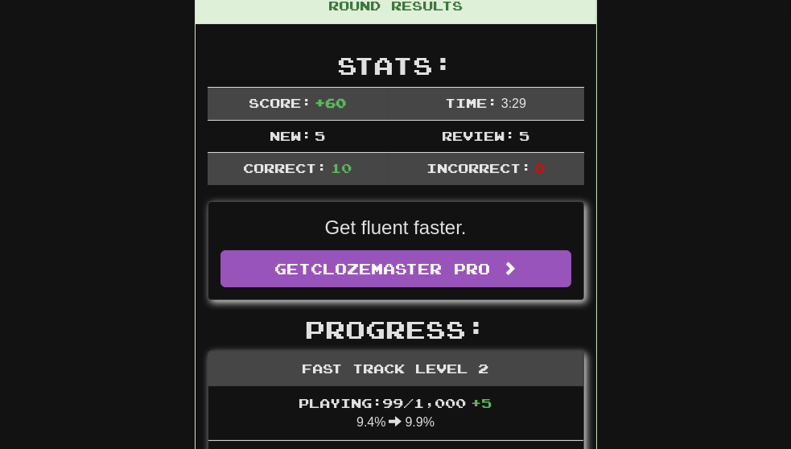
scroll to position [189, 0]
